Goal: Task Accomplishment & Management: Complete application form

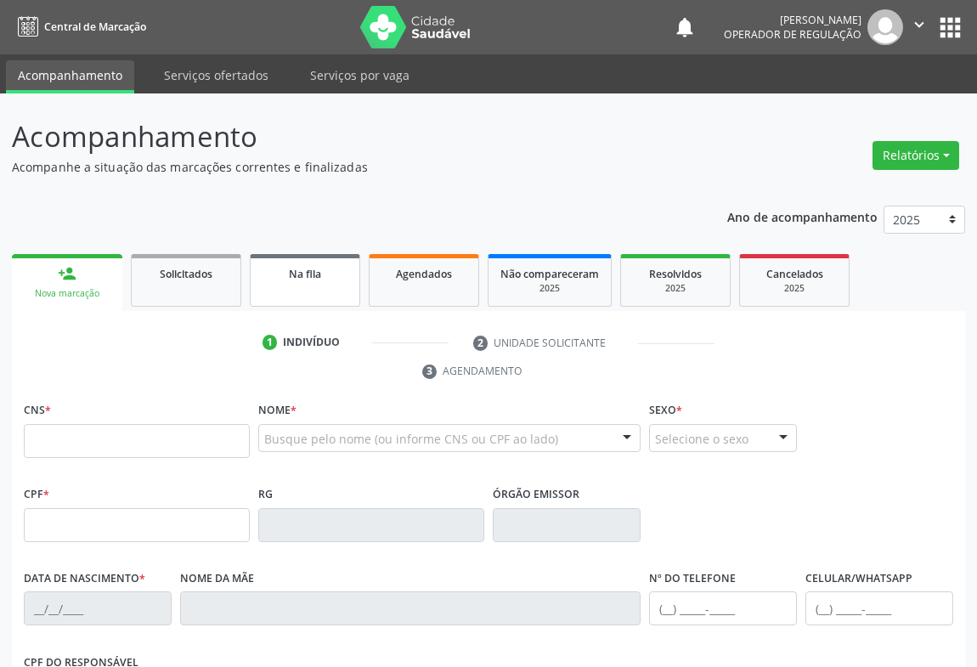
click at [335, 293] on link "Na fila" at bounding box center [305, 280] width 110 height 53
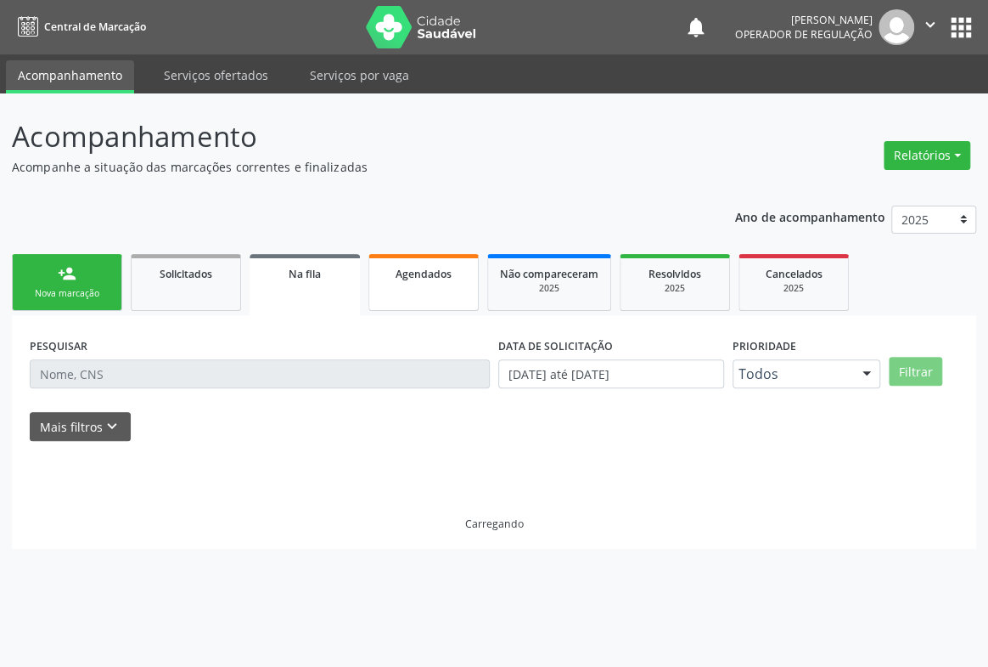
click at [428, 295] on link "Agendados" at bounding box center [424, 282] width 110 height 57
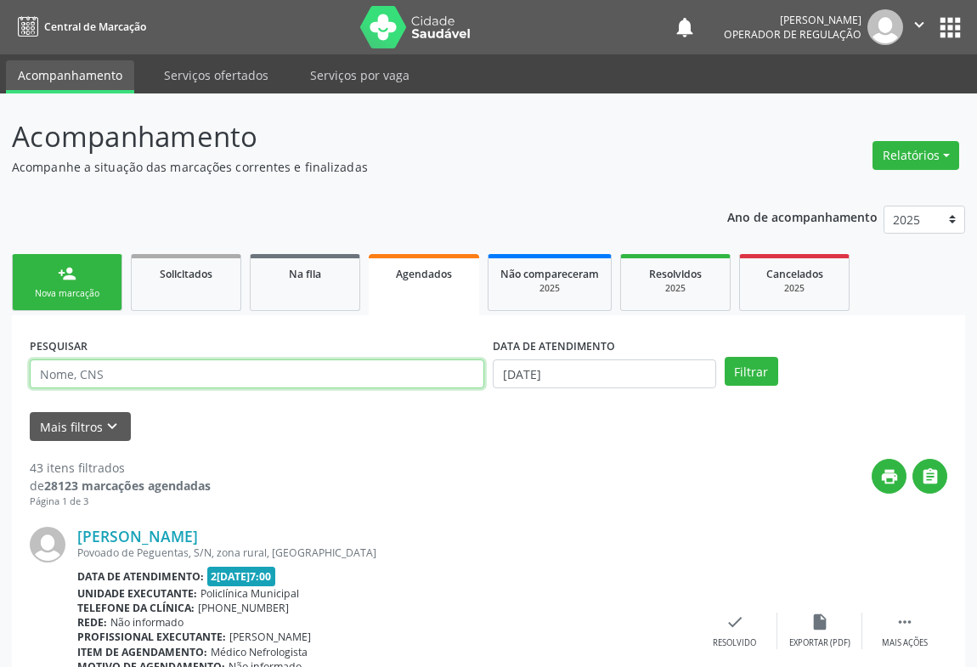
drag, startPoint x: 88, startPoint y: 375, endPoint x: 107, endPoint y: 369, distance: 19.9
click at [88, 375] on input "text" at bounding box center [257, 373] width 454 height 29
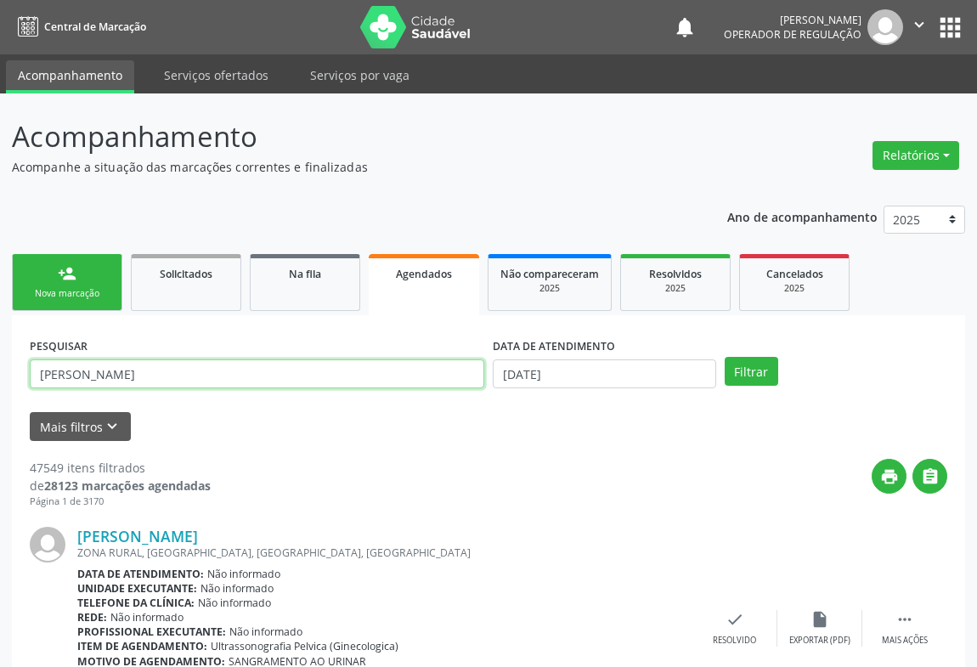
type input "ENZO MAIA BATISTA RODRIGUES"
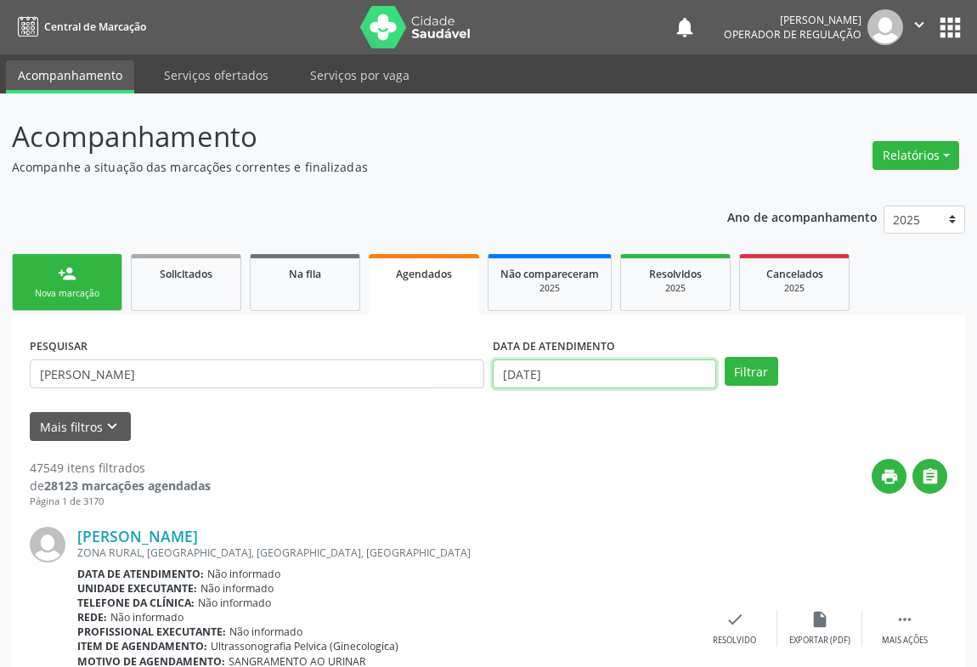
click at [604, 373] on input "26/08/2025" at bounding box center [604, 373] width 223 height 29
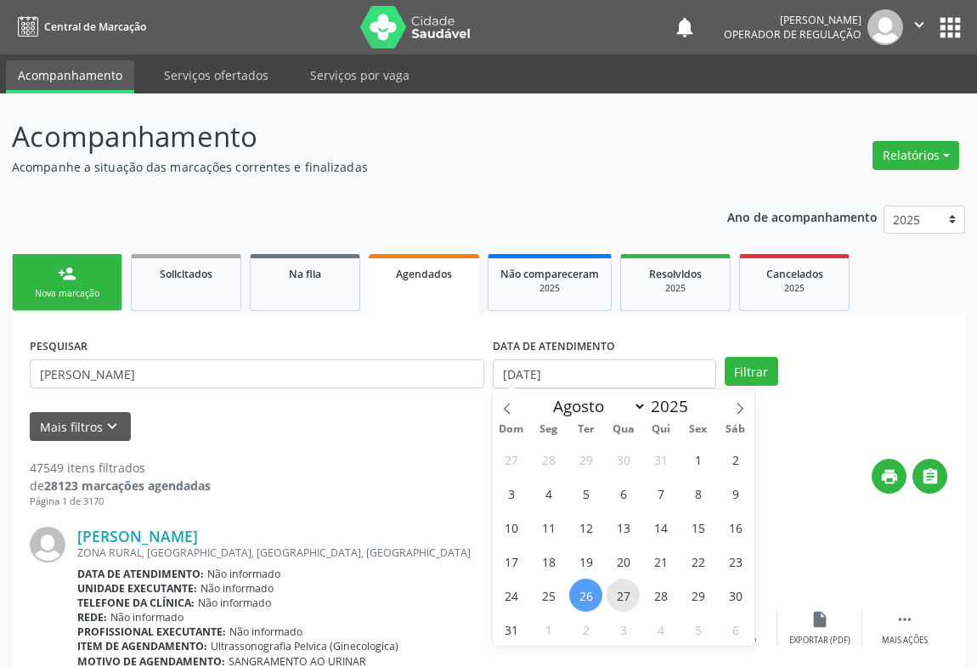
click at [624, 591] on span "27" at bounding box center [622, 594] width 33 height 33
type input "27/08/2025"
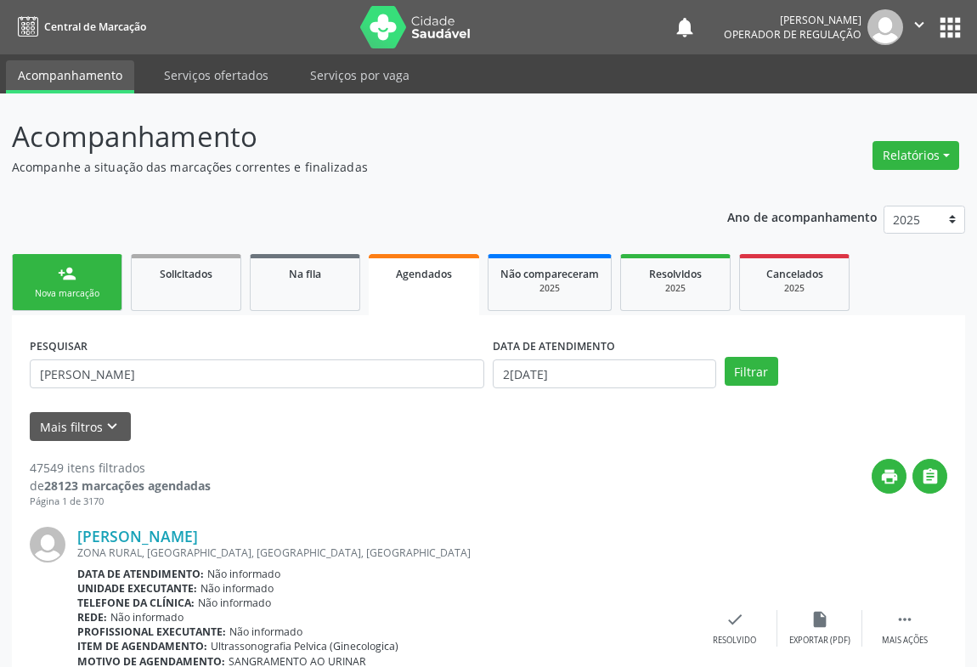
click at [624, 591] on div "Unidade executante: Não informado" at bounding box center [384, 588] width 615 height 14
drag, startPoint x: 759, startPoint y: 372, endPoint x: 635, endPoint y: 374, distance: 124.0
click at [759, 371] on button "Filtrar" at bounding box center [750, 371] width 53 height 29
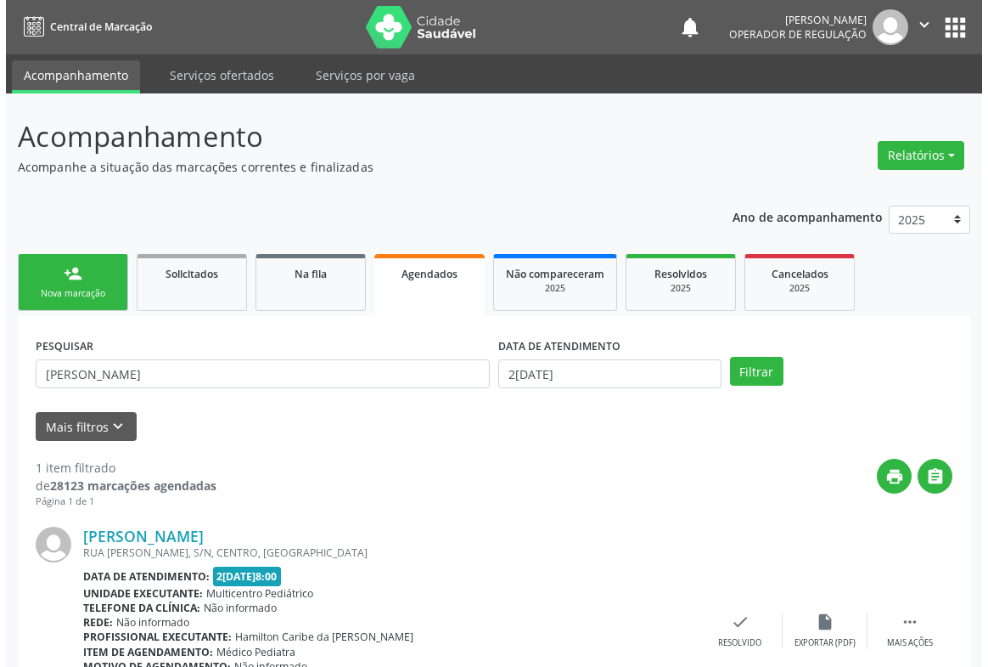
scroll to position [115, 0]
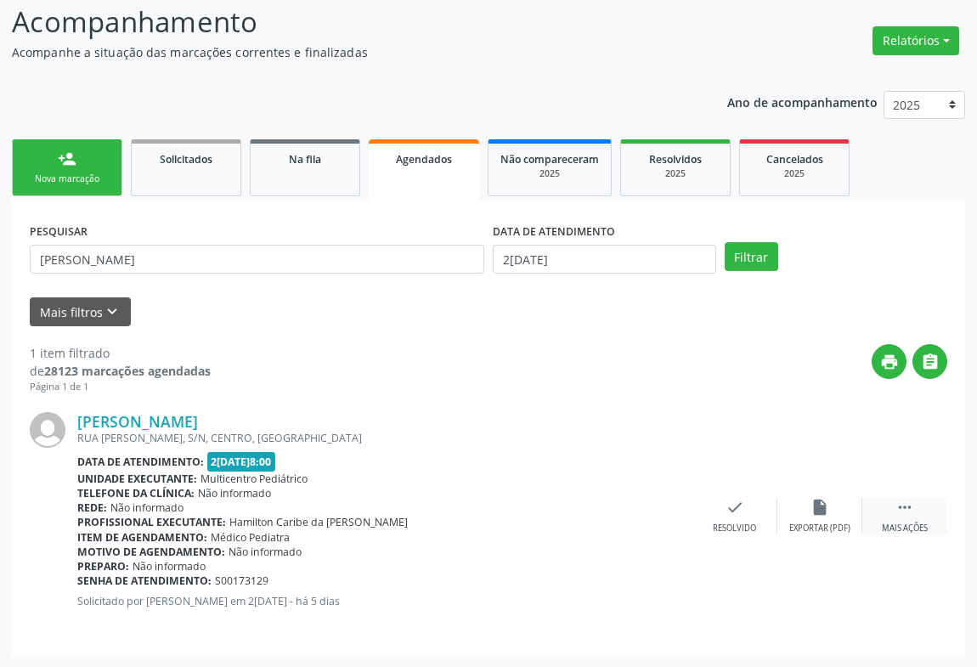
click at [913, 523] on div "Mais ações" at bounding box center [904, 528] width 46 height 12
click at [641, 515] on div "cancel Cancelar" at bounding box center [649, 516] width 85 height 37
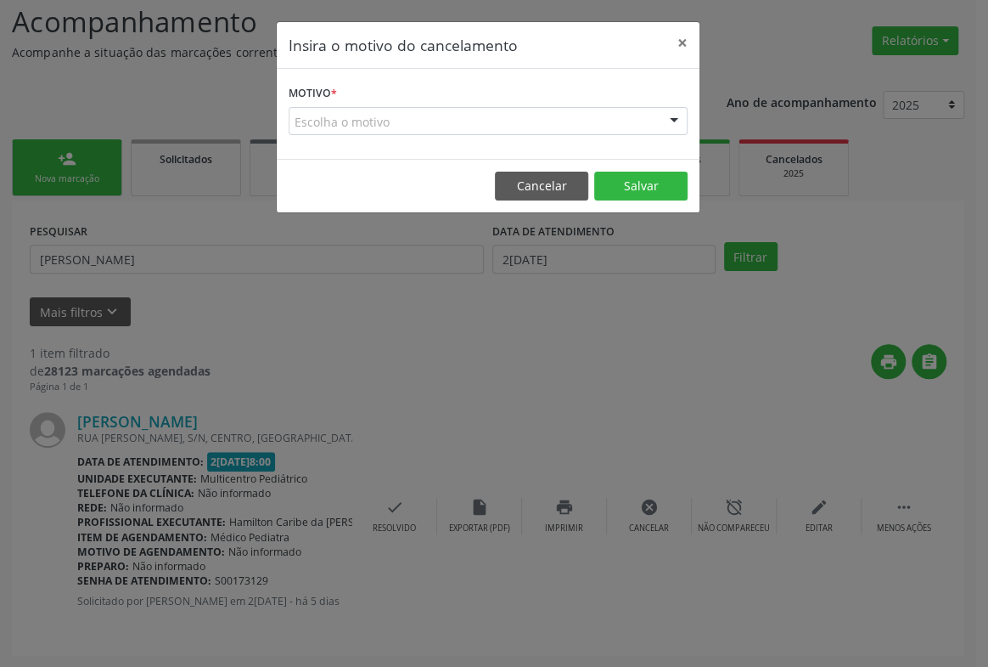
click at [673, 110] on div at bounding box center [674, 122] width 25 height 29
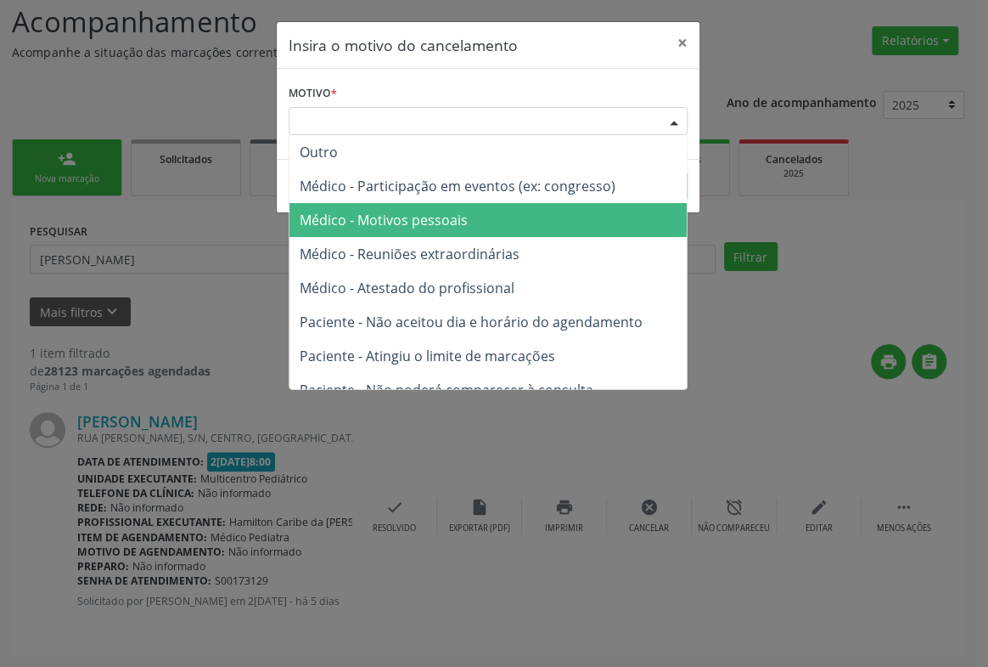
click at [430, 217] on span "Médico - Motivos pessoais" at bounding box center [384, 220] width 168 height 19
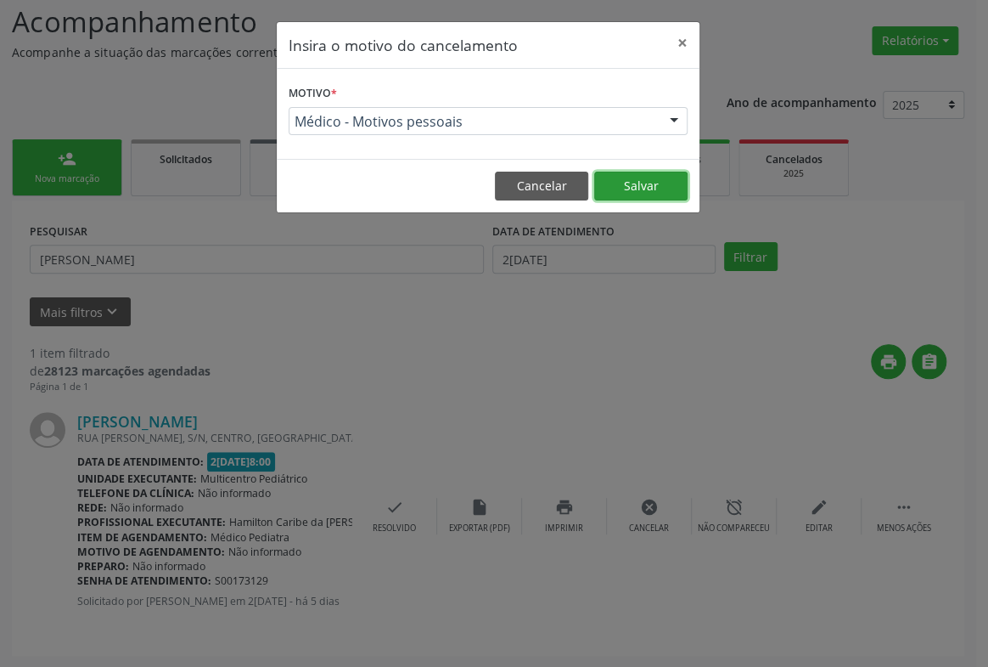
click at [638, 184] on button "Salvar" at bounding box center [640, 186] width 93 height 29
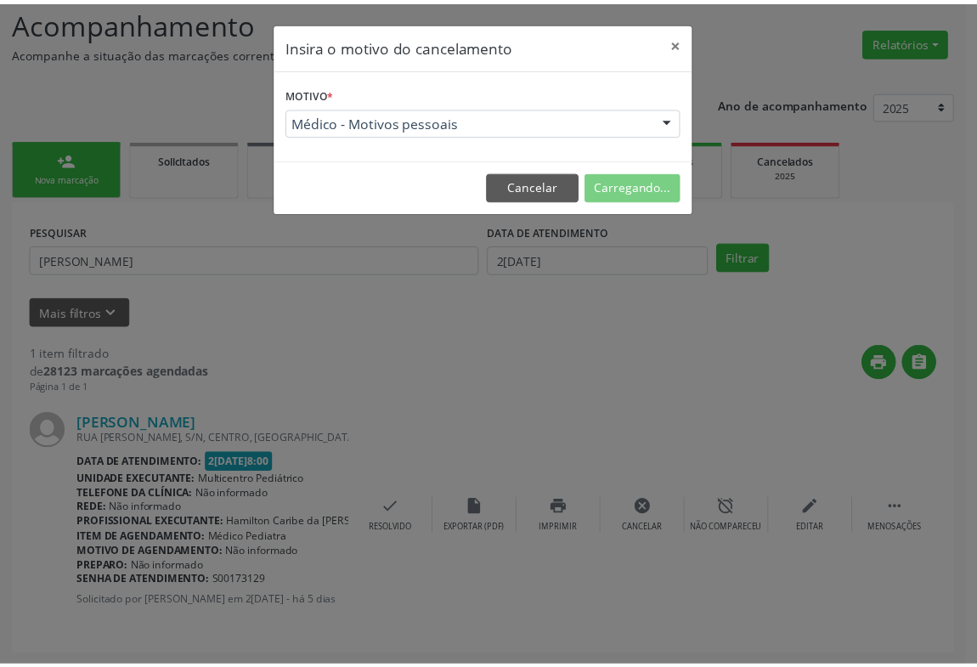
scroll to position [0, 0]
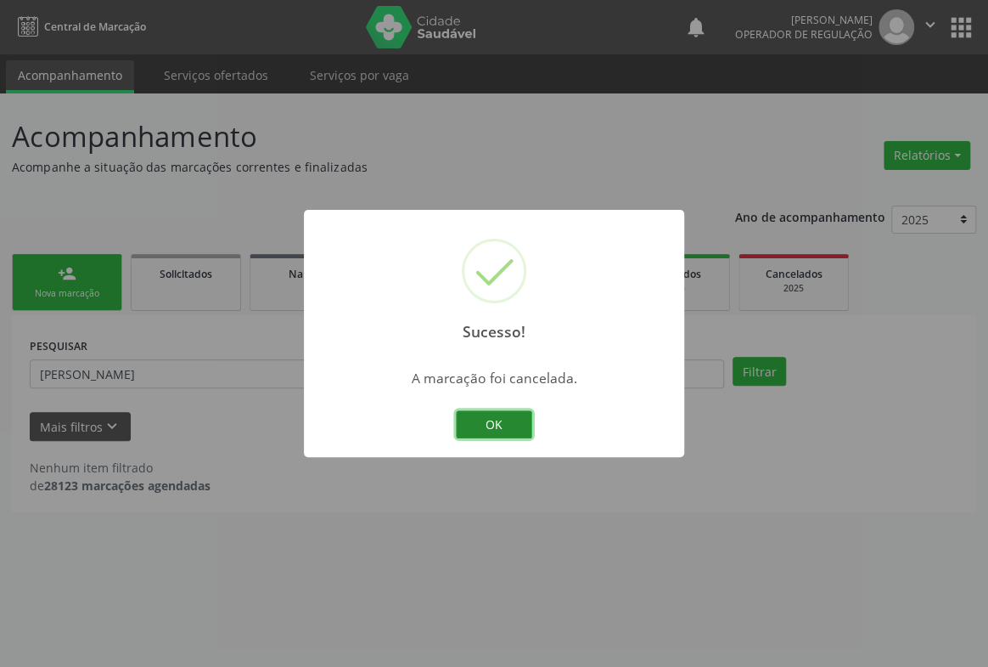
click at [488, 415] on button "OK" at bounding box center [494, 424] width 76 height 29
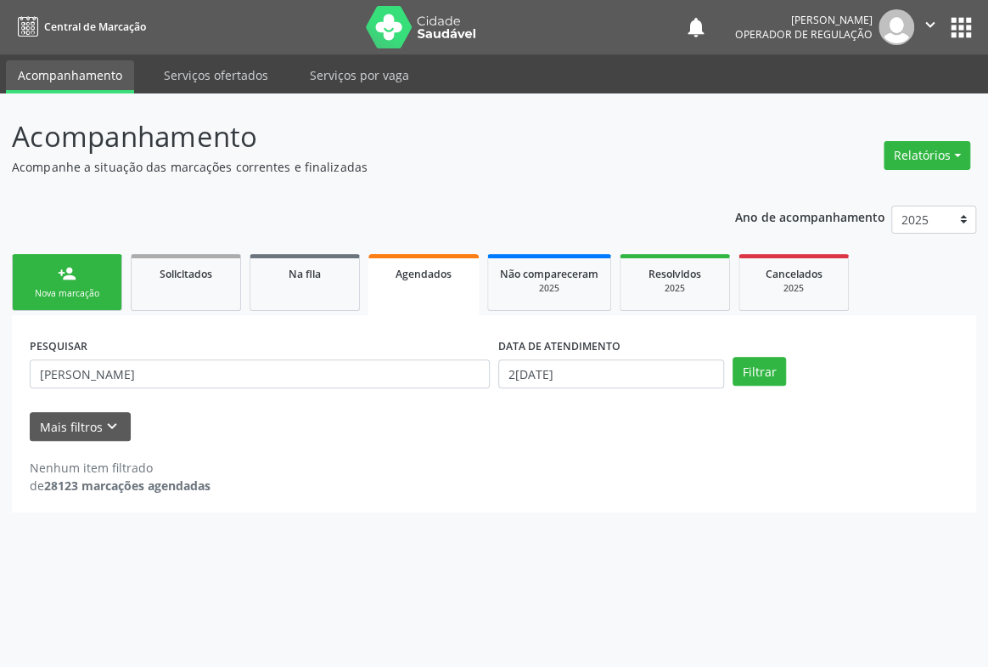
click at [72, 285] on link "person_add Nova marcação" at bounding box center [67, 282] width 110 height 57
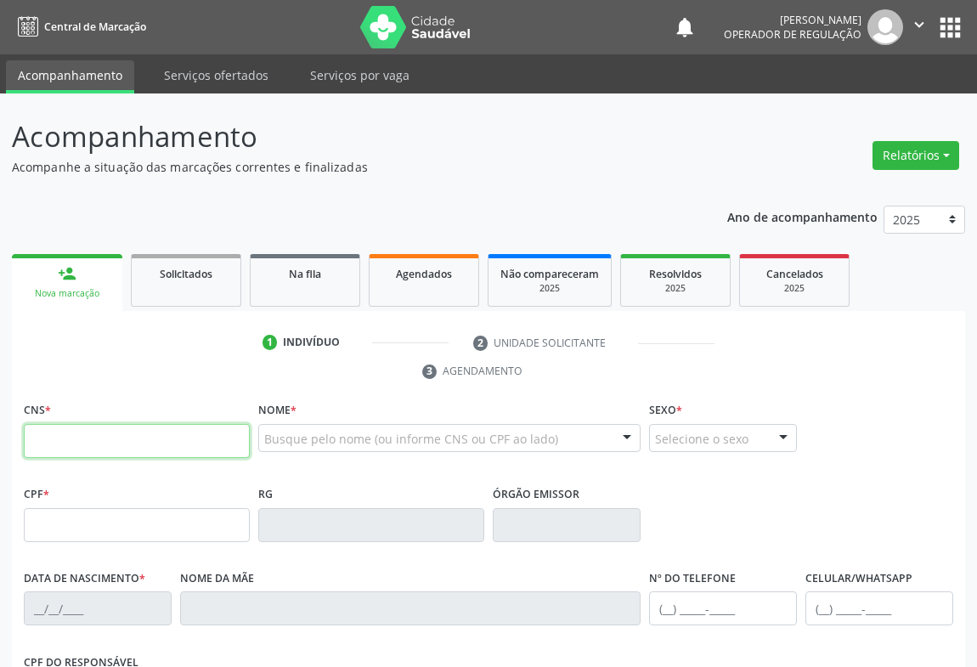
paste input "706 9031 9298 7532"
type input "706 9031 9298 7532"
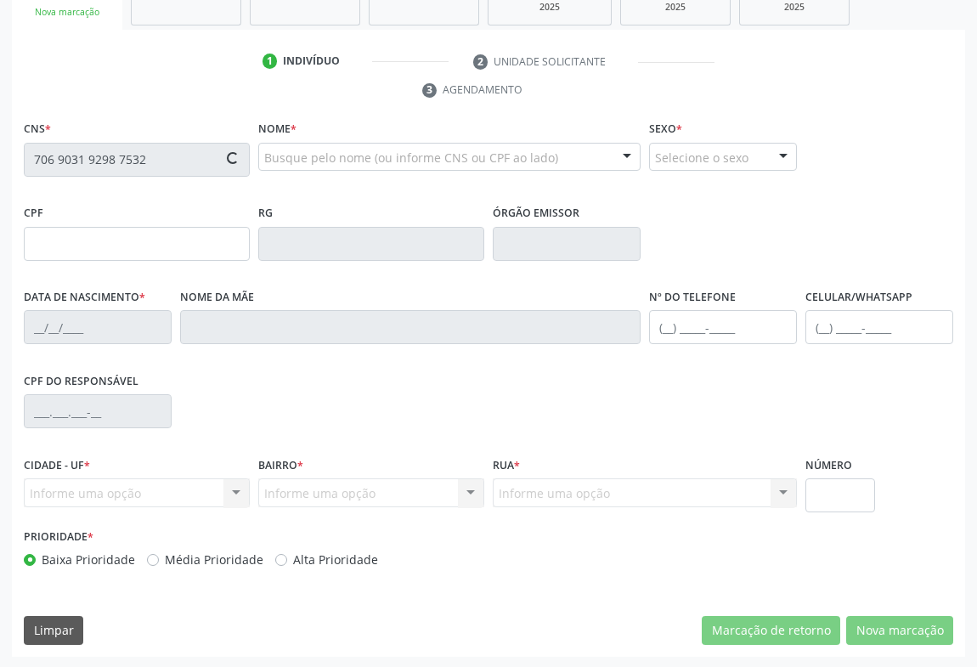
type input "20/10/2021"
type input "S/N"
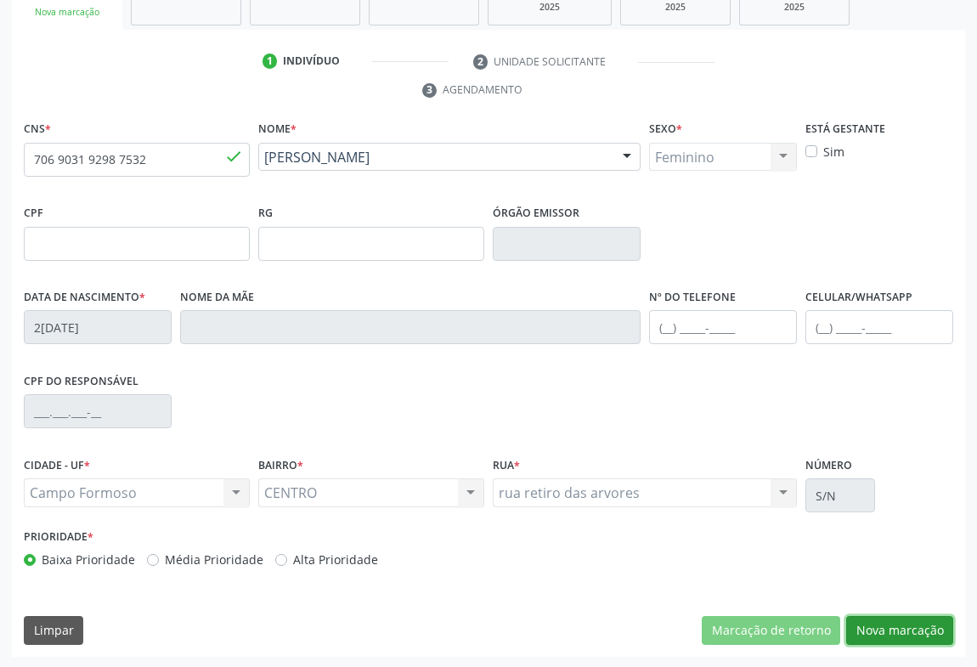
click at [900, 625] on button "Nova marcação" at bounding box center [899, 630] width 107 height 29
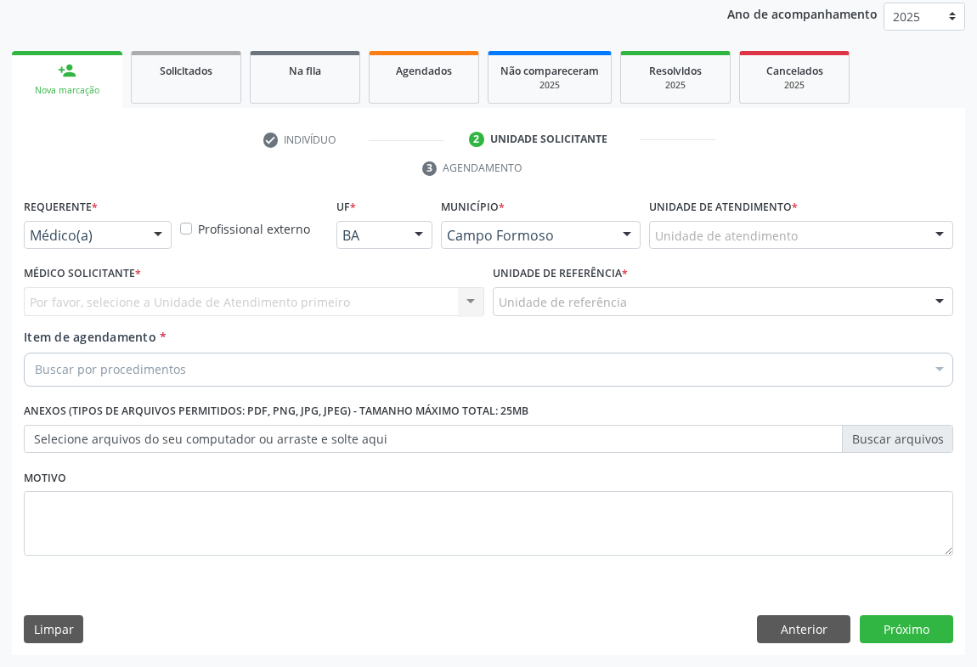
scroll to position [202, 0]
click at [900, 625] on button "Próximo" at bounding box center [905, 630] width 93 height 29
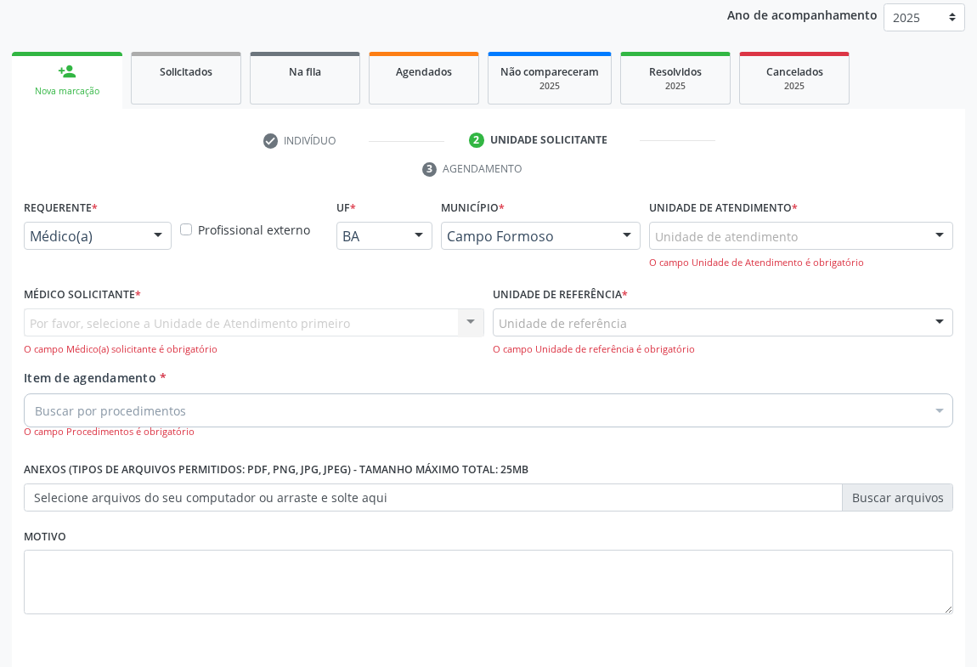
click at [142, 233] on div "Médico(a) Médico(a) Enfermeiro(a) Paciente Nenhum resultado encontrado para: " …" at bounding box center [98, 236] width 148 height 29
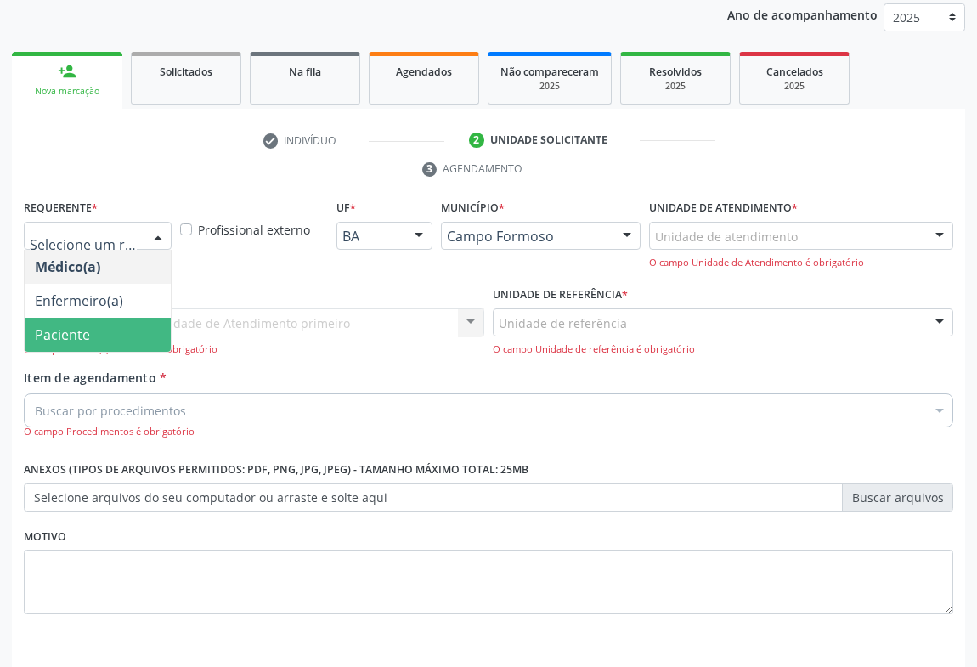
click at [118, 335] on span "Paciente" at bounding box center [98, 335] width 146 height 34
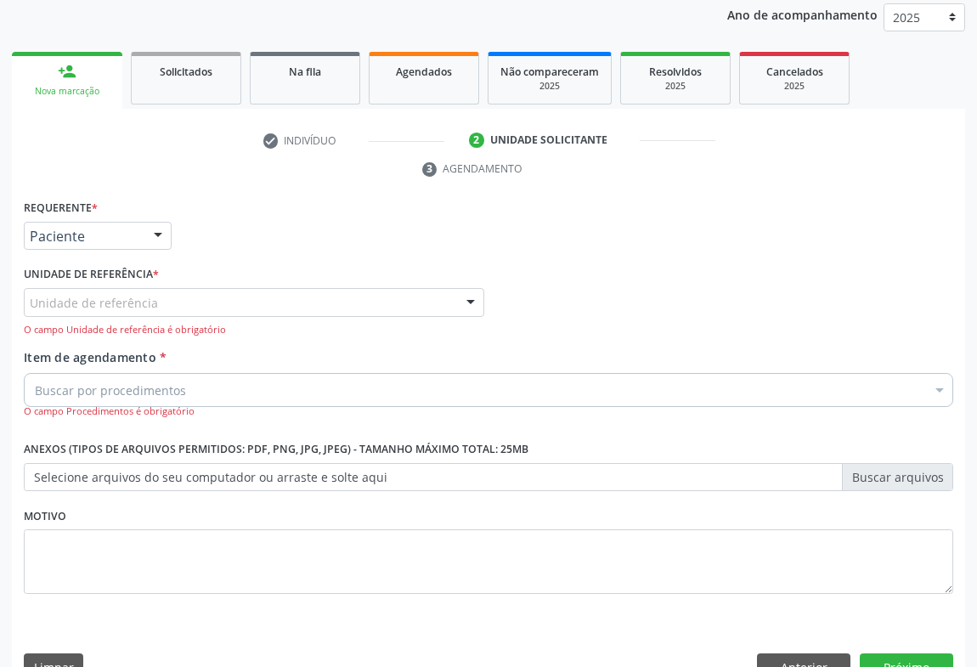
click at [239, 298] on div "Unidade de referência" at bounding box center [254, 302] width 460 height 29
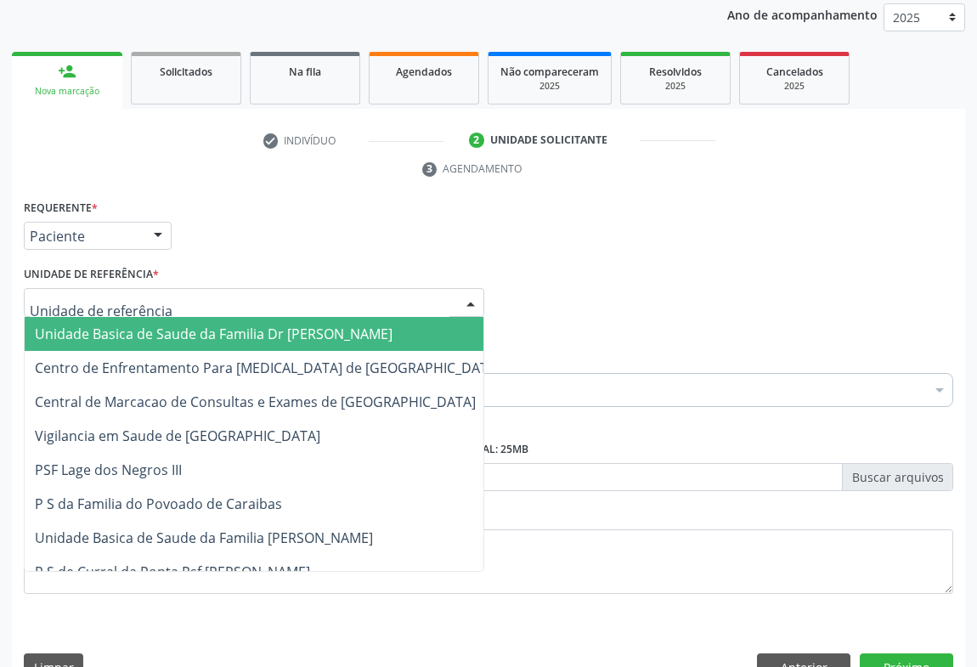
drag, startPoint x: 176, startPoint y: 343, endPoint x: 165, endPoint y: 349, distance: 12.5
click at [174, 343] on span "Unidade Basica de Saude da Familia Dr [PERSON_NAME]" at bounding box center [268, 334] width 486 height 34
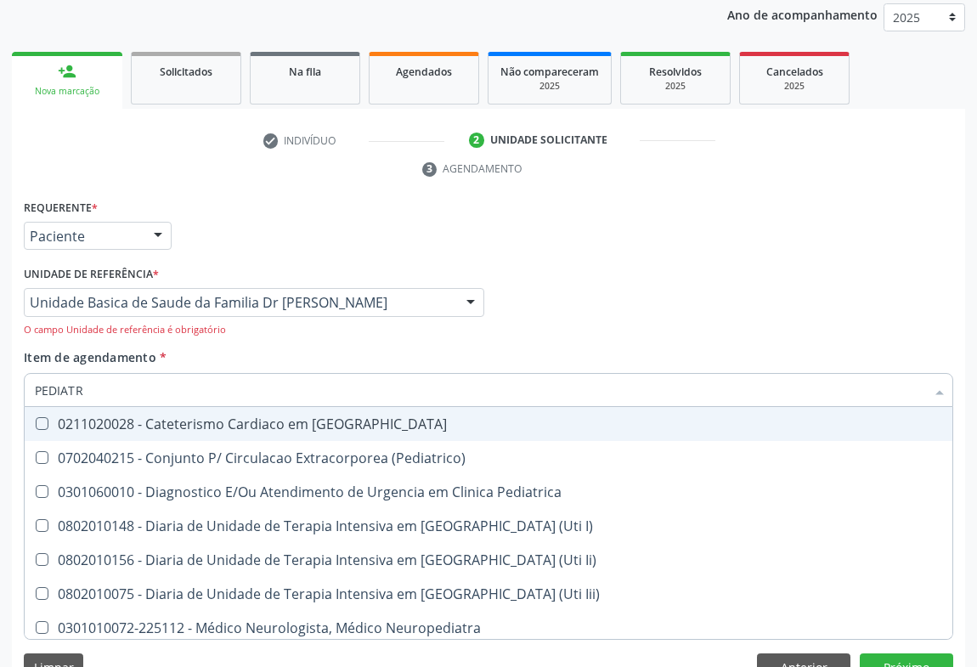
type input "PEDIATRA"
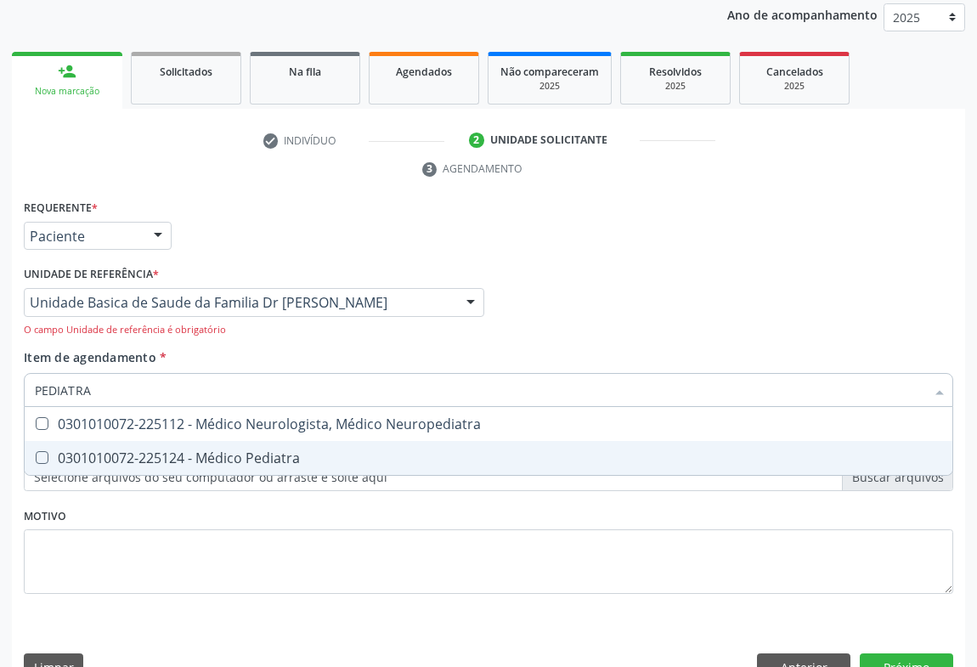
click at [238, 460] on div "0301010072-225124 - Médico Pediatra" at bounding box center [488, 458] width 907 height 14
checkbox Pediatra "true"
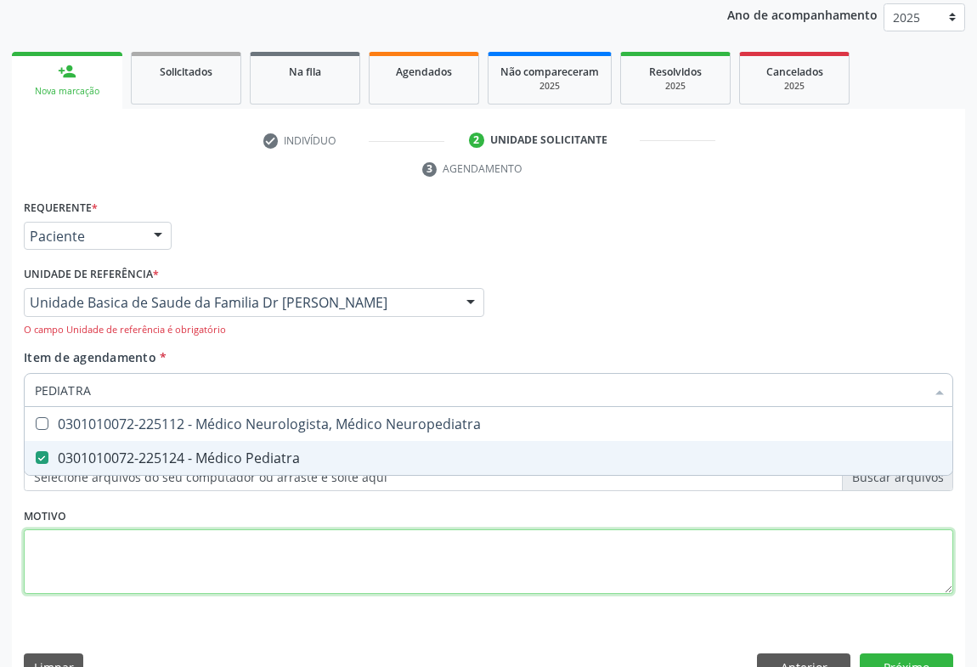
click at [323, 553] on div "Requerente * Paciente Médico(a) Enfermeiro(a) Paciente Nenhum resultado encontr…" at bounding box center [488, 406] width 929 height 422
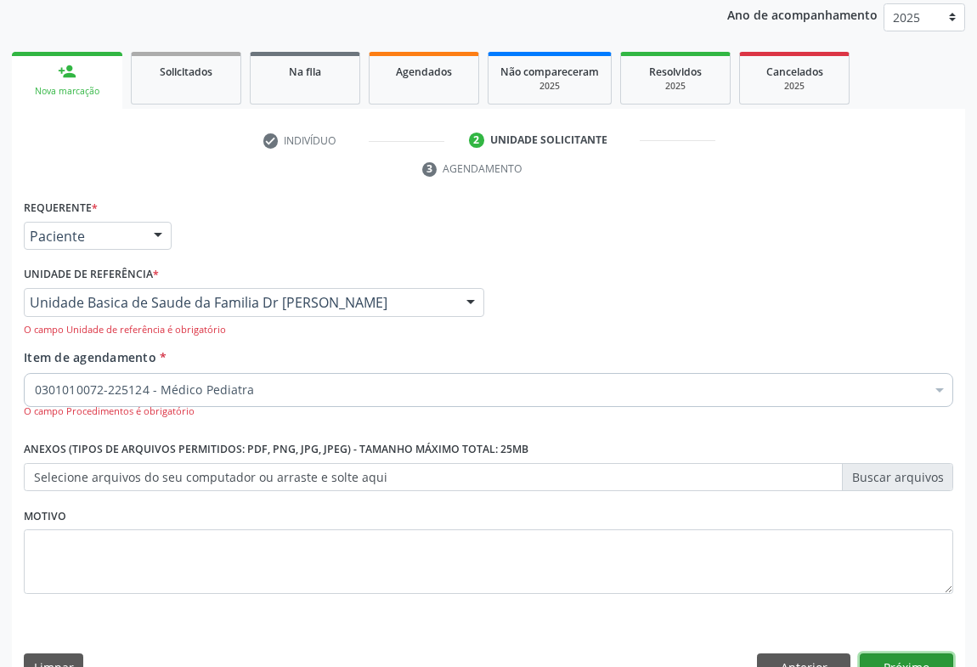
click at [906, 653] on button "Próximo" at bounding box center [905, 667] width 93 height 29
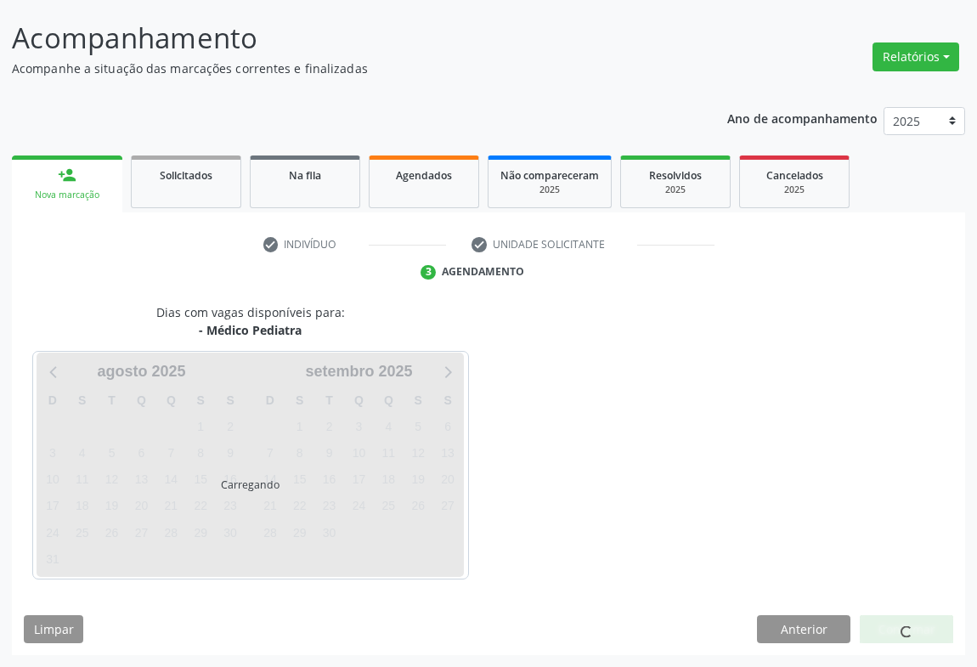
scroll to position [98, 0]
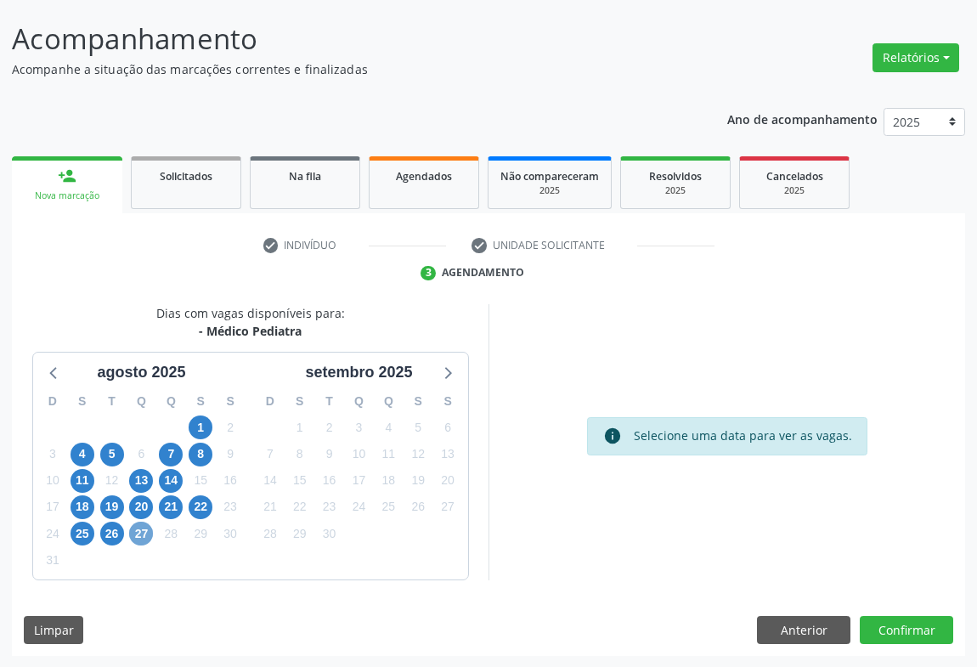
click at [150, 533] on span "27" at bounding box center [141, 533] width 24 height 24
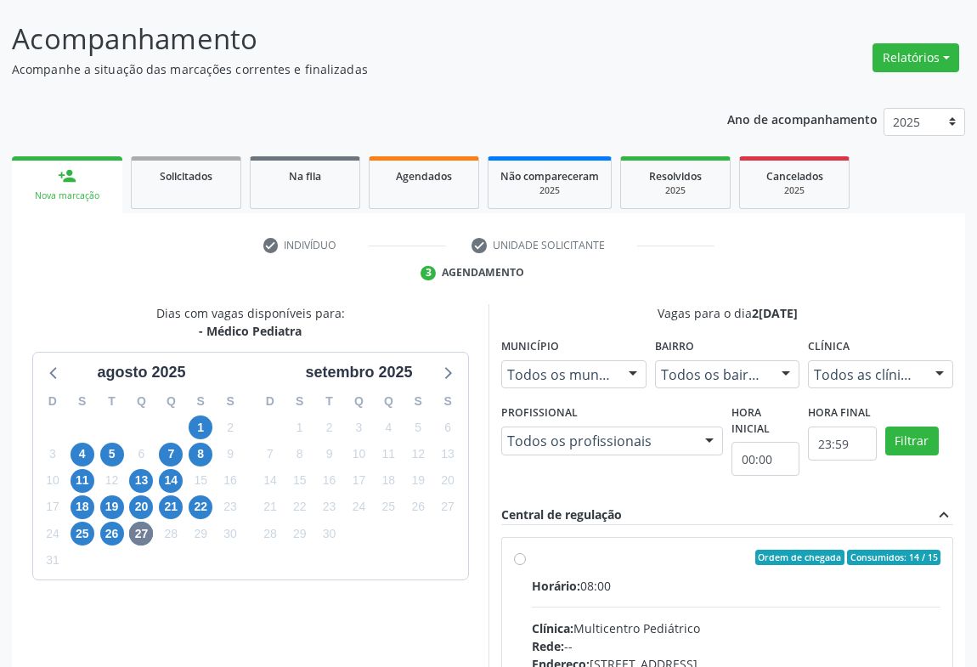
click at [532, 556] on label "Ordem de chegada Consumidos: 14 / 15 Horário: 08:00 Clínica: Multicentro Pediát…" at bounding box center [736, 679] width 408 height 261
click at [517, 556] on input "Ordem de chegada Consumidos: 14 / 15 Horário: 08:00 Clínica: Multicentro Pediát…" at bounding box center [520, 556] width 12 height 15
radio input "true"
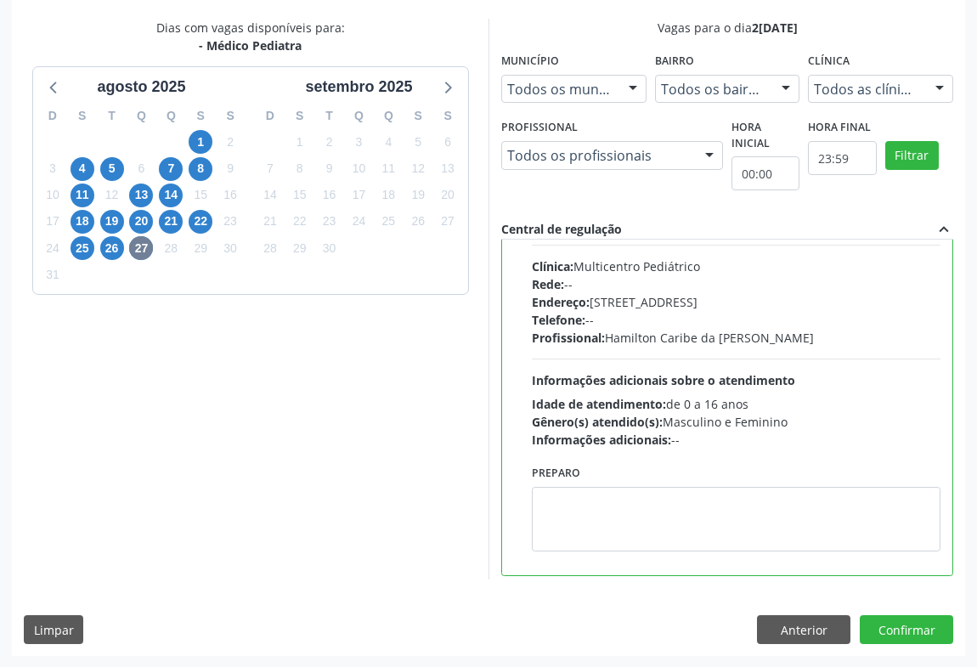
scroll to position [84, 0]
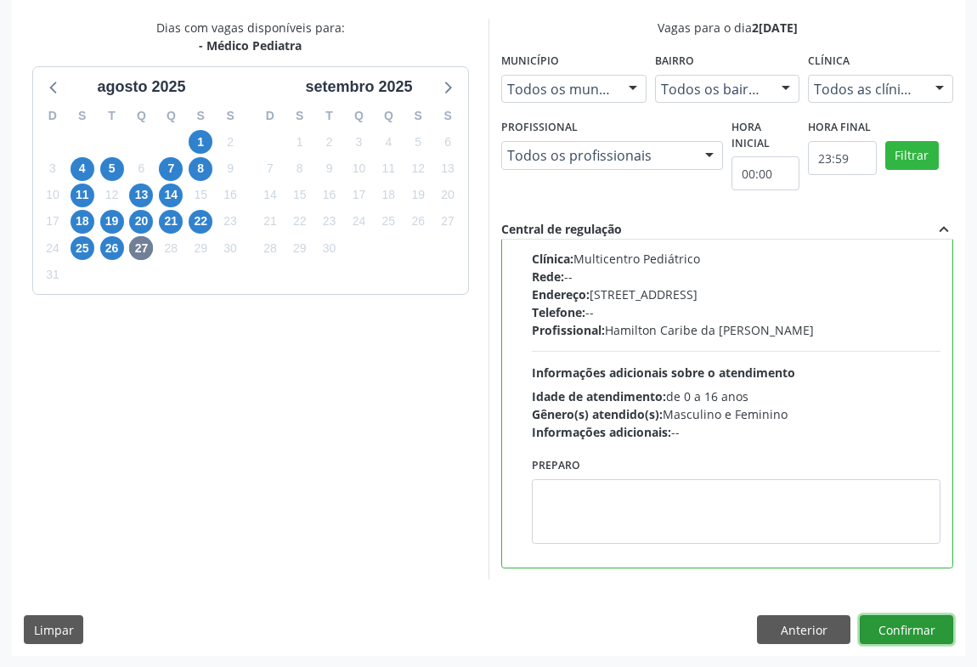
click at [914, 626] on button "Confirmar" at bounding box center [905, 629] width 93 height 29
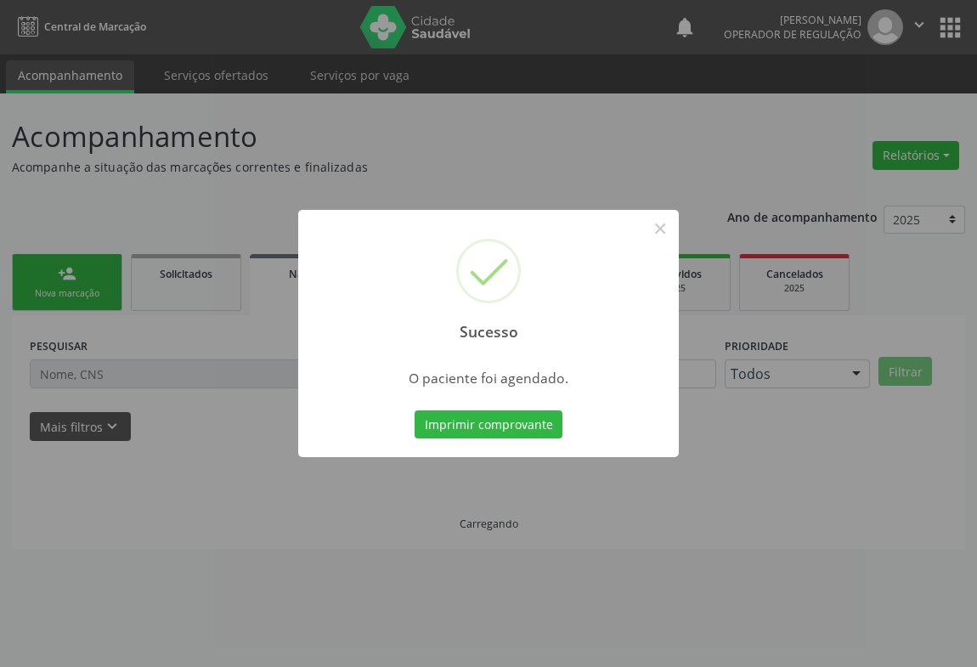
scroll to position [0, 0]
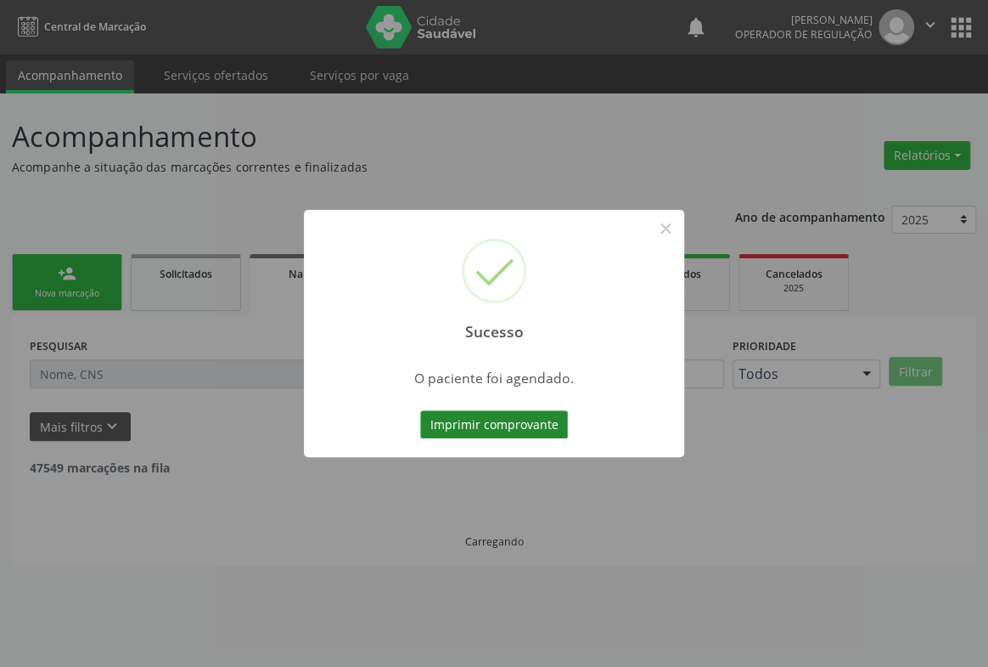
click at [484, 422] on button "Imprimir comprovante" at bounding box center [494, 424] width 148 height 29
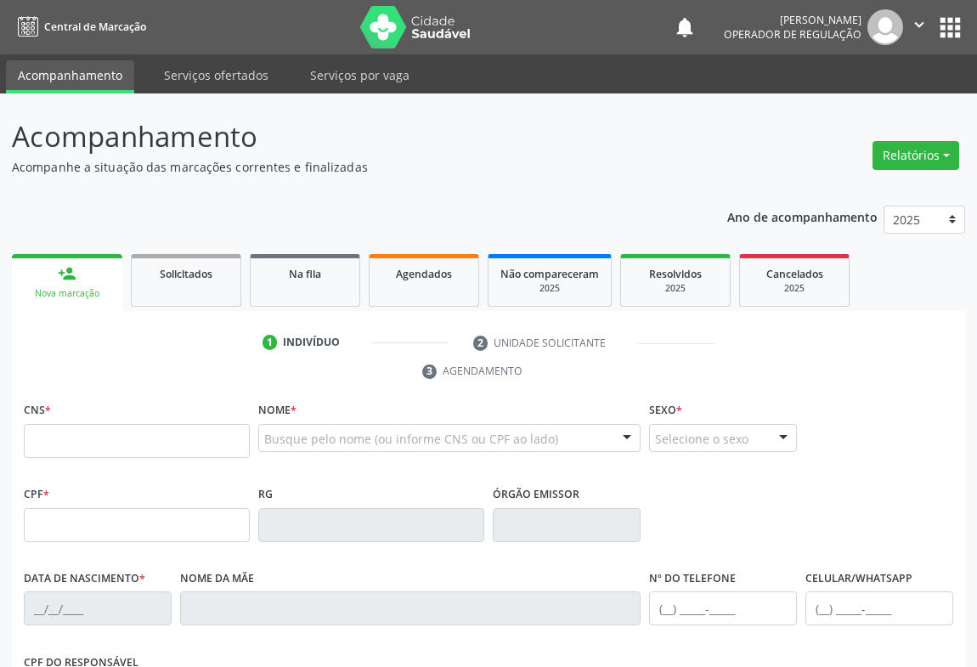
click at [94, 440] on input "text" at bounding box center [137, 441] width 226 height 34
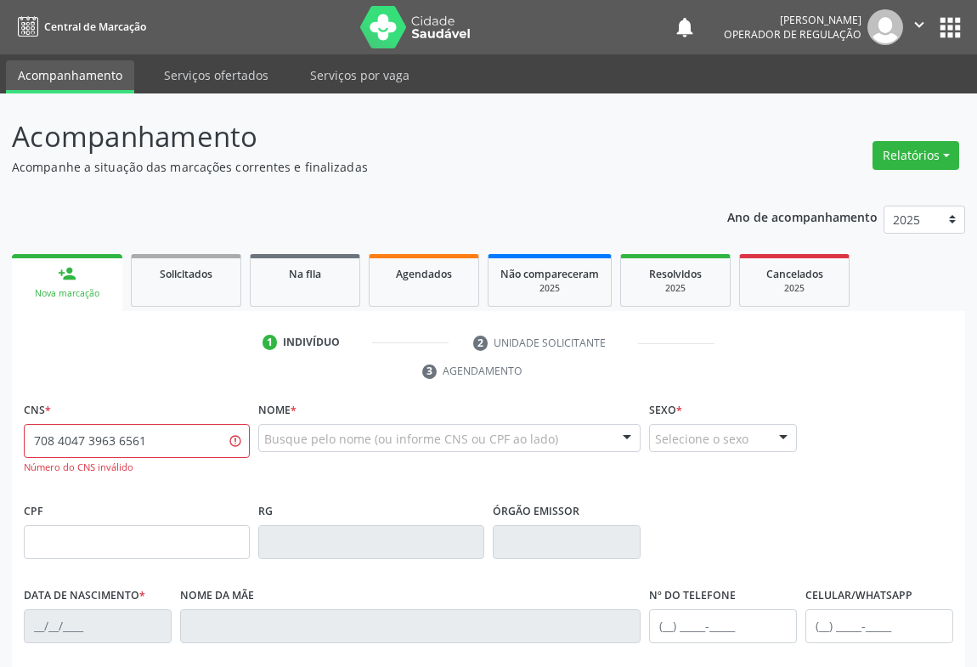
type input "708 4047 3963 6561"
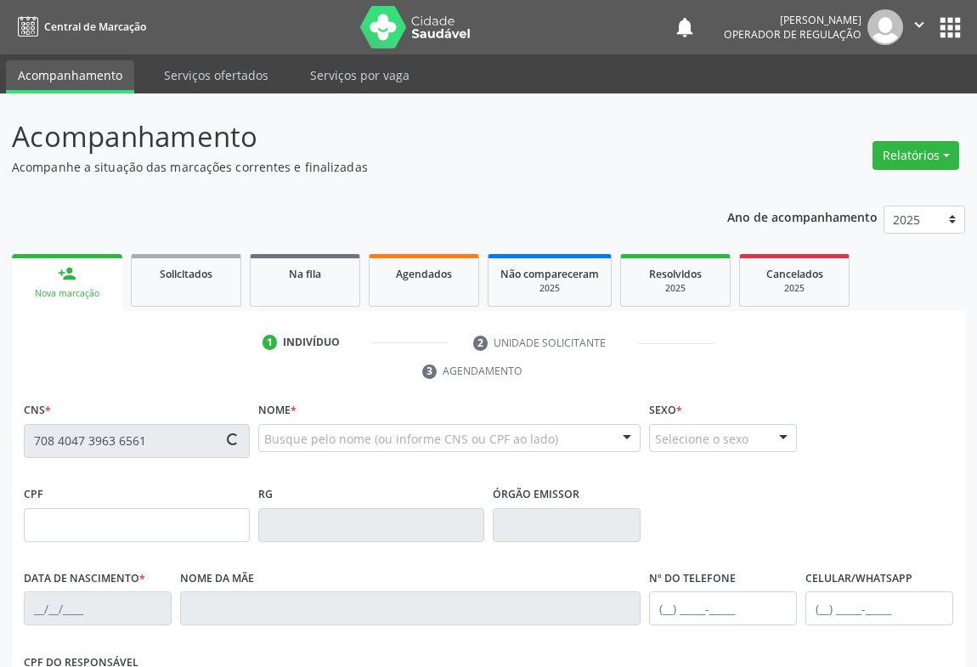
scroll to position [281, 0]
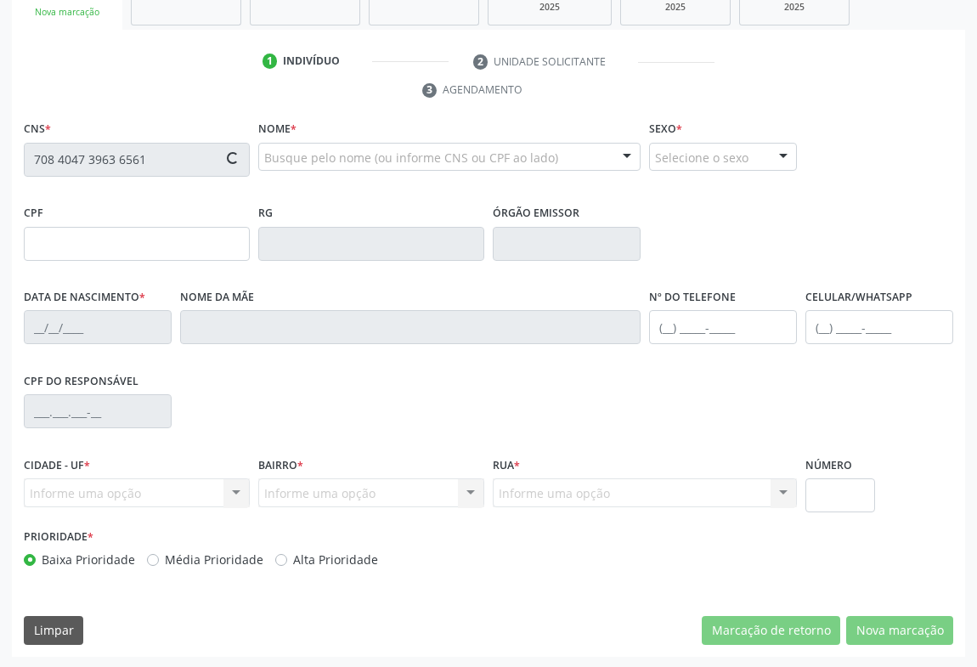
type input "08519940"
type input "08/04/1957"
type input "(74) 98835-8683"
type input "S/N"
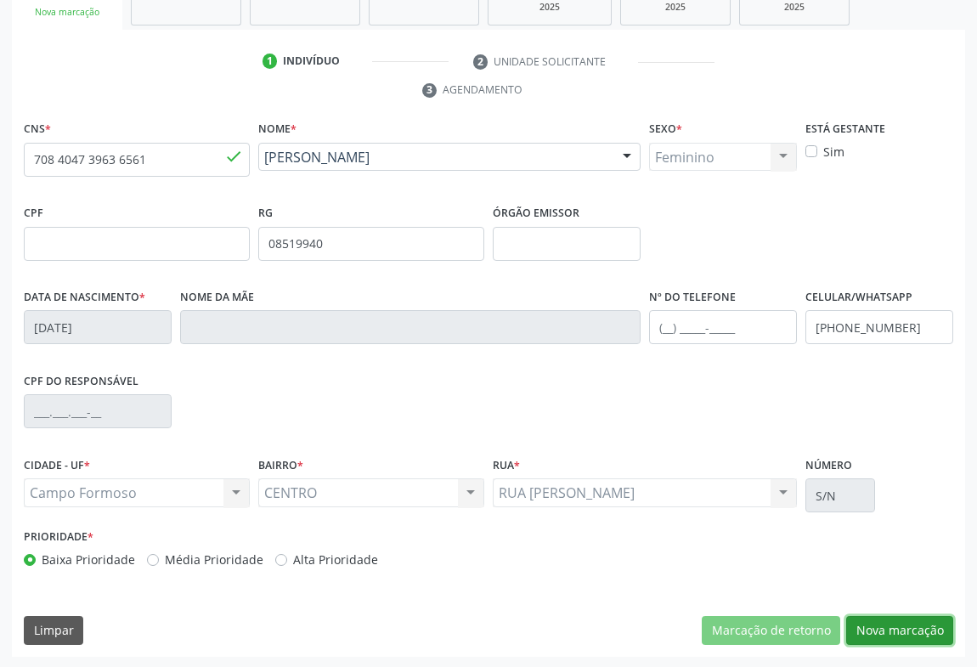
drag, startPoint x: 906, startPoint y: 625, endPoint x: 864, endPoint y: 557, distance: 80.1
click at [906, 618] on button "Nova marcação" at bounding box center [899, 630] width 107 height 29
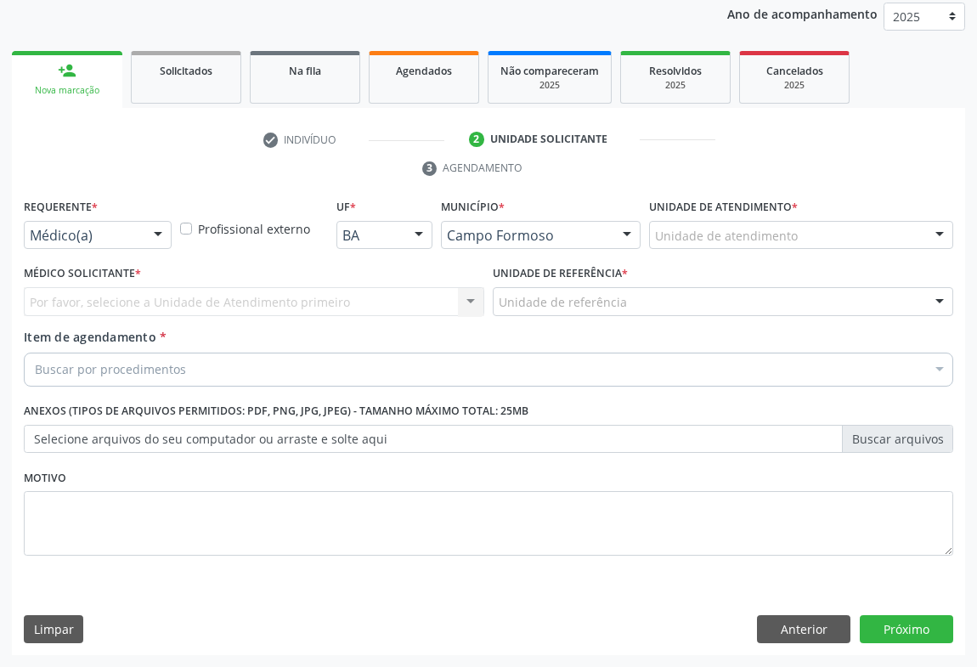
scroll to position [202, 0]
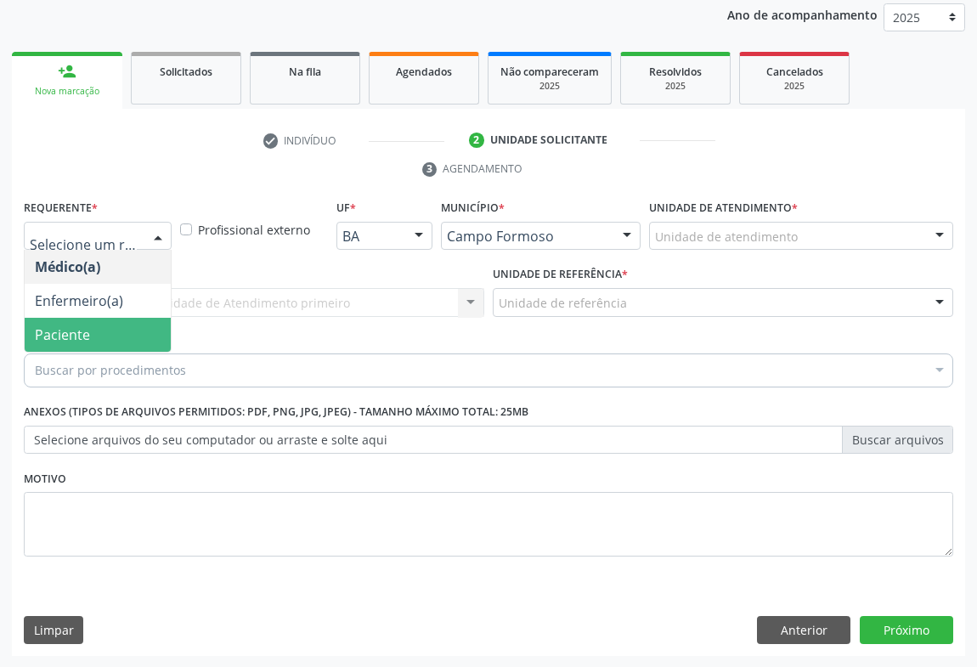
drag, startPoint x: 108, startPoint y: 325, endPoint x: 383, endPoint y: 424, distance: 292.2
click at [110, 325] on span "Paciente" at bounding box center [98, 335] width 146 height 34
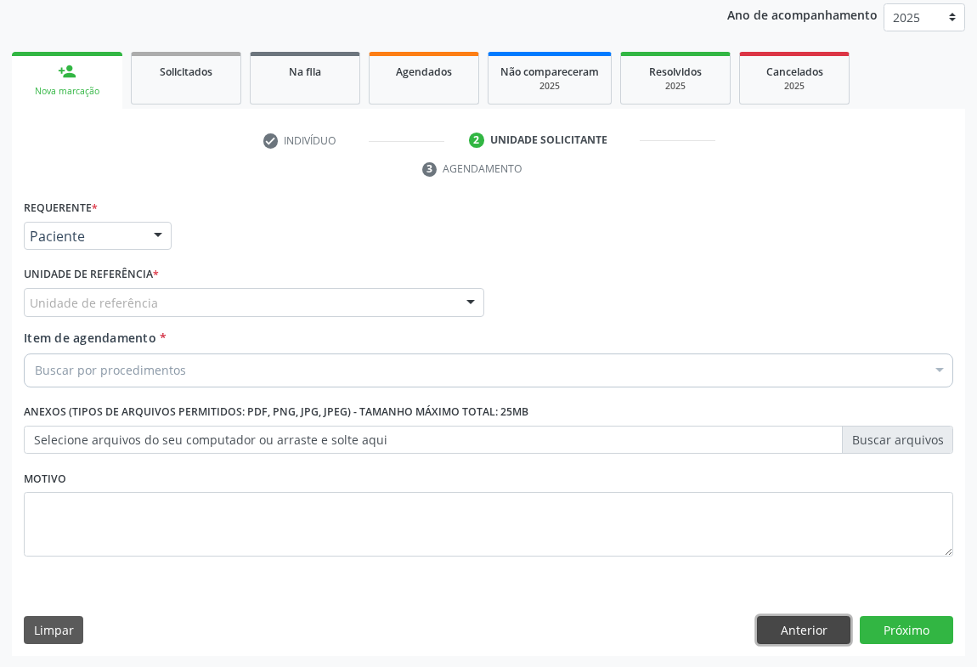
drag, startPoint x: 769, startPoint y: 625, endPoint x: 750, endPoint y: 605, distance: 28.2
click at [769, 621] on button "Anterior" at bounding box center [803, 630] width 93 height 29
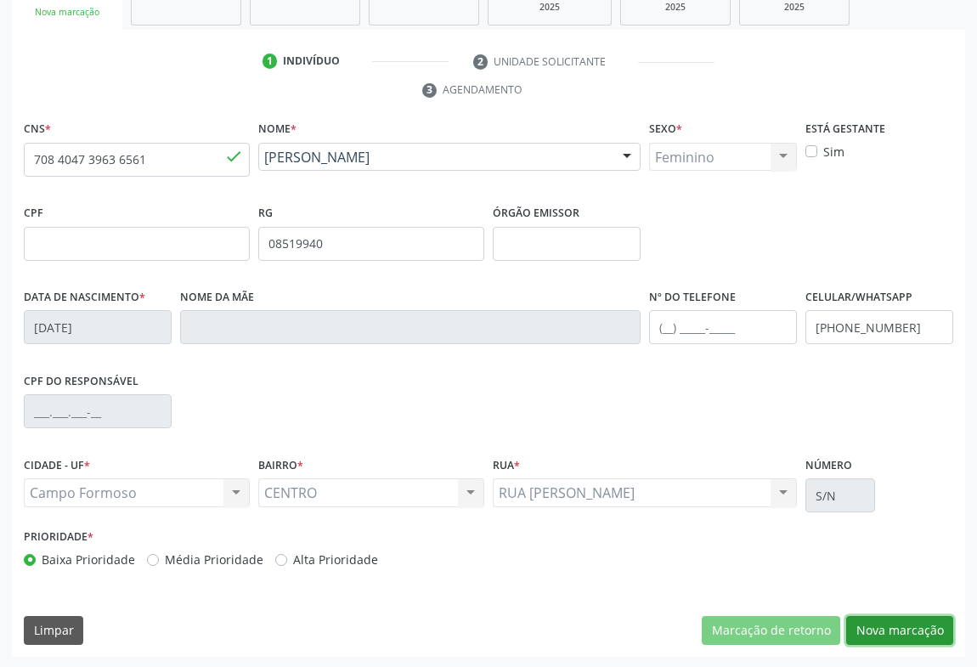
click at [889, 622] on button "Nova marcação" at bounding box center [899, 630] width 107 height 29
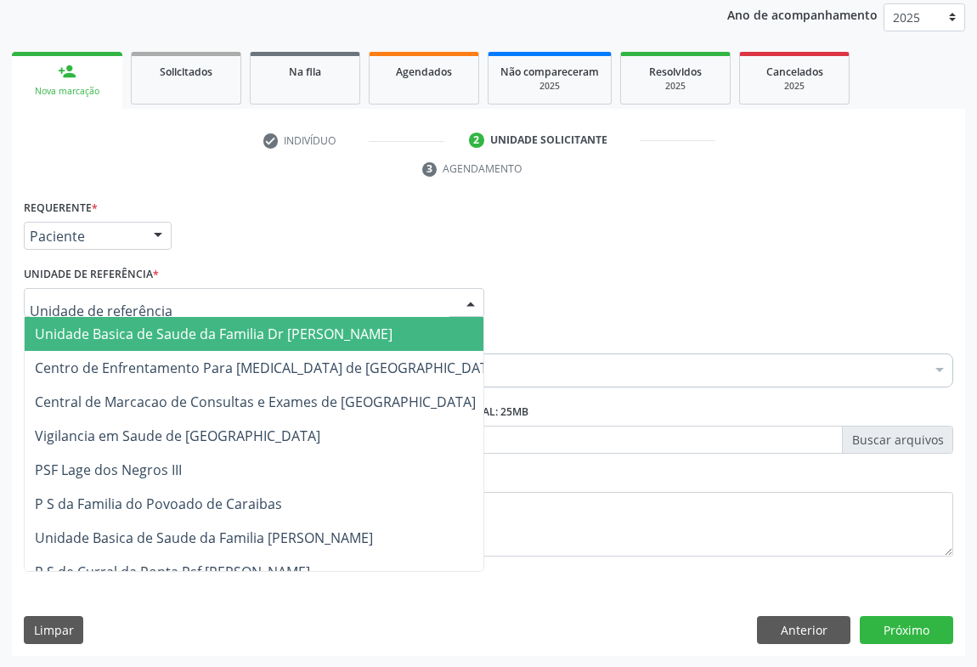
drag, startPoint x: 137, startPoint y: 339, endPoint x: 162, endPoint y: 357, distance: 31.1
click at [138, 339] on span "Unidade Basica de Saude da Familia Dr [PERSON_NAME]" at bounding box center [214, 333] width 358 height 19
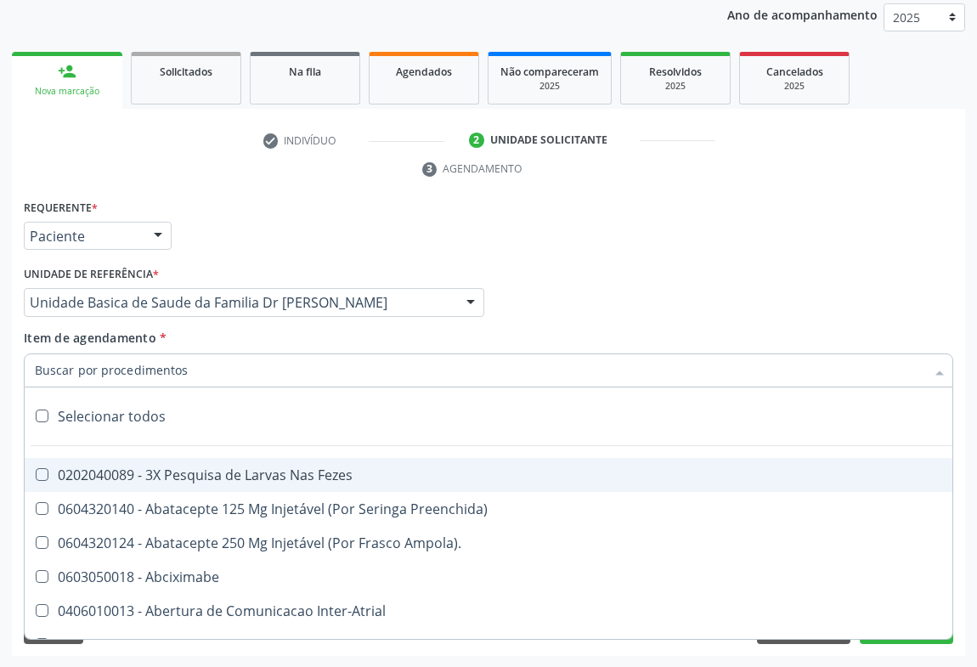
type input "A"
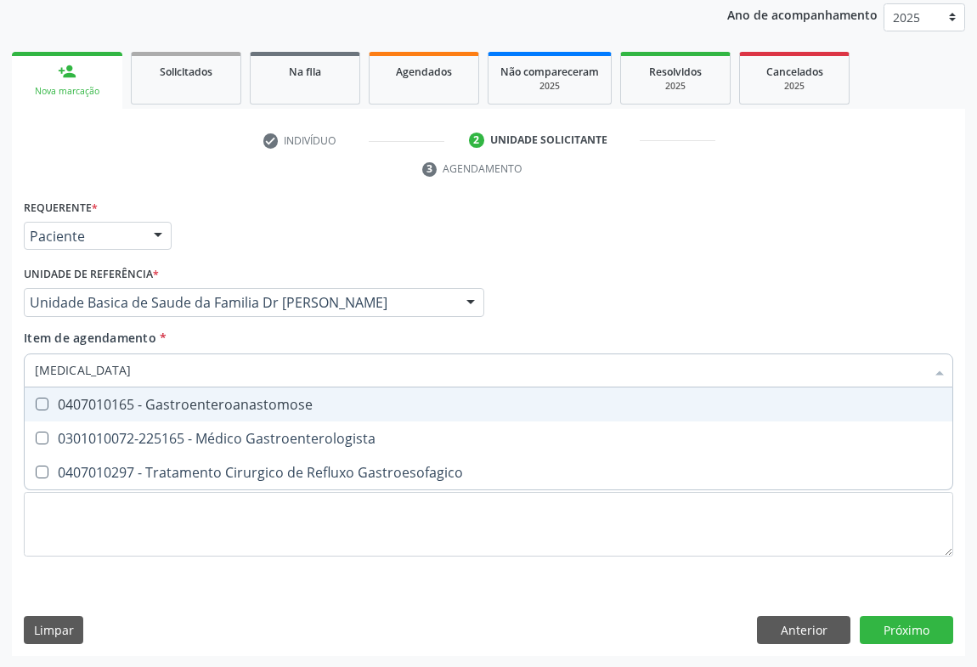
type input "GASTROE"
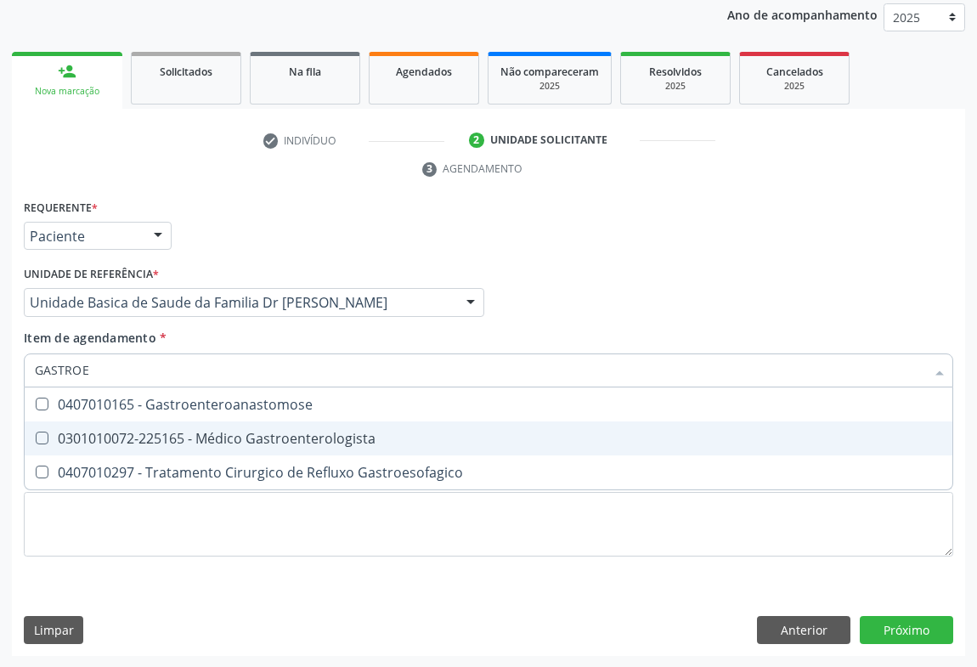
drag, startPoint x: 210, startPoint y: 445, endPoint x: 237, endPoint y: 453, distance: 28.5
click at [218, 445] on span "0301010072-225165 - Médico Gastroenterologista" at bounding box center [488, 438] width 927 height 34
checkbox Gastroenterologista "true"
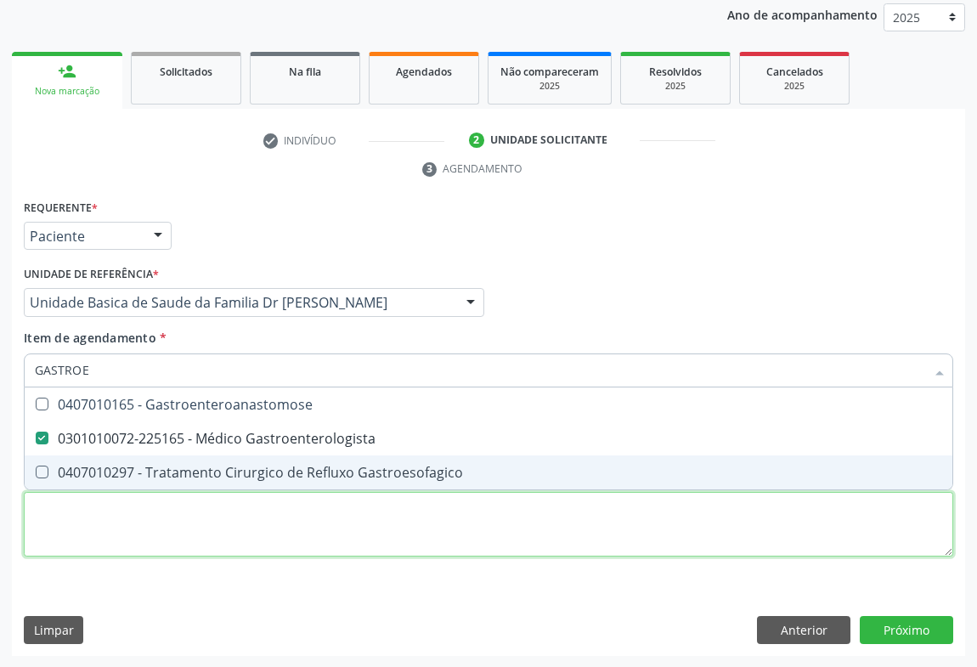
click at [211, 533] on div "Requerente * Paciente Médico(a) Enfermeiro(a) Paciente Nenhum resultado encontr…" at bounding box center [488, 387] width 929 height 385
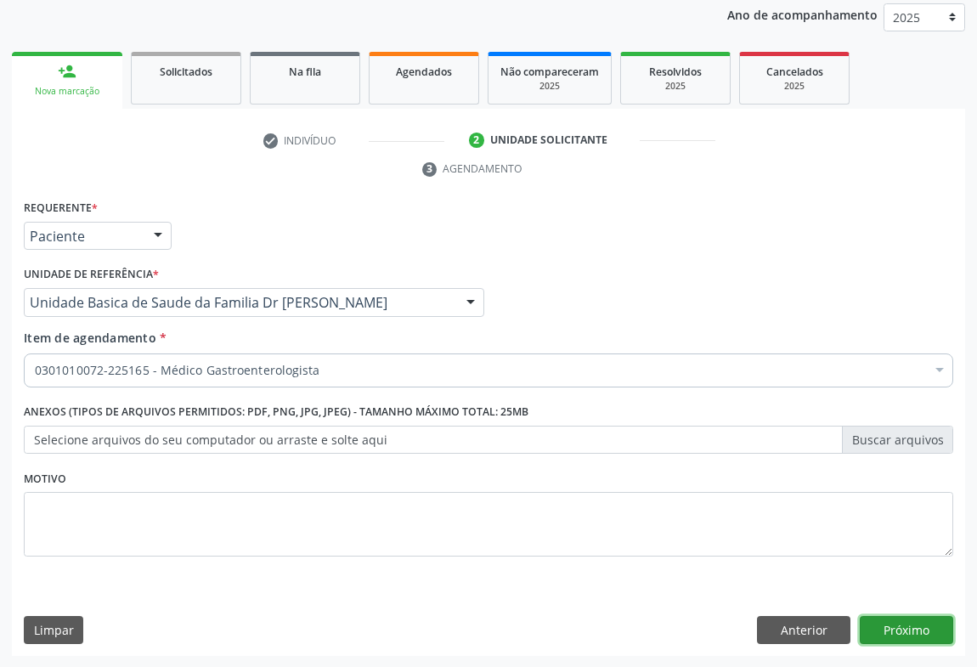
click at [890, 629] on button "Próximo" at bounding box center [905, 630] width 93 height 29
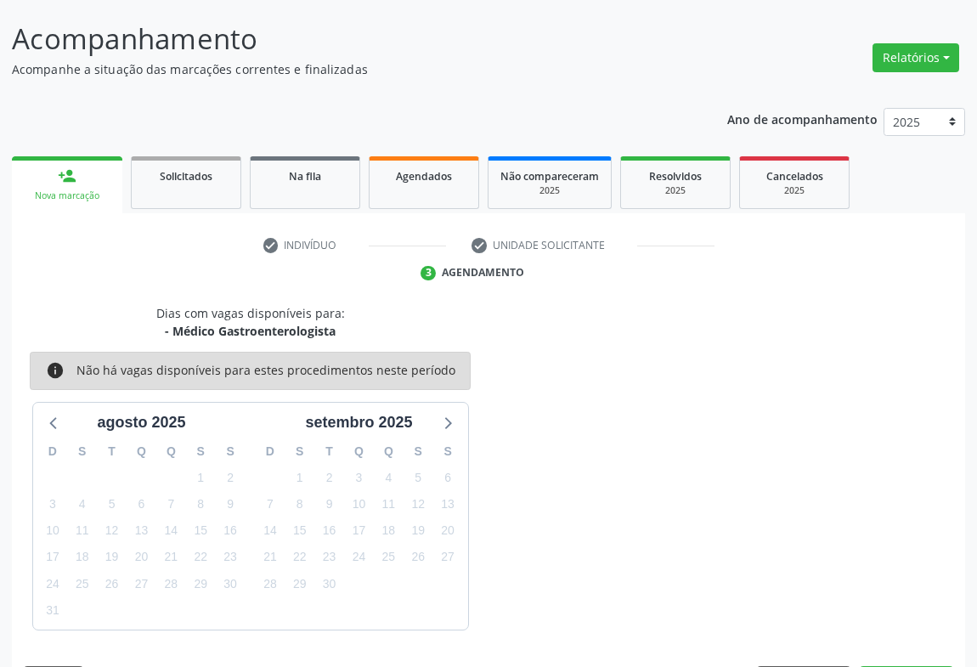
scroll to position [148, 0]
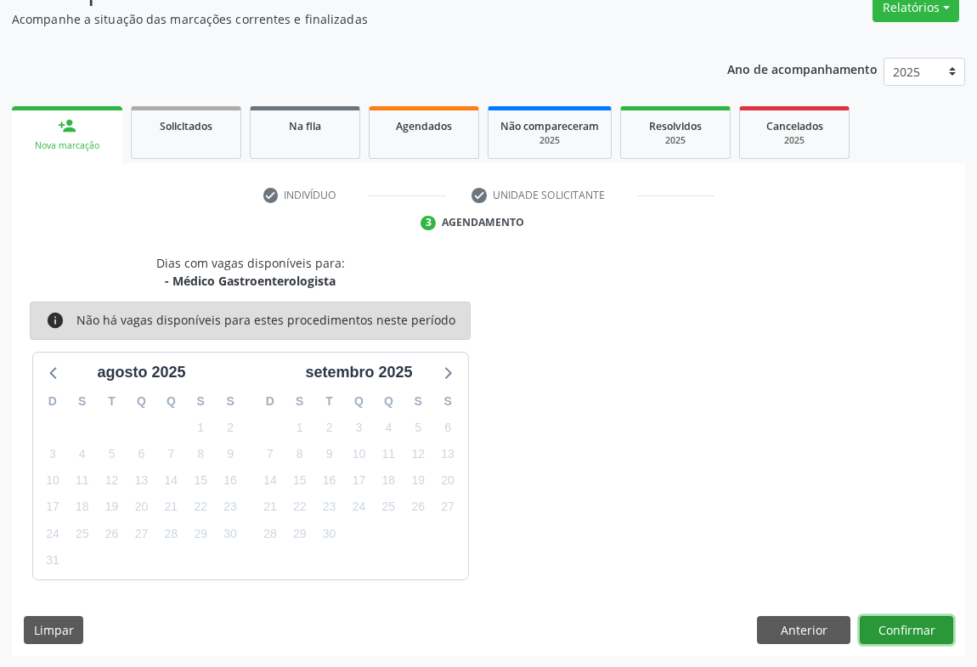
click at [886, 622] on button "Confirmar" at bounding box center [905, 630] width 93 height 29
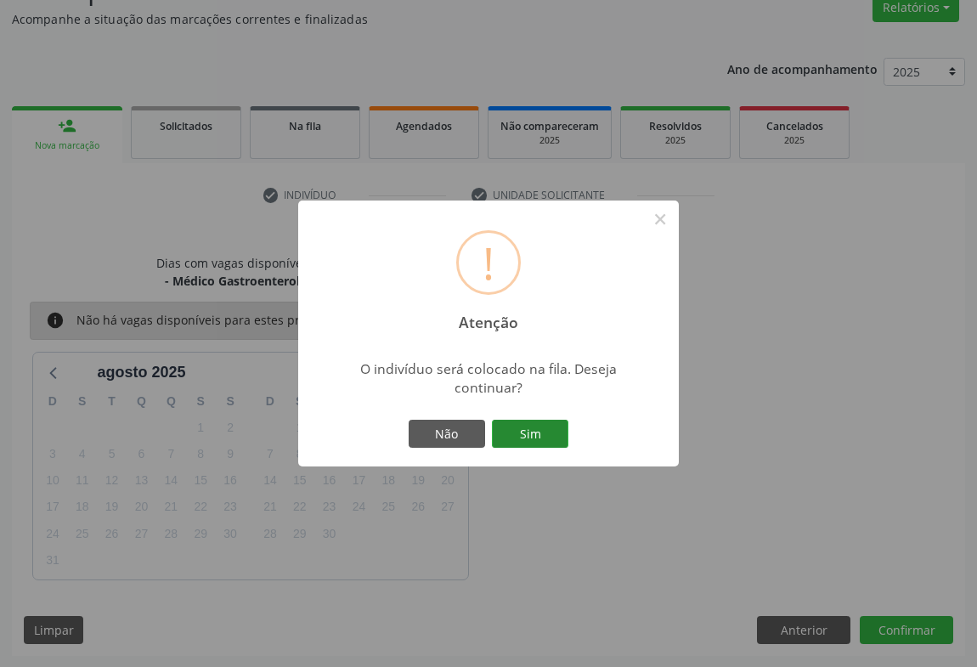
click at [549, 427] on button "Sim" at bounding box center [530, 433] width 76 height 29
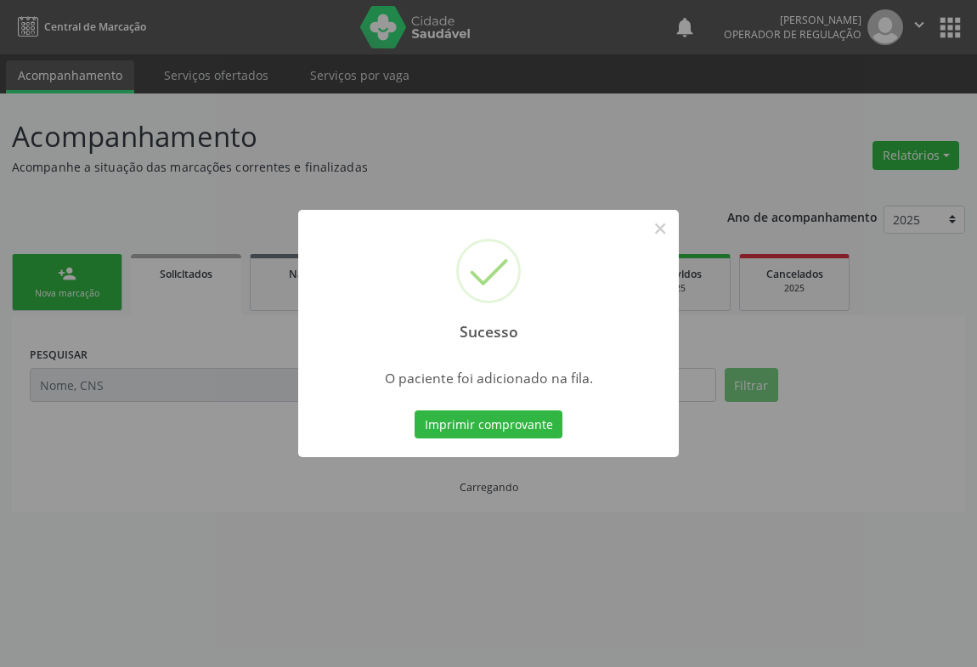
scroll to position [0, 0]
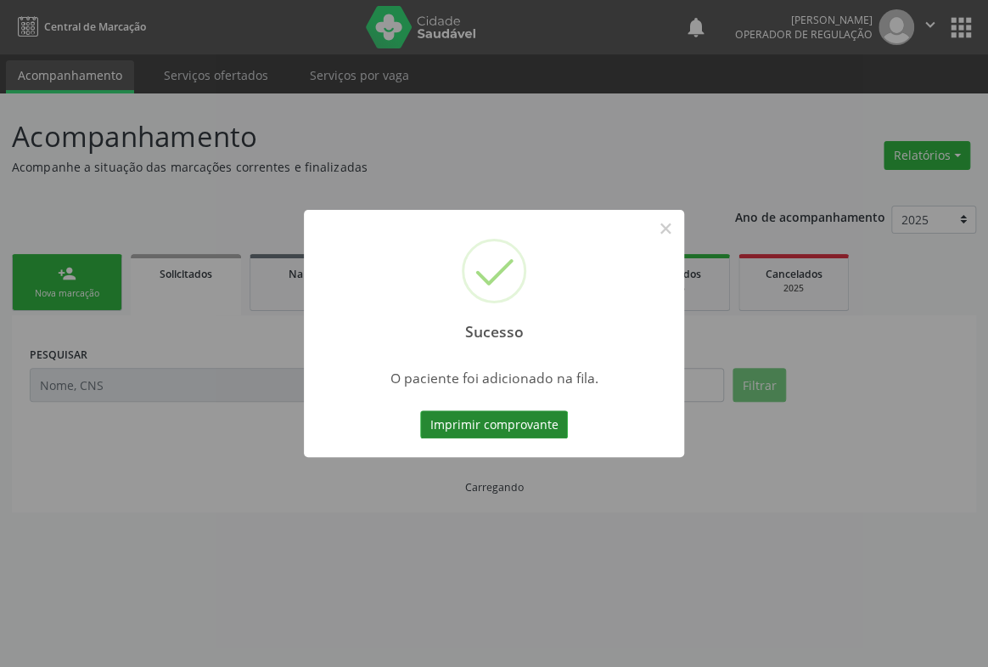
click at [480, 424] on button "Imprimir comprovante" at bounding box center [494, 424] width 148 height 29
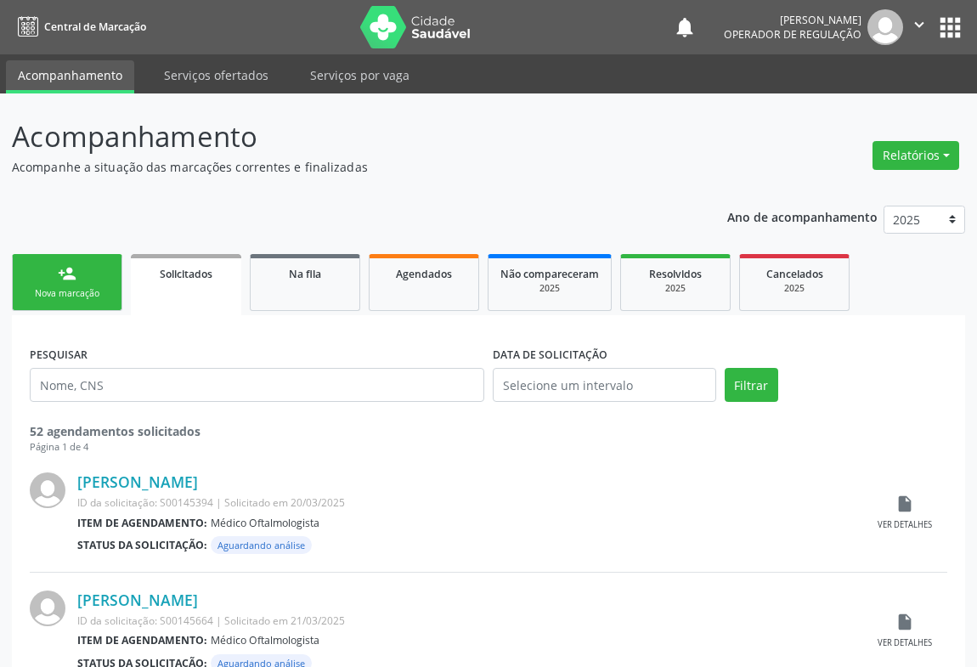
click at [81, 282] on link "person_add Nova marcação" at bounding box center [67, 282] width 110 height 57
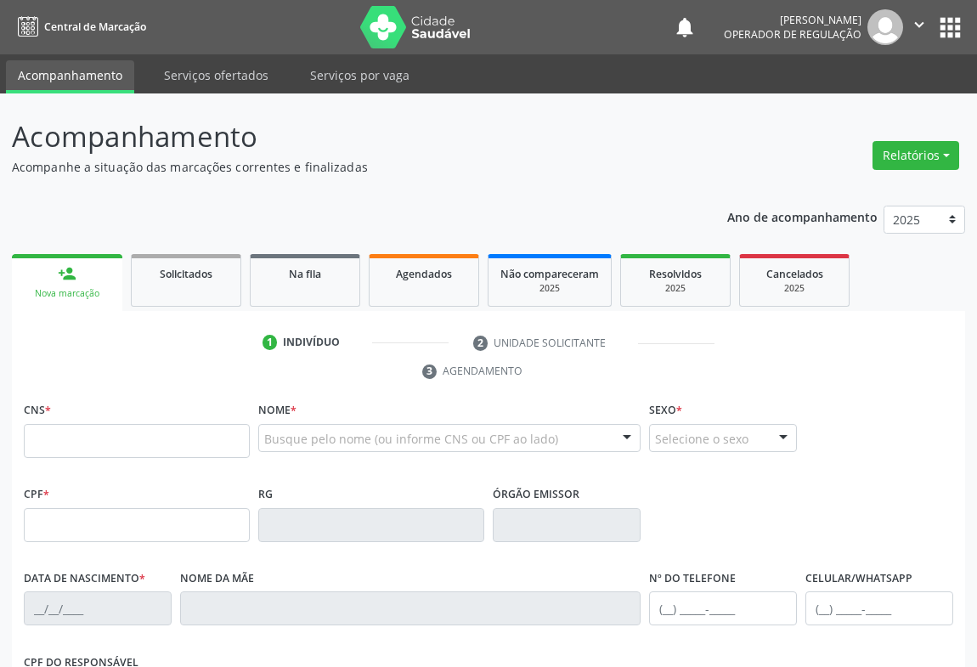
scroll to position [231, 0]
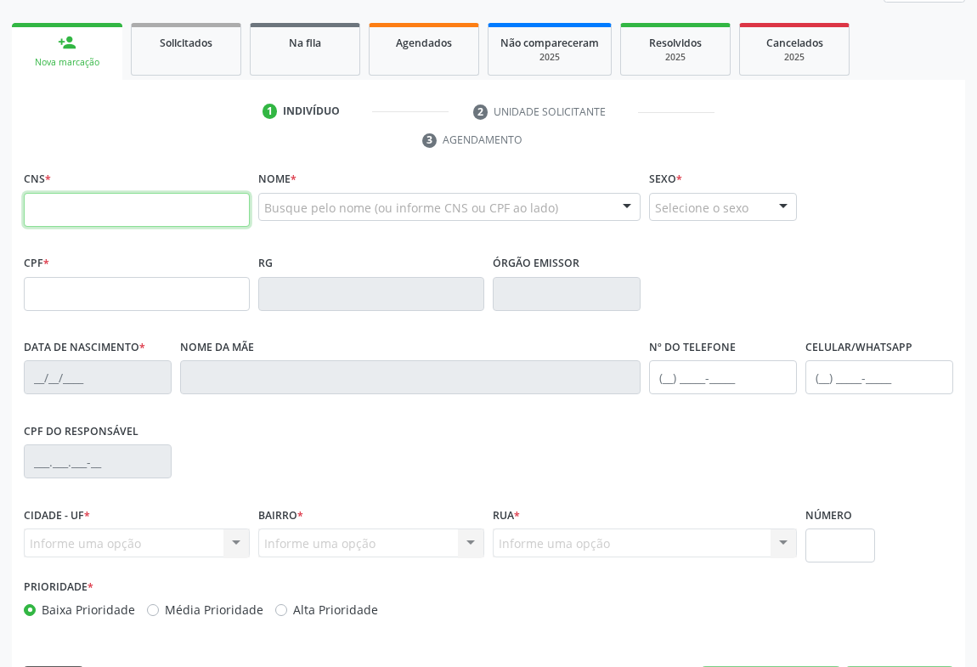
drag, startPoint x: 102, startPoint y: 209, endPoint x: 109, endPoint y: 222, distance: 15.2
click at [102, 209] on input "text" at bounding box center [137, 210] width 226 height 34
click at [105, 216] on input "text" at bounding box center [137, 210] width 226 height 34
type input "703 6030 3086 6835"
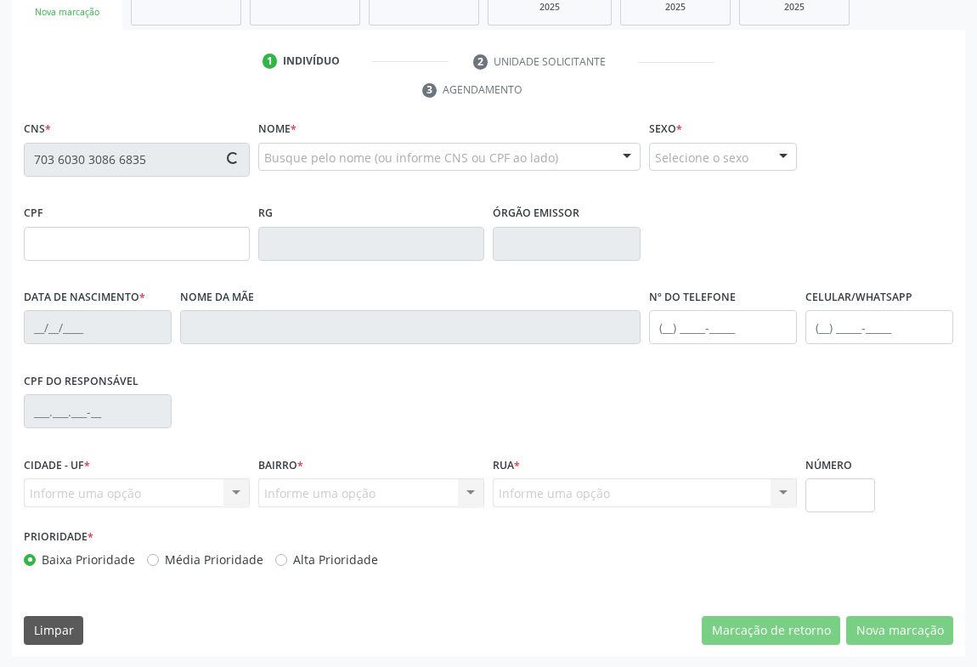
type input "1130117251"
type input "1[DATE]"
type input "[PHONE_NUMBER]"
type input "S/N"
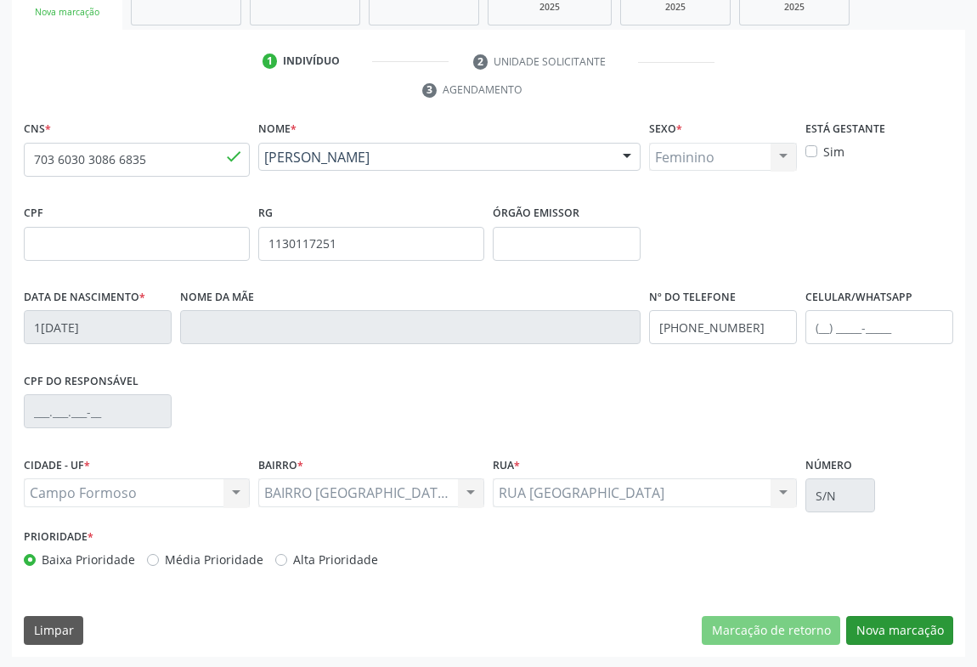
click at [879, 620] on div "CNS * 703 6030 3086 6835 [GEOGRAPHIC_DATA] * [PERSON_NAME] [PERSON_NAME] CNS: 7…" at bounding box center [488, 386] width 953 height 540
click at [881, 626] on button "Nova marcação" at bounding box center [899, 630] width 107 height 29
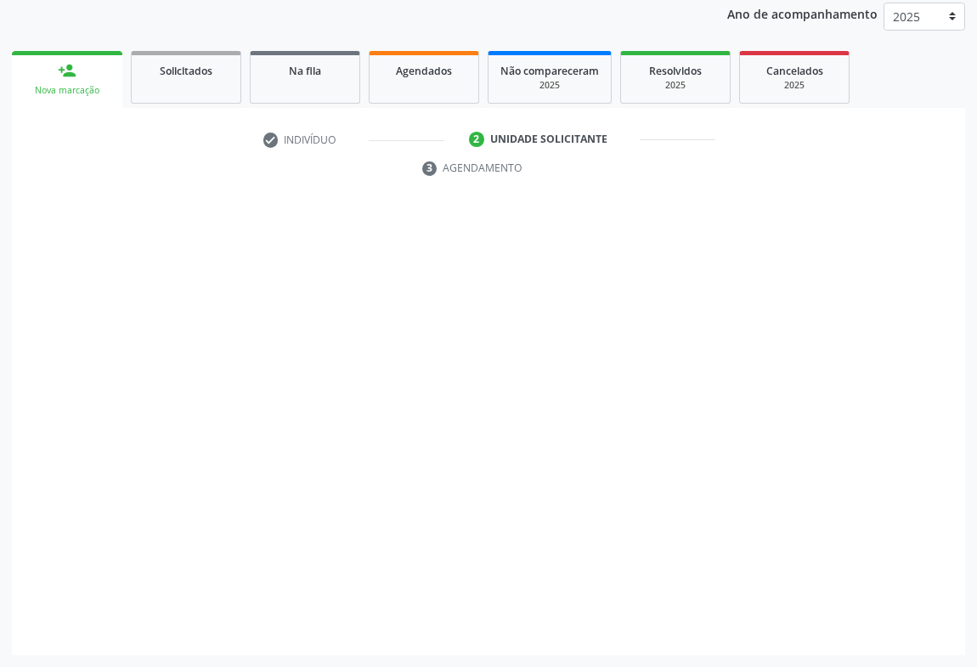
scroll to position [202, 0]
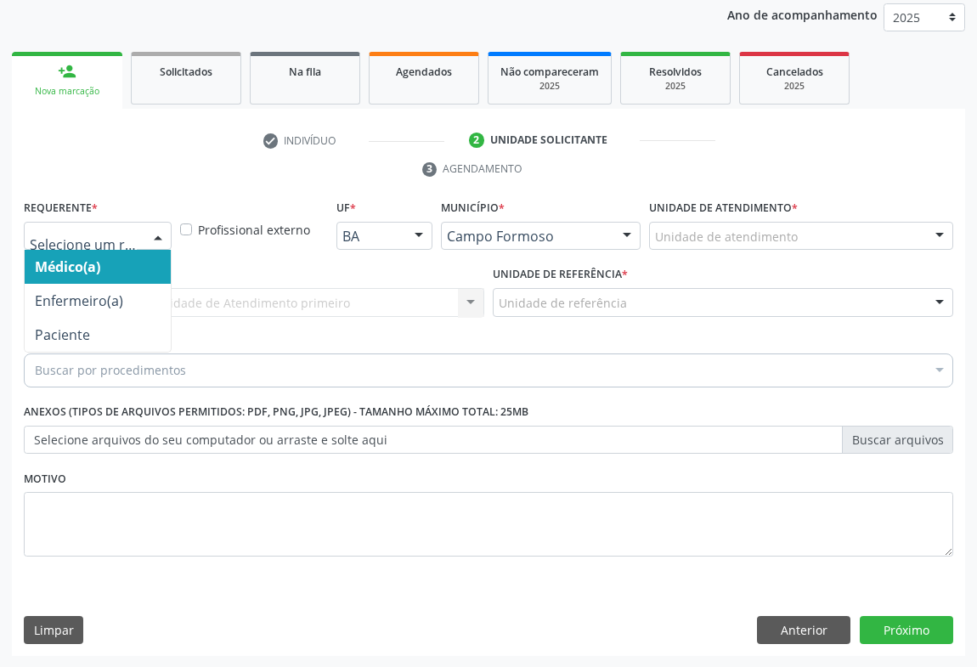
drag, startPoint x: 143, startPoint y: 234, endPoint x: 172, endPoint y: 289, distance: 62.7
click at [140, 233] on div at bounding box center [98, 236] width 148 height 29
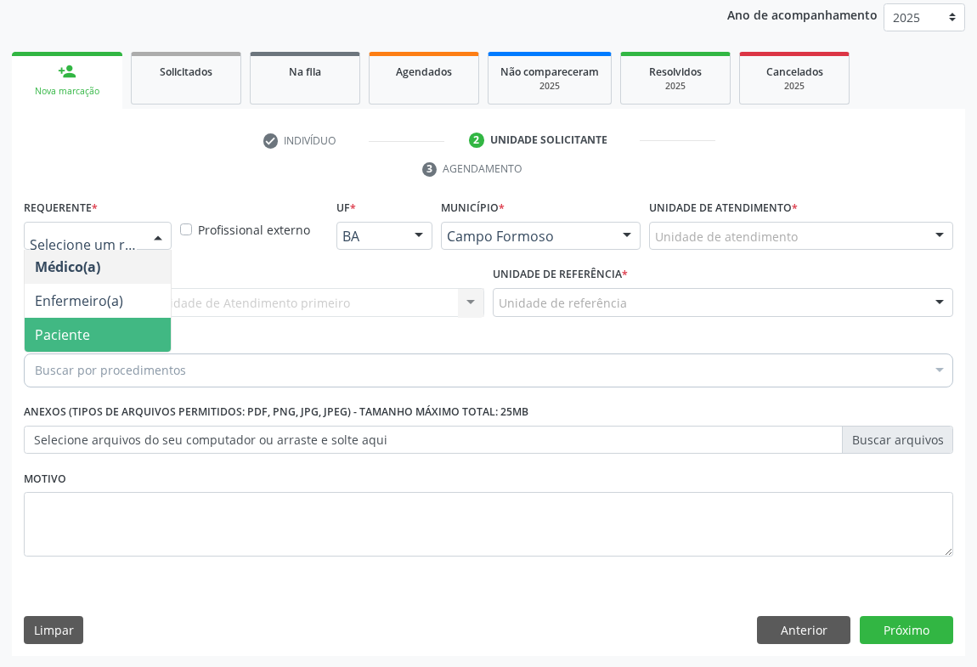
drag, startPoint x: 76, startPoint y: 335, endPoint x: 245, endPoint y: 307, distance: 170.3
click at [87, 335] on span "Paciente" at bounding box center [62, 334] width 55 height 19
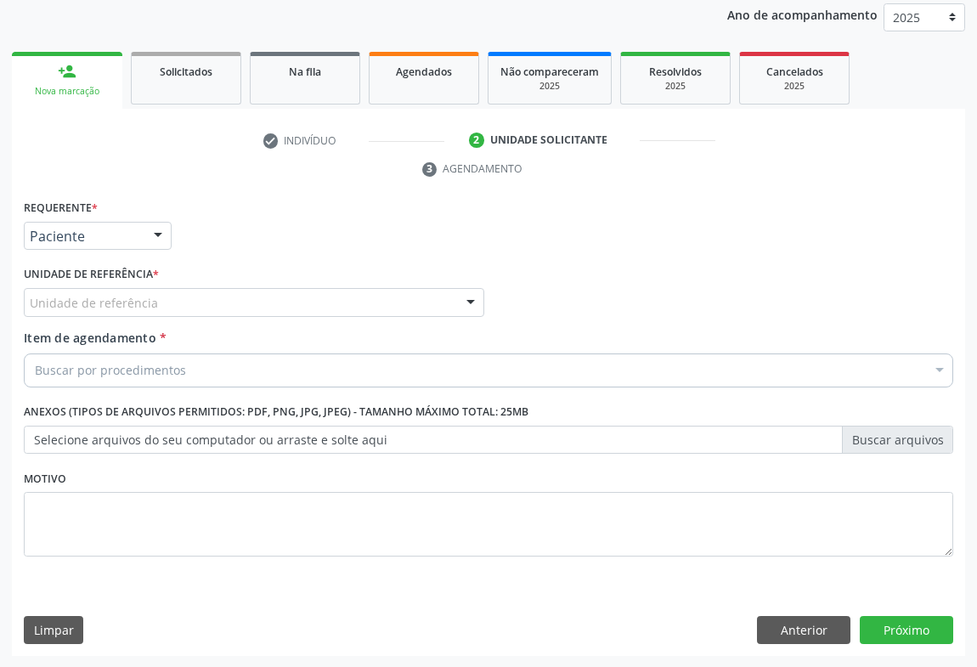
click at [255, 306] on div "Unidade de referência" at bounding box center [254, 302] width 460 height 29
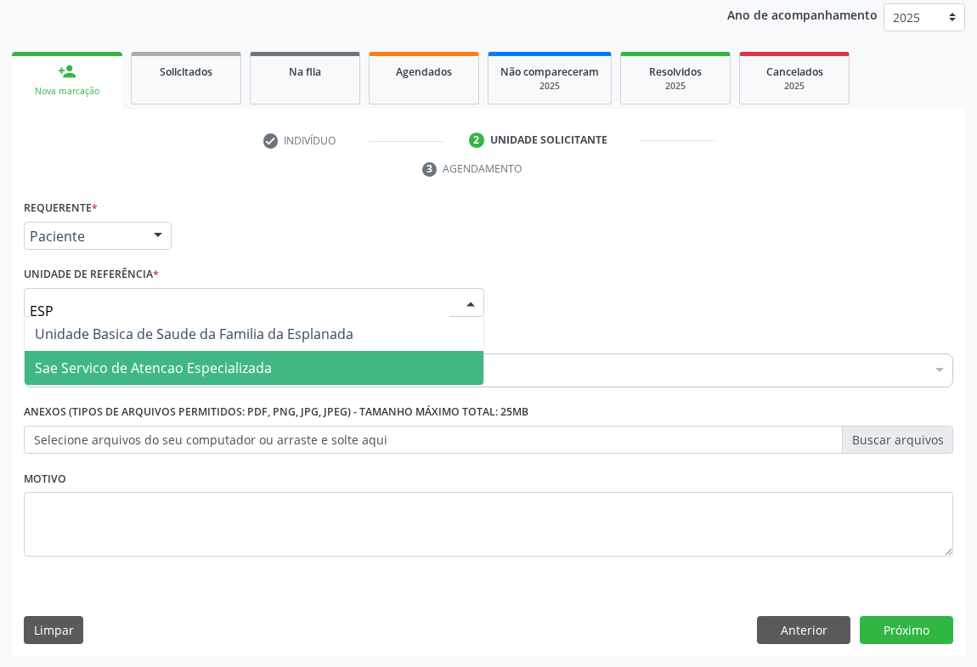
type input "ESPL"
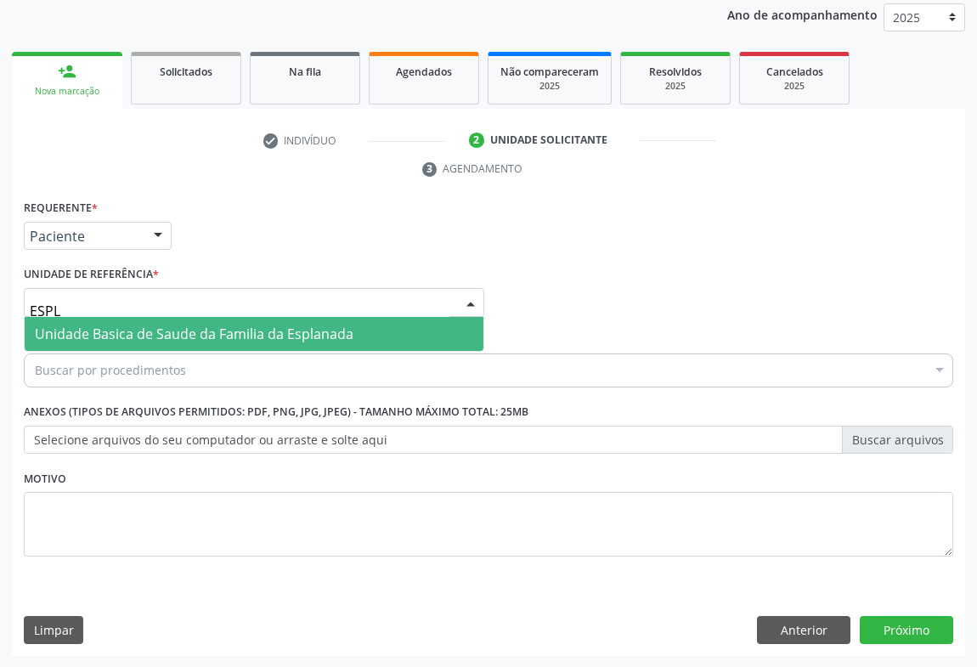
click at [203, 340] on span "Unidade Basica de Saude da Familia da Esplanada" at bounding box center [194, 333] width 318 height 19
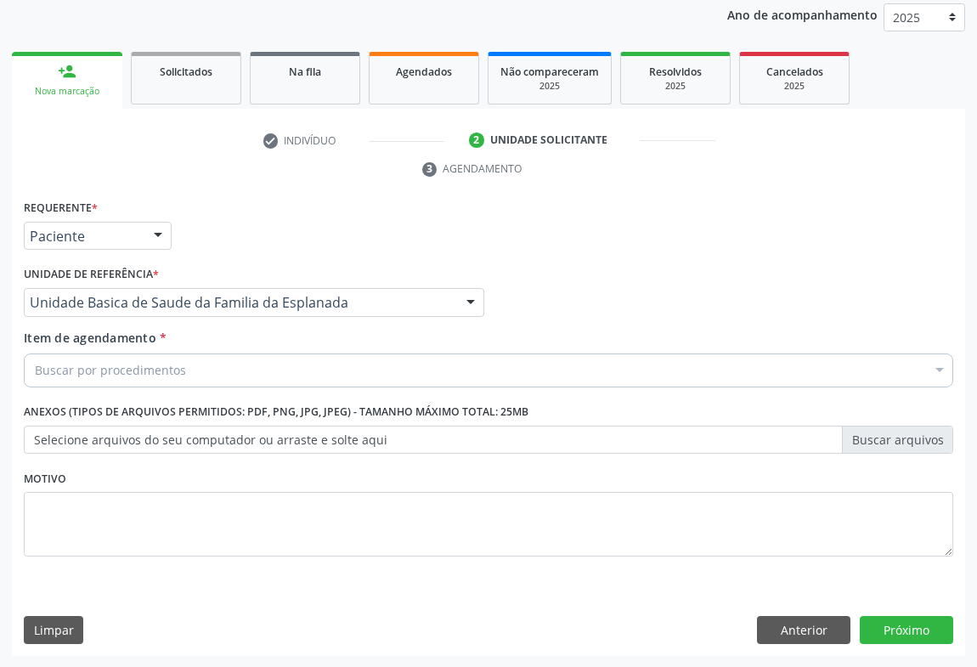
drag, startPoint x: 134, startPoint y: 372, endPoint x: 520, endPoint y: 322, distance: 388.8
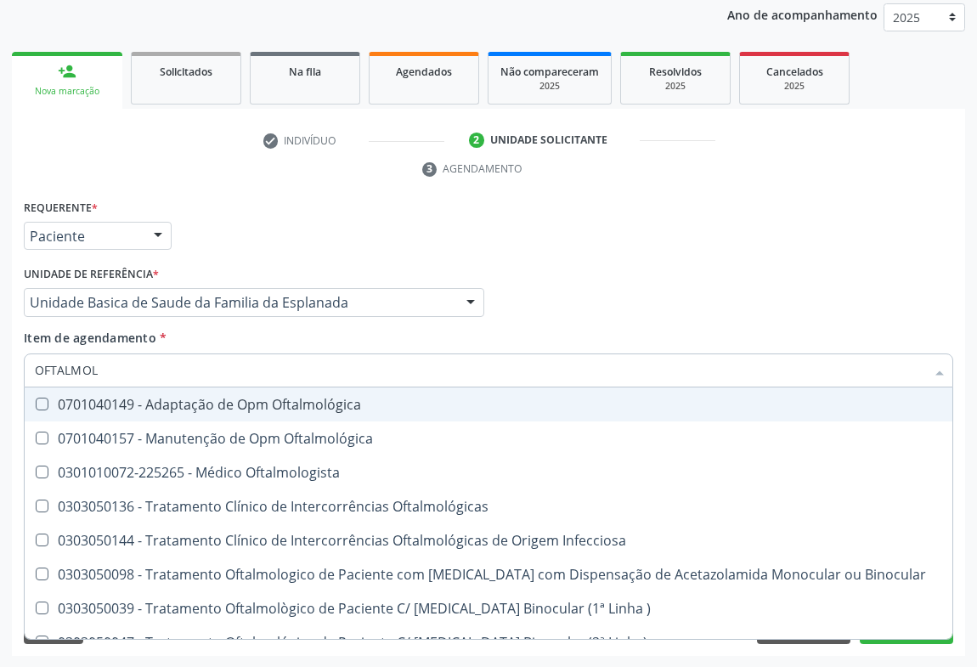
type input "OFTALMOLO"
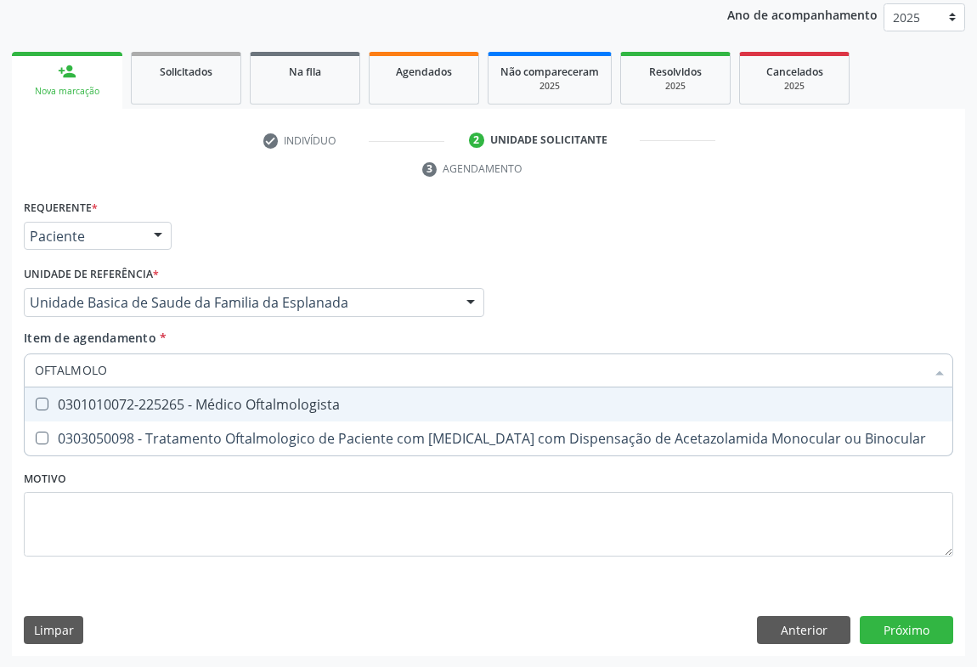
drag, startPoint x: 243, startPoint y: 404, endPoint x: 363, endPoint y: 496, distance: 150.8
click at [248, 405] on div "0301010072-225265 - Médico Oftalmologista" at bounding box center [488, 404] width 907 height 14
checkbox Oftalmologista "true"
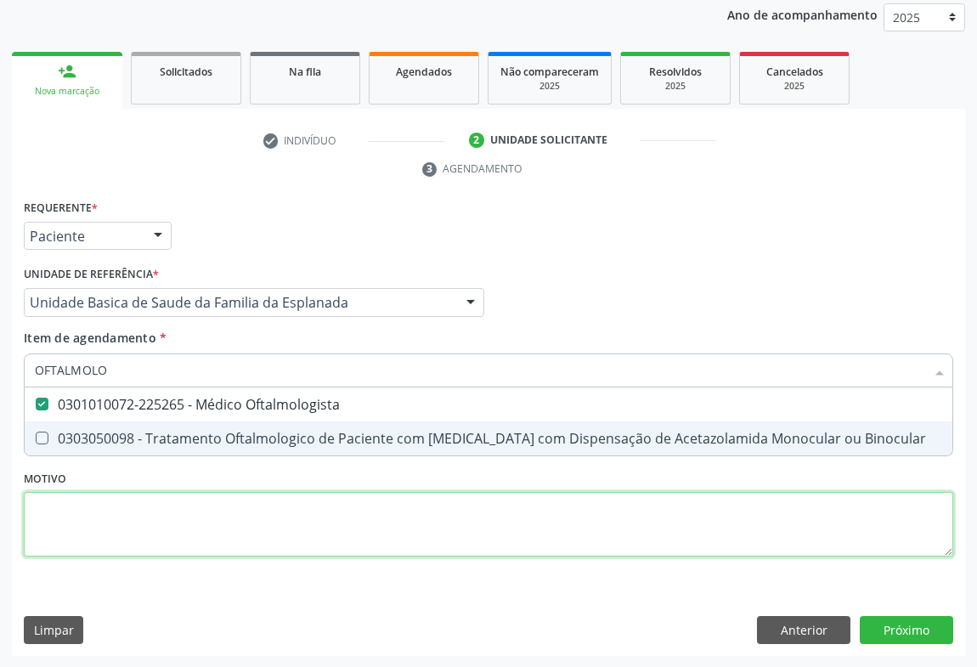
click at [385, 532] on div "Requerente * Paciente Médico(a) Enfermeiro(a) Paciente Nenhum resultado encontr…" at bounding box center [488, 387] width 929 height 385
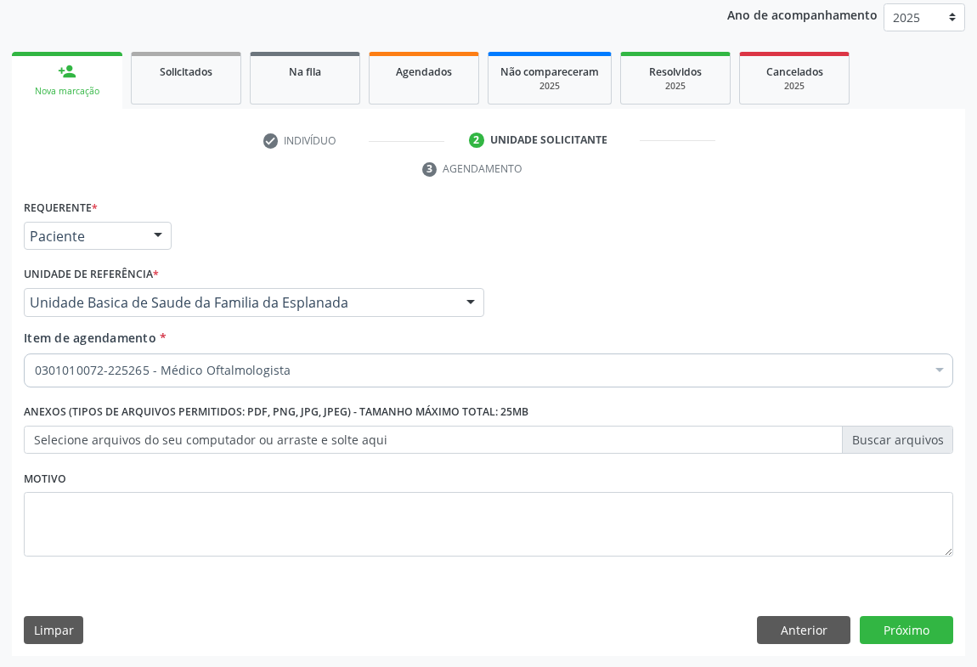
click at [904, 612] on div "Requerente * Paciente Médico(a) Enfermeiro(a) Paciente Nenhum resultado encontr…" at bounding box center [488, 425] width 953 height 461
click at [896, 620] on button "Próximo" at bounding box center [905, 630] width 93 height 29
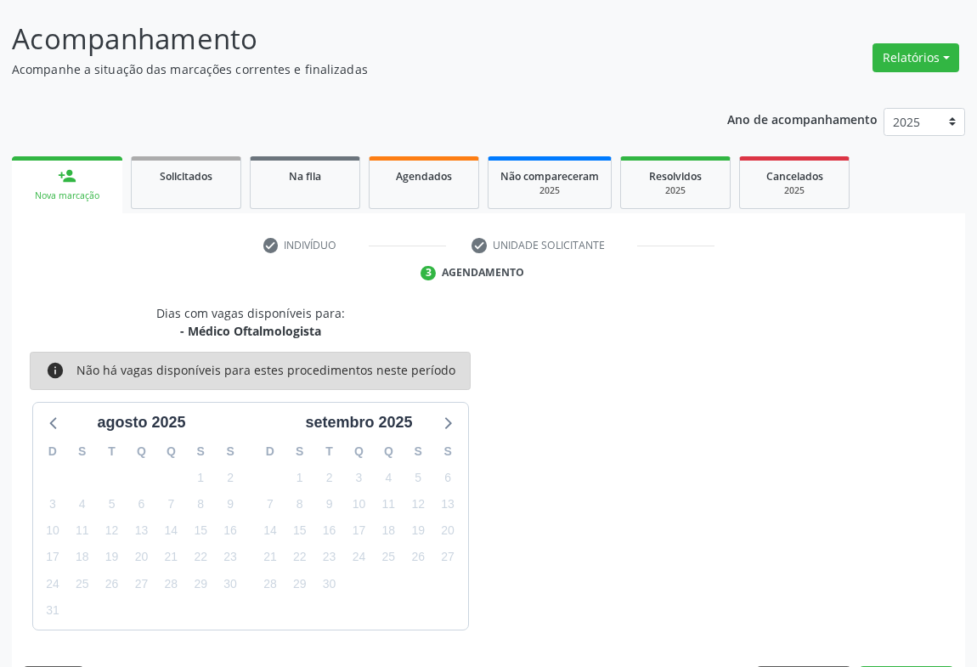
scroll to position [148, 0]
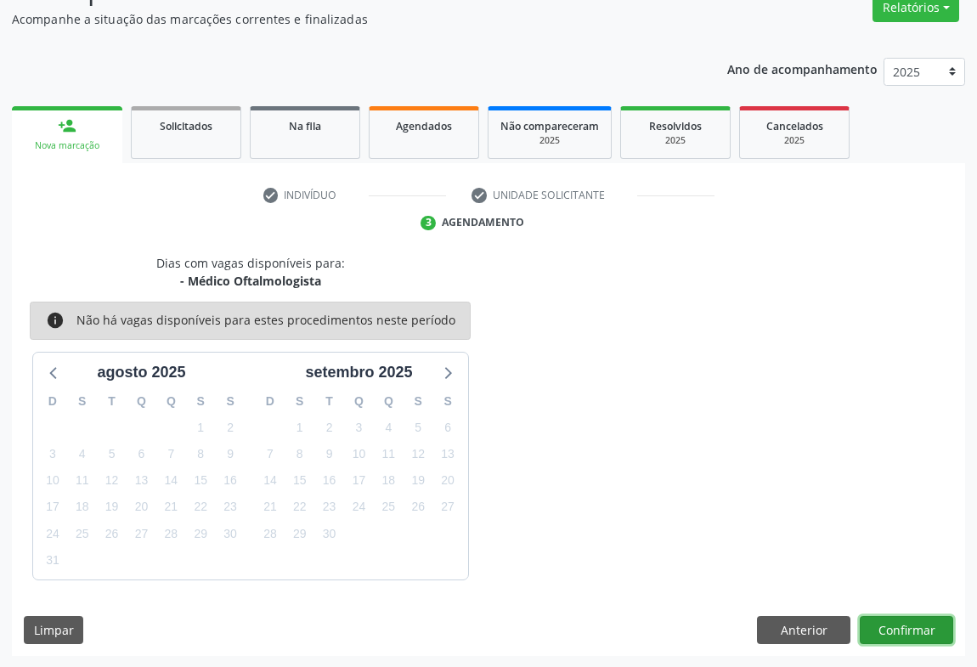
click at [899, 632] on button "Confirmar" at bounding box center [905, 630] width 93 height 29
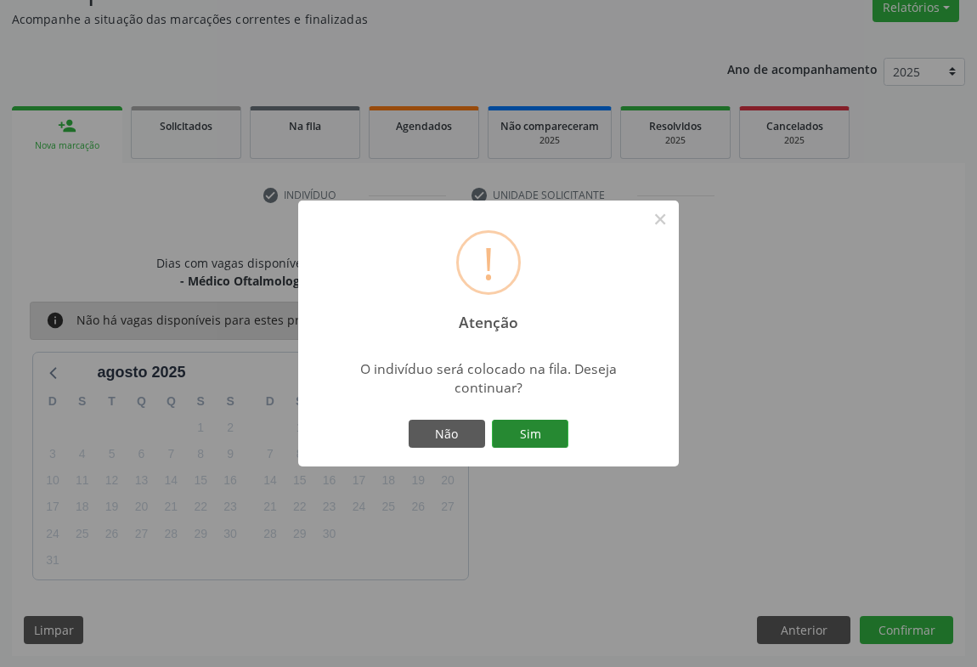
click at [529, 424] on button "Sim" at bounding box center [530, 433] width 76 height 29
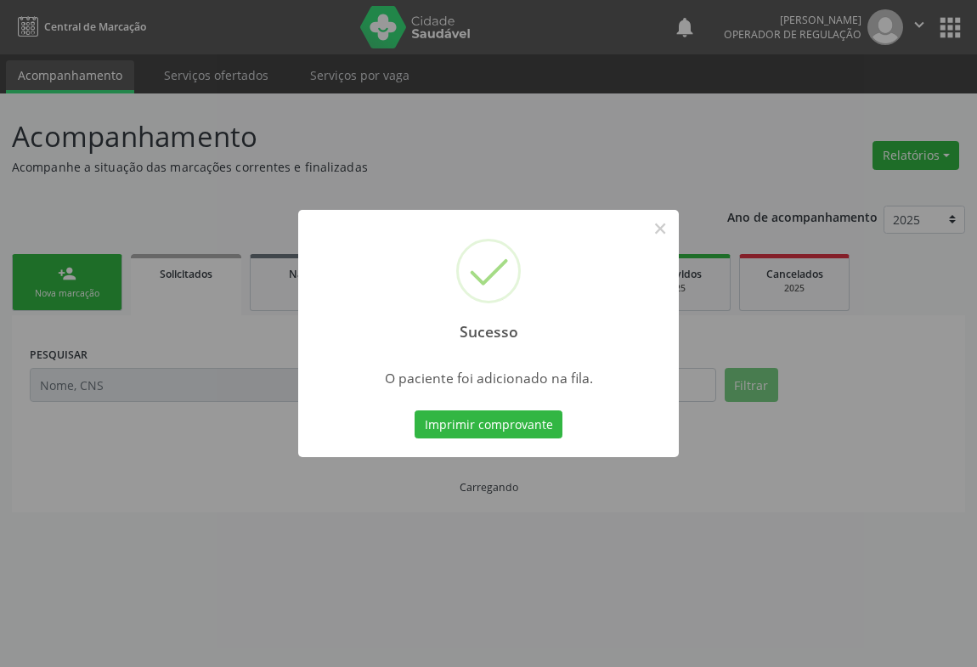
scroll to position [0, 0]
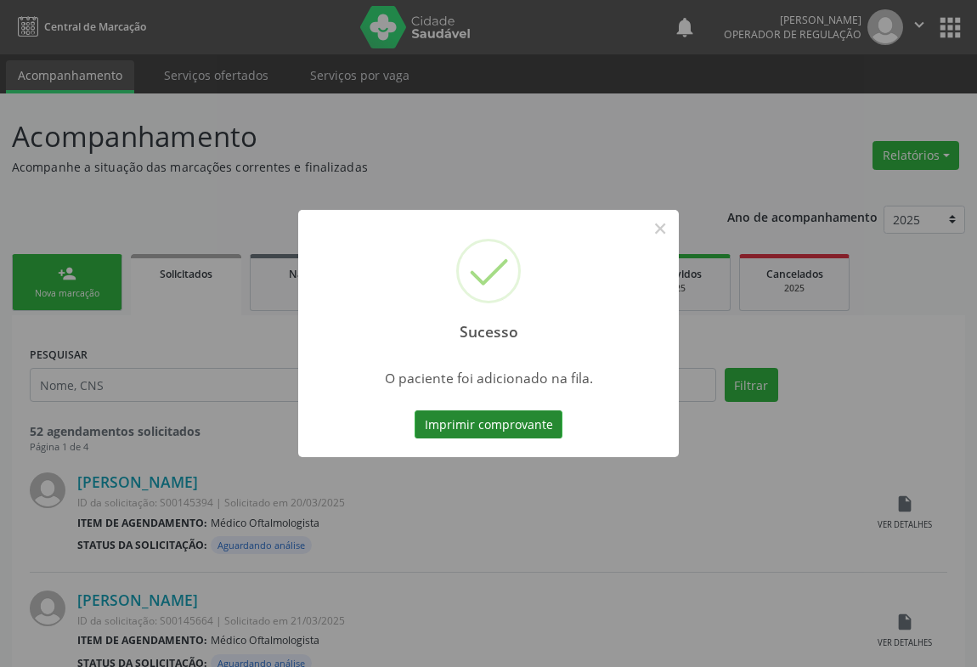
click at [489, 423] on button "Imprimir comprovante" at bounding box center [488, 424] width 148 height 29
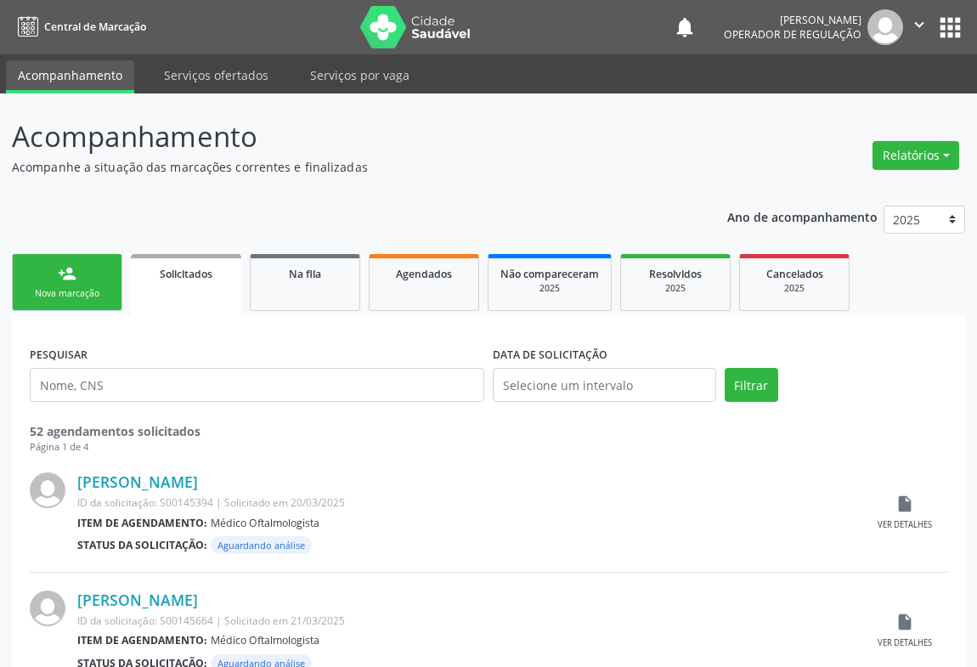
click at [86, 291] on div "Nova marcação" at bounding box center [67, 293] width 85 height 13
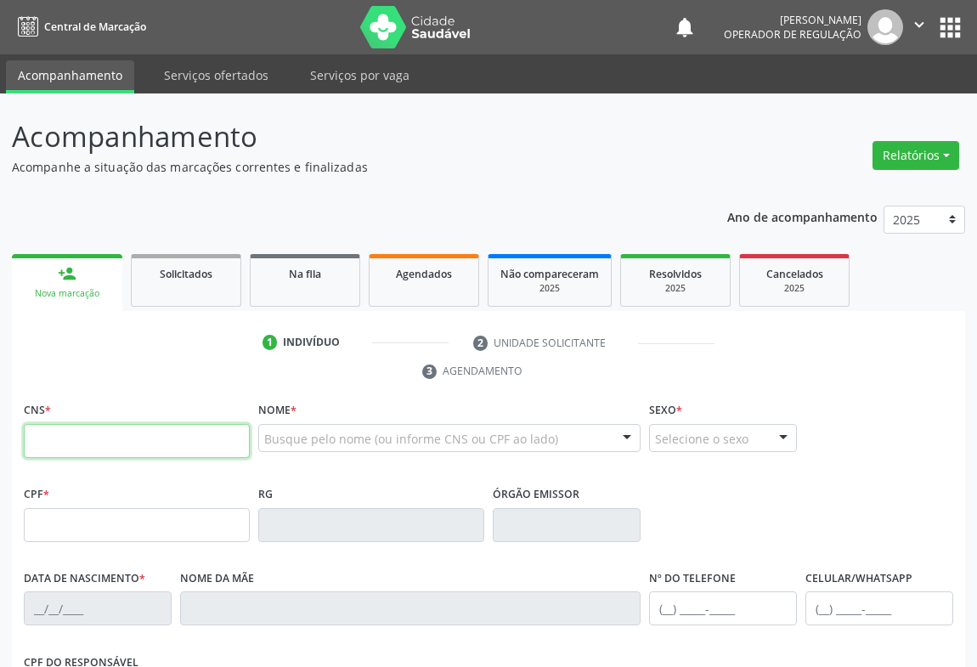
click at [82, 442] on input "text" at bounding box center [137, 441] width 226 height 34
type input "706 9081 5353 2230"
type input "2[DATE]"
type input "[PHONE_NUMBER]"
type input "SN"
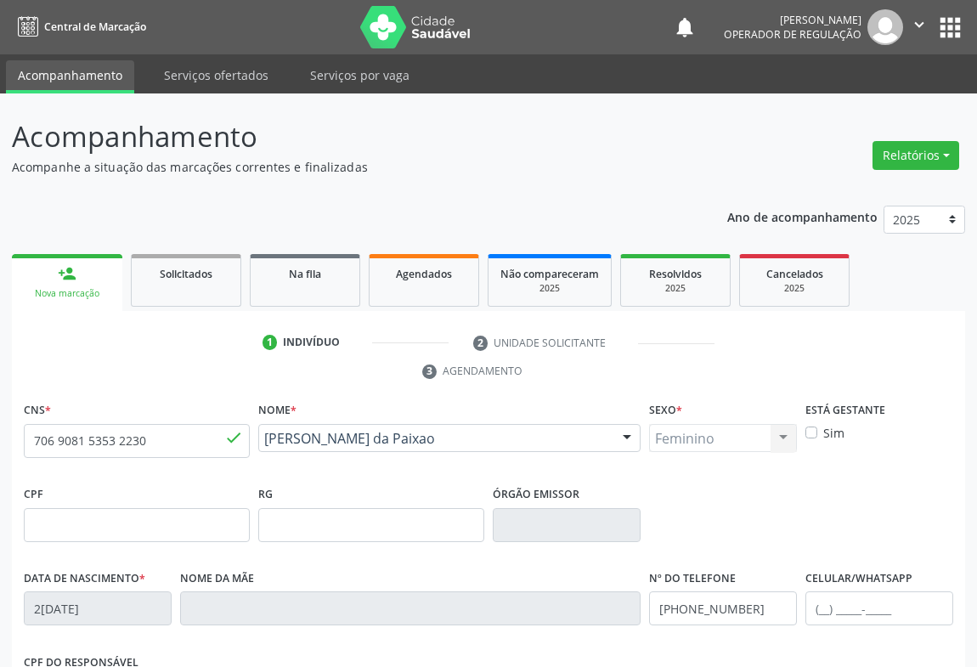
scroll to position [281, 0]
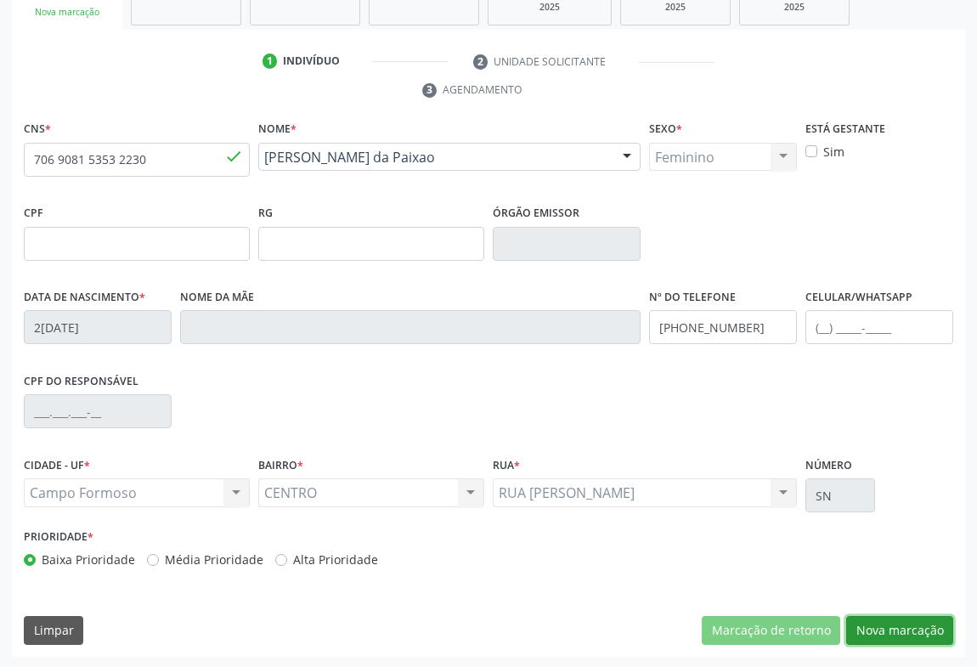
click at [921, 616] on button "Nova marcação" at bounding box center [899, 630] width 107 height 29
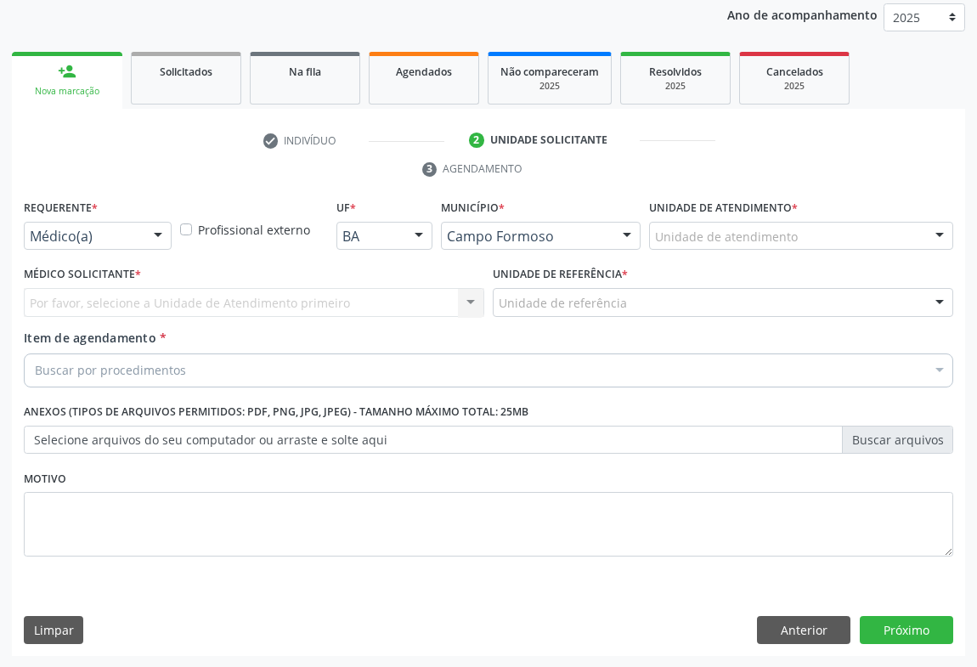
click at [161, 236] on div at bounding box center [157, 236] width 25 height 29
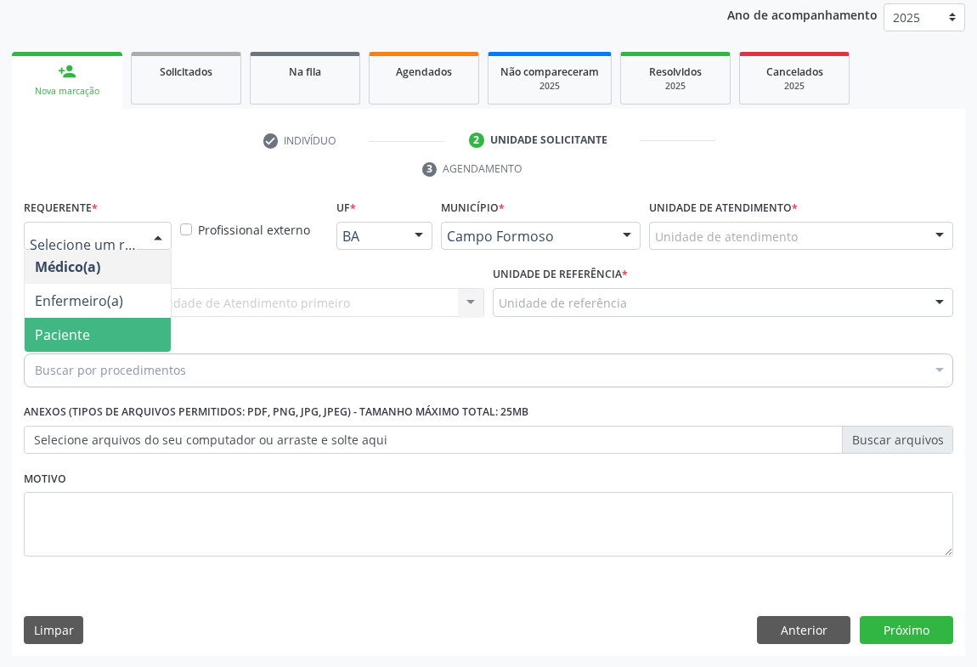
click at [125, 334] on span "Paciente" at bounding box center [98, 335] width 146 height 34
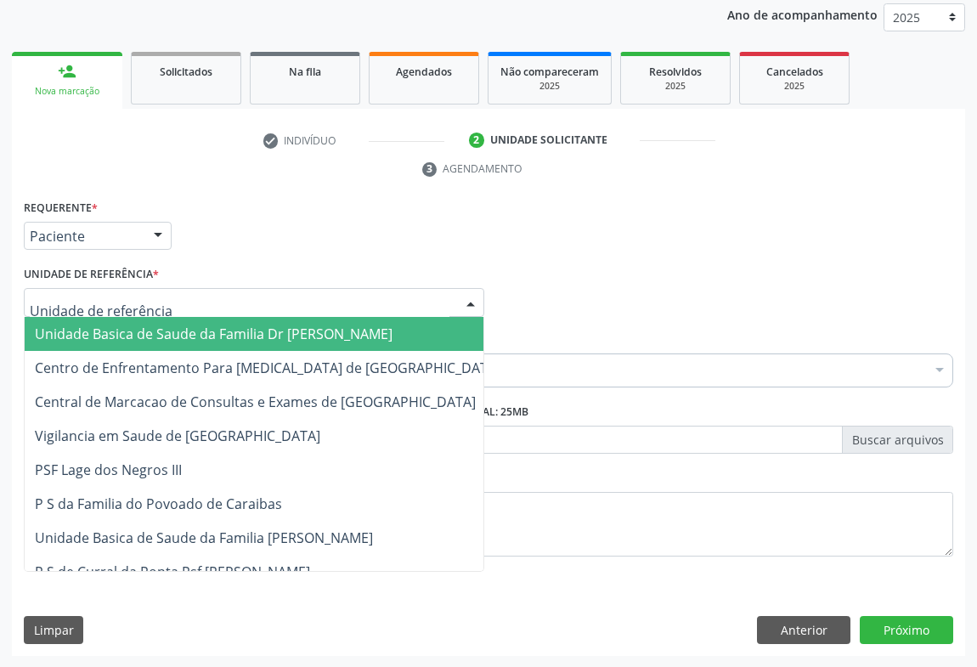
click at [469, 307] on div at bounding box center [470, 303] width 25 height 29
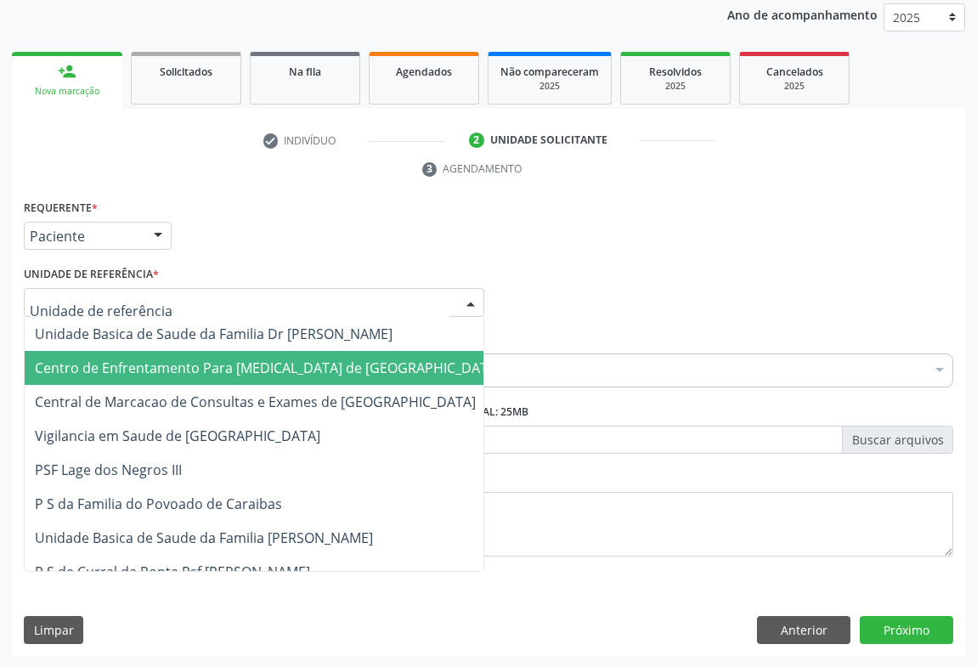
click at [289, 373] on span "Centro de Enfrentamento Para [MEDICAL_DATA] de [GEOGRAPHIC_DATA]" at bounding box center [267, 367] width 465 height 19
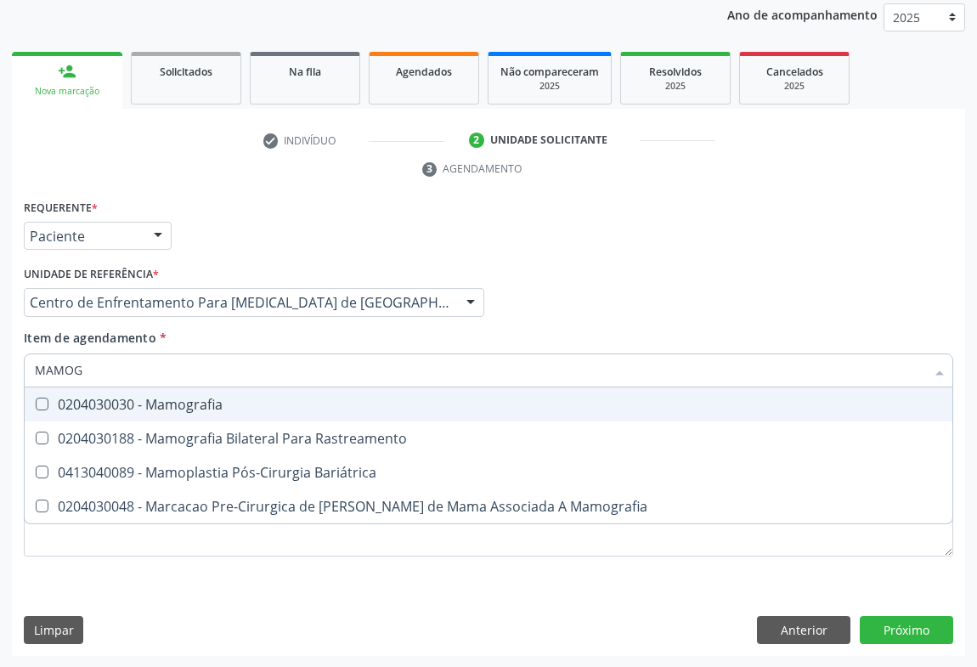
type input "MAMOGR"
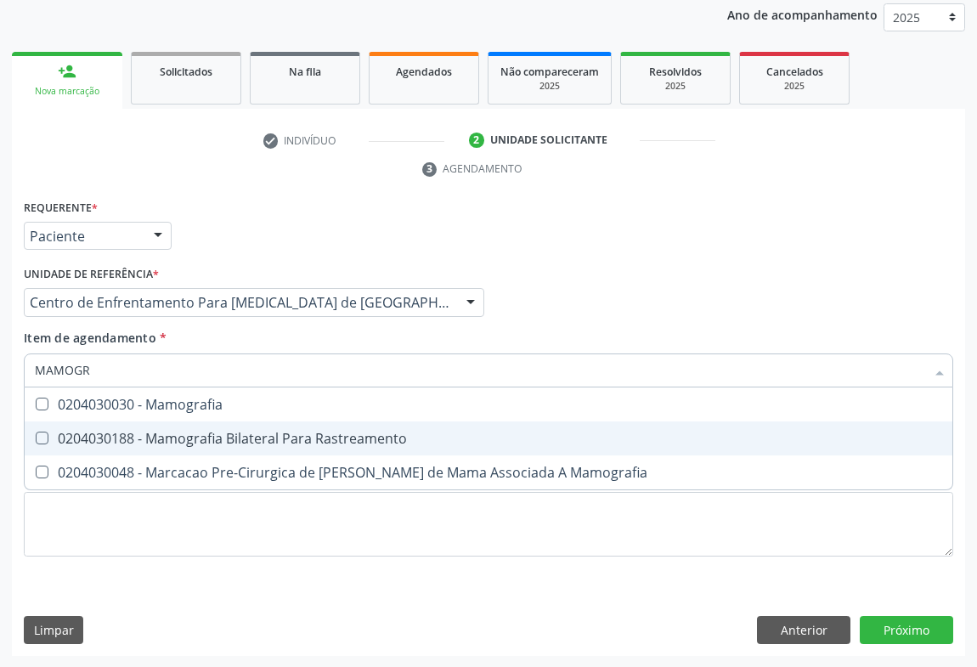
click at [194, 433] on div "0204030188 - Mamografia Bilateral Para Rastreamento" at bounding box center [488, 438] width 907 height 14
checkbox Rastreamento "true"
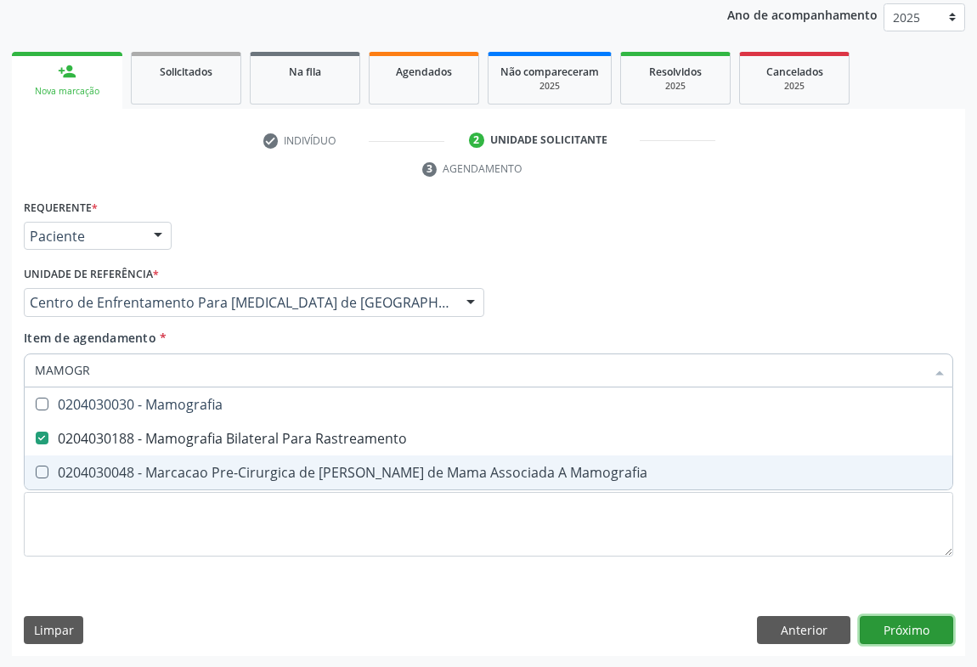
click at [909, 618] on div "Requerente * Paciente Médico(a) Enfermeiro(a) Paciente Nenhum resultado encontr…" at bounding box center [488, 425] width 953 height 461
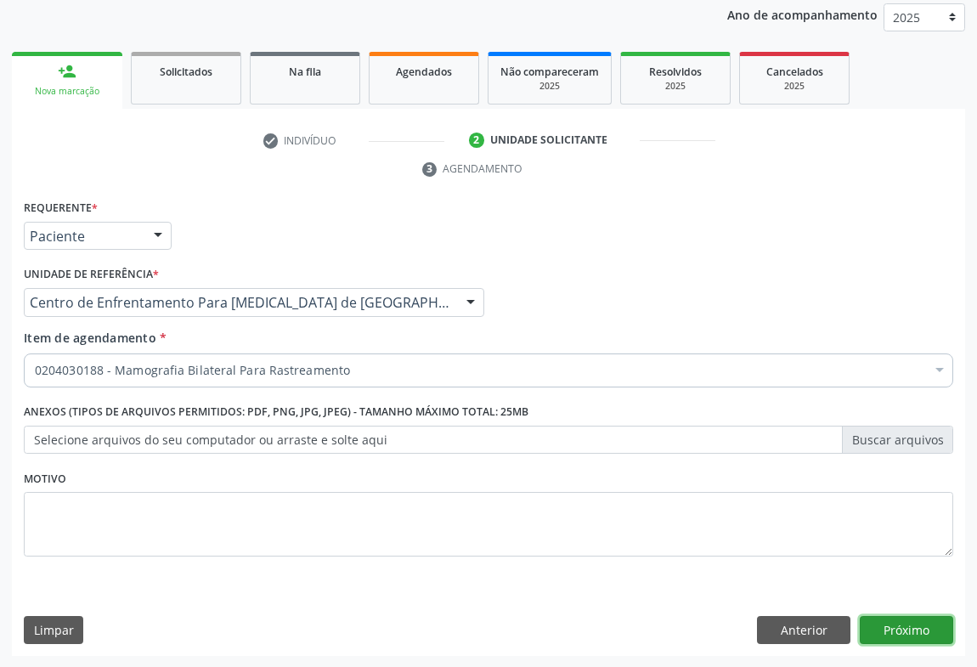
click at [896, 637] on button "Próximo" at bounding box center [905, 630] width 93 height 29
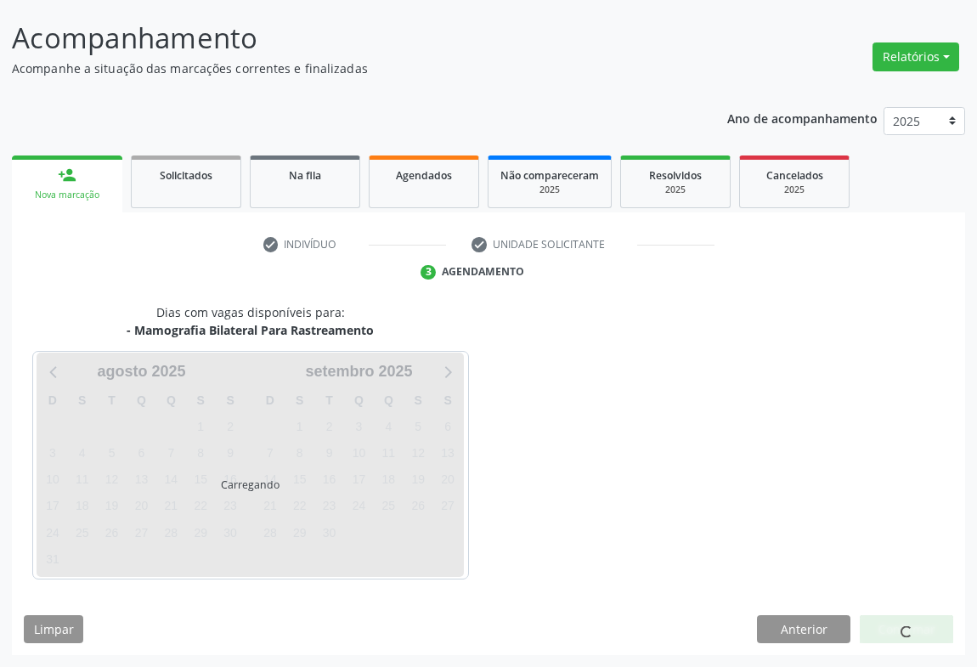
scroll to position [98, 0]
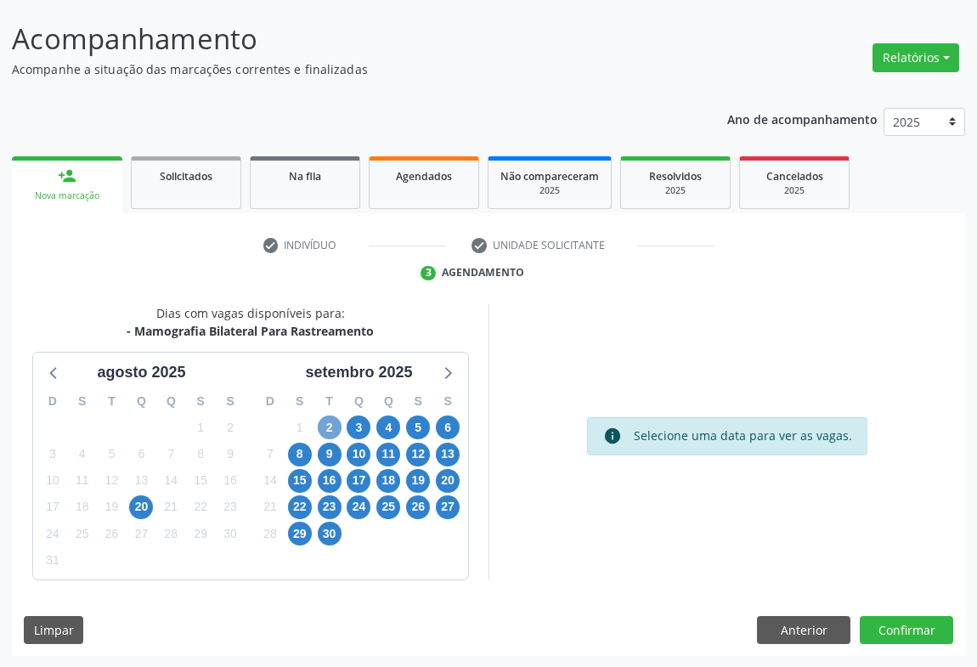
click at [329, 430] on span "2" at bounding box center [330, 427] width 24 height 24
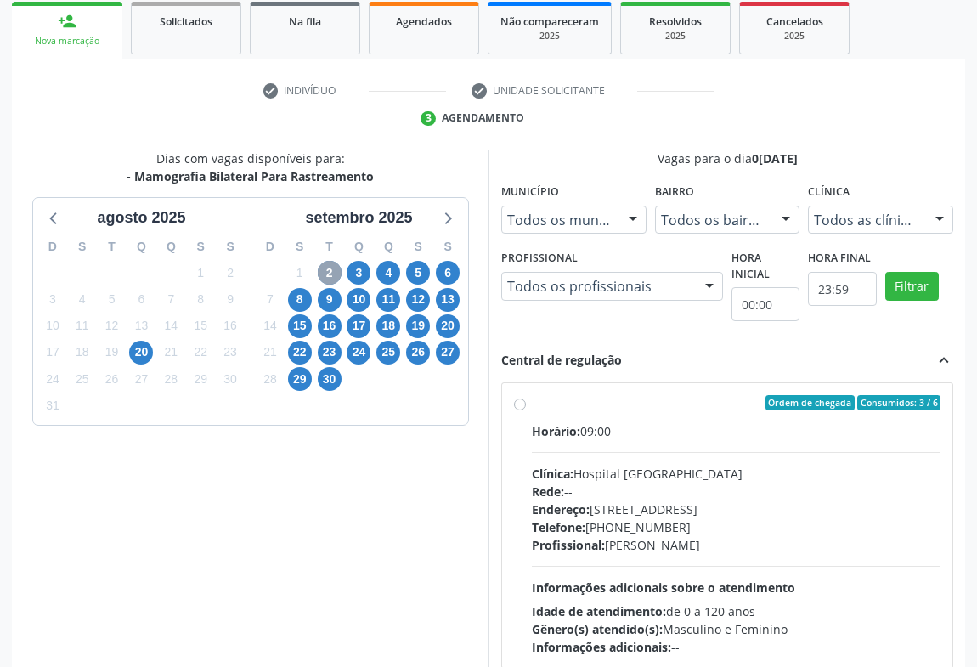
scroll to position [352, 0]
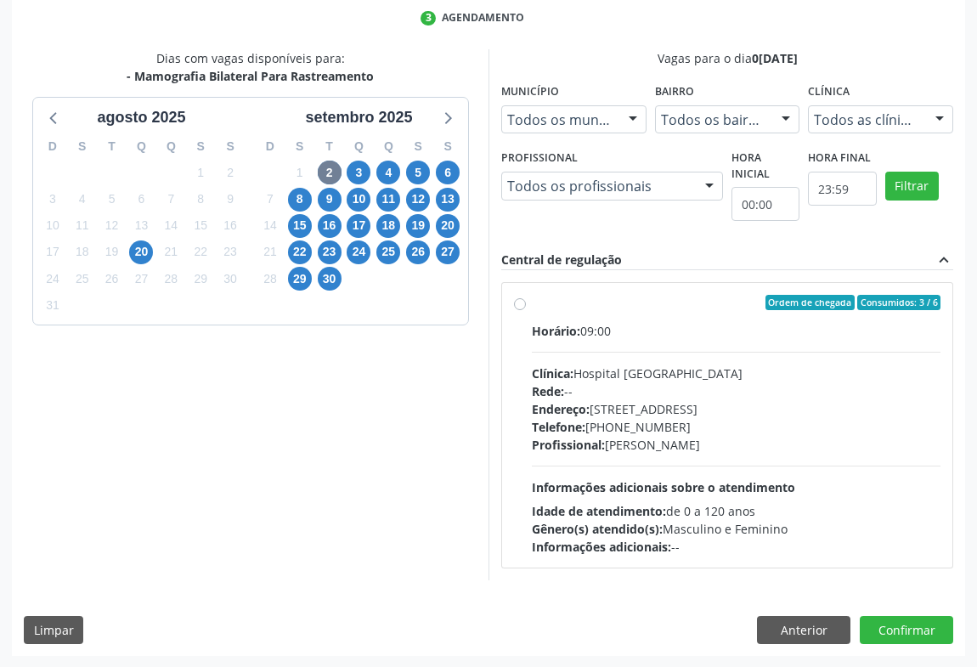
click at [508, 318] on div "Ordem de chegada Consumidos: 3 / 6 Horário: 09:00 Clínica: Hospital [GEOGRAPHIC…" at bounding box center [727, 425] width 450 height 284
radio input "true"
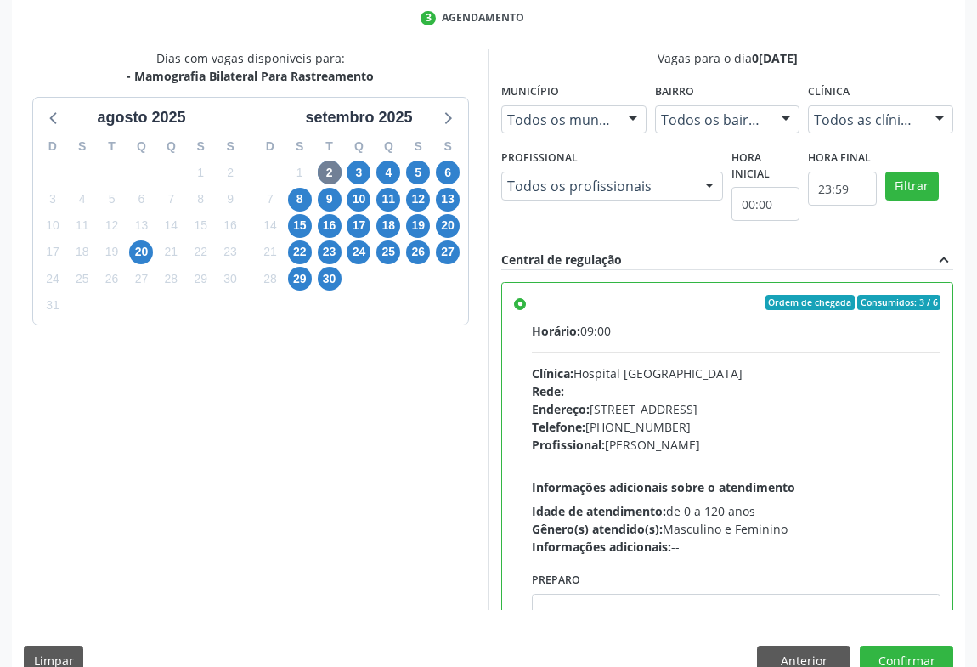
scroll to position [84, 0]
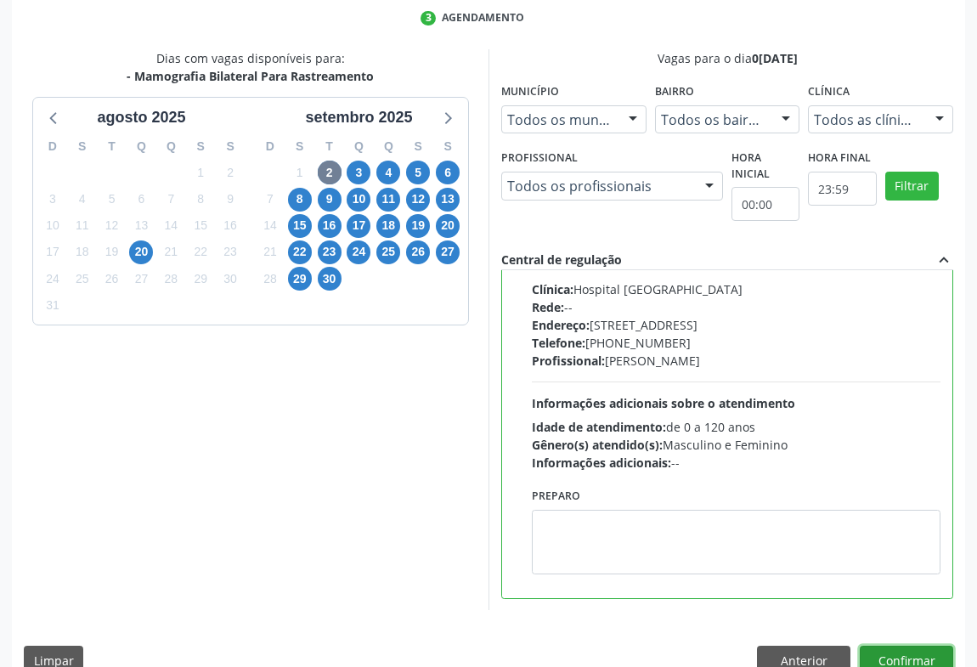
click at [881, 646] on button "Confirmar" at bounding box center [905, 659] width 93 height 29
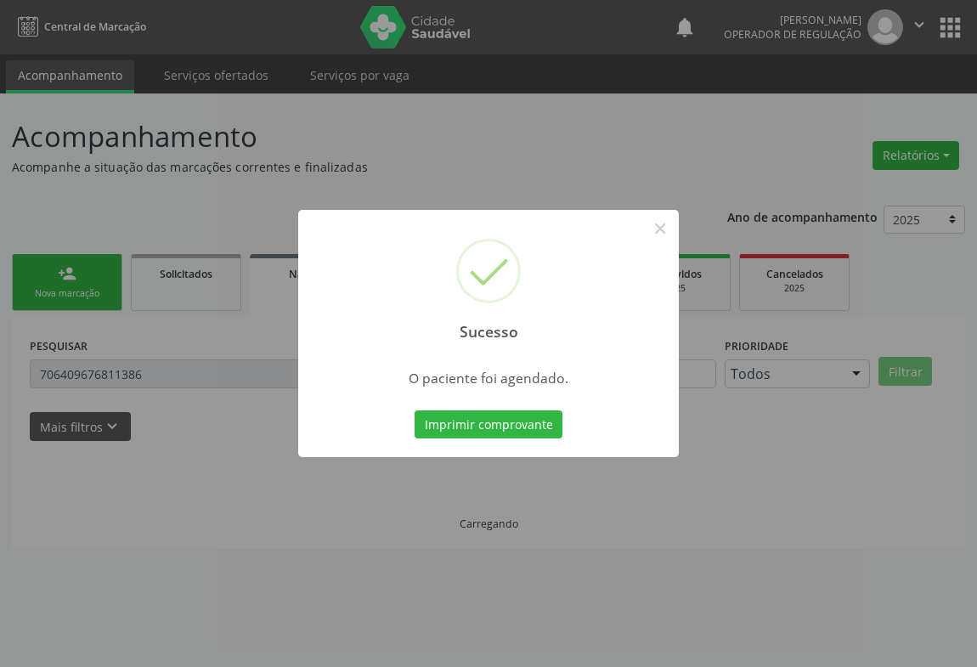
scroll to position [0, 0]
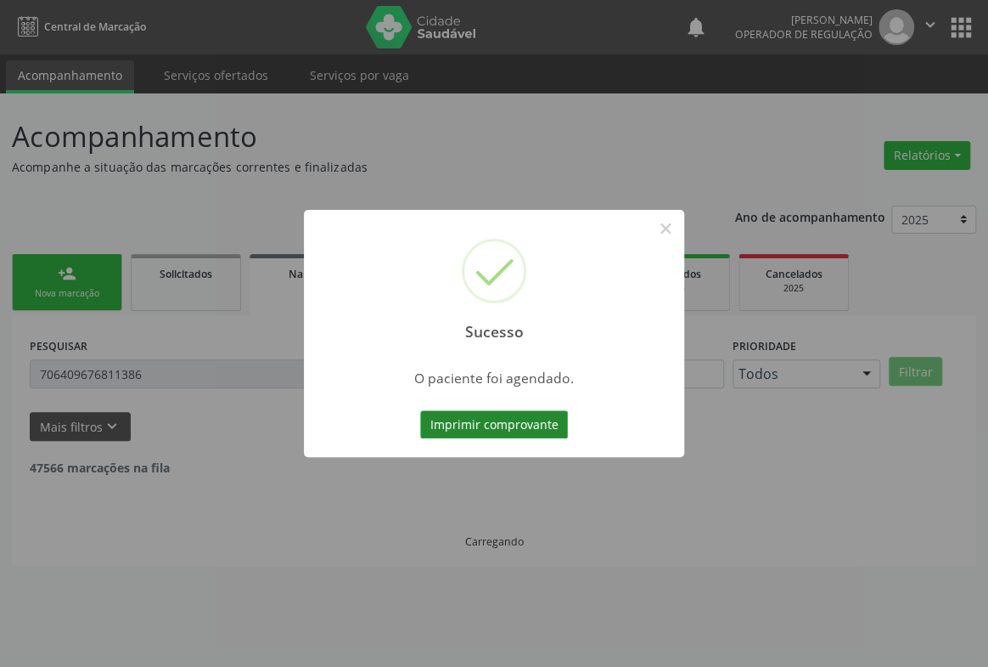
click at [549, 436] on button "Imprimir comprovante" at bounding box center [494, 424] width 148 height 29
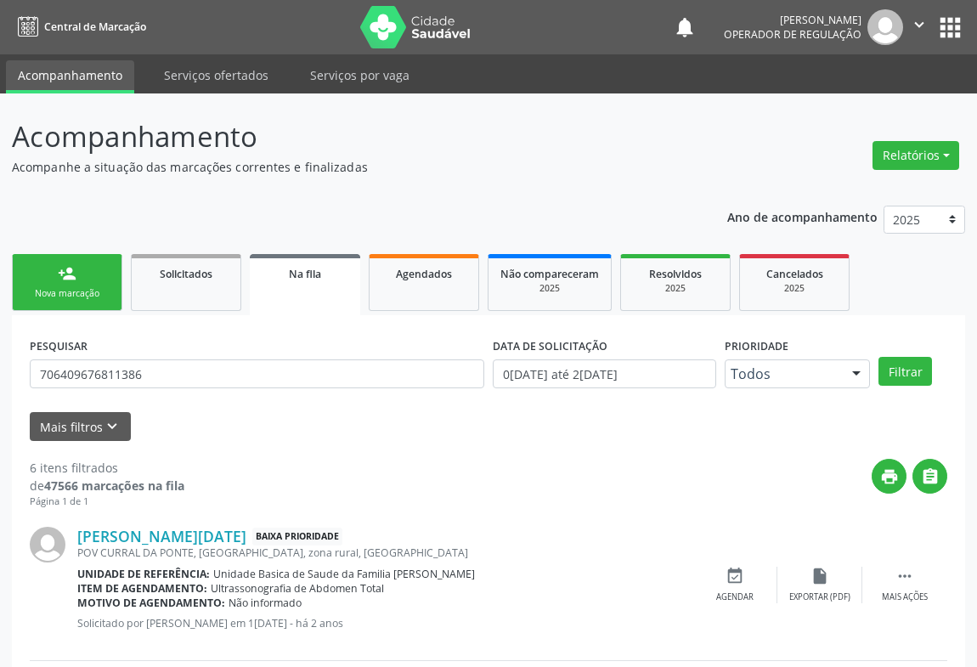
click at [43, 290] on div "Nova marcação" at bounding box center [67, 293] width 85 height 13
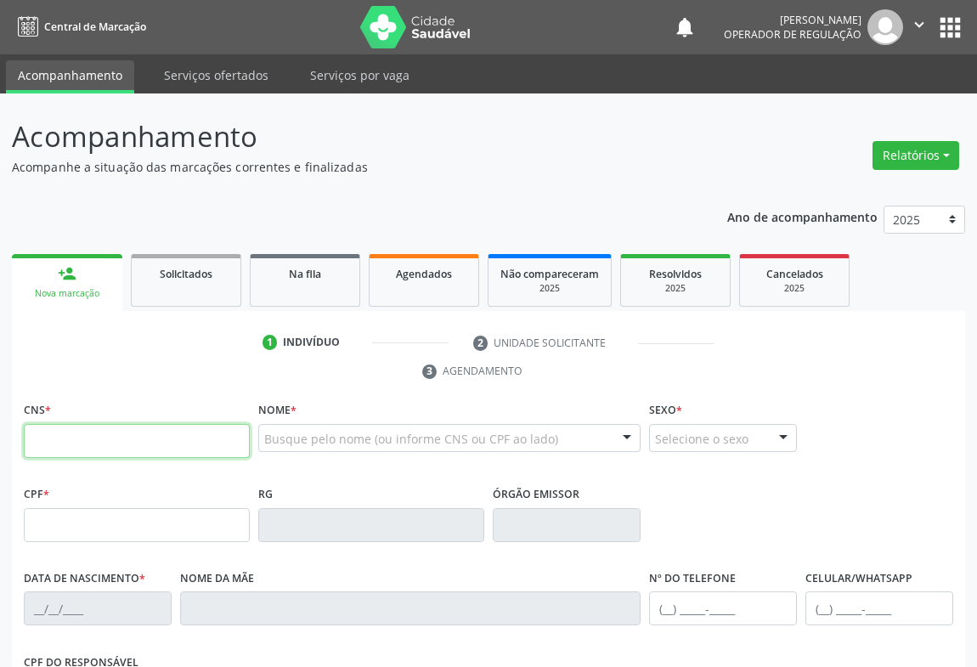
click at [61, 449] on input "text" at bounding box center [137, 441] width 226 height 34
type input "700 6019 5363 4167"
type input "2280057522"
type input "2[DATE]"
type input "097.317.675-09"
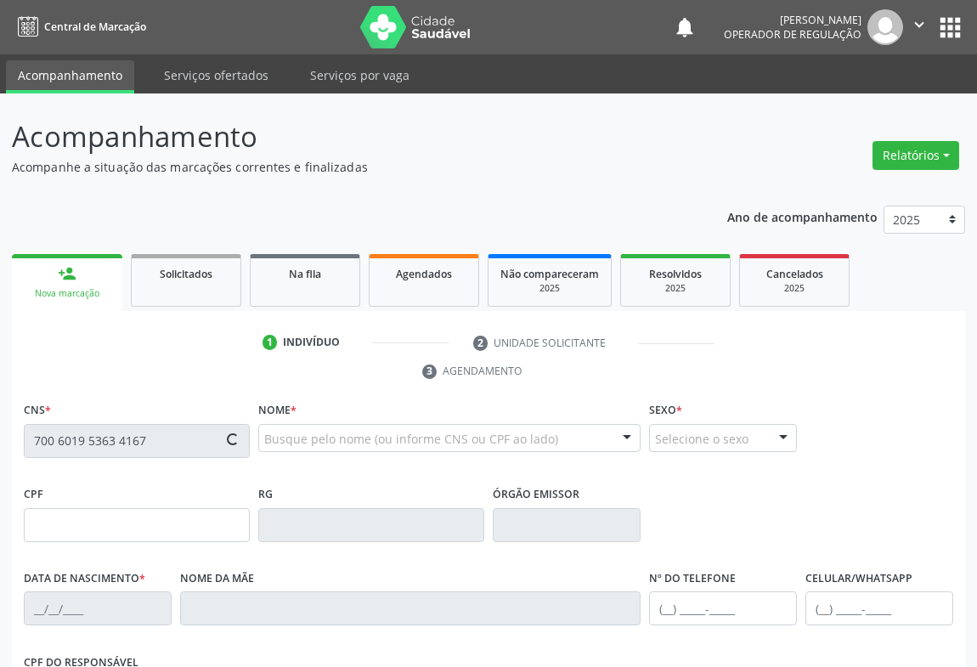
type input "sn"
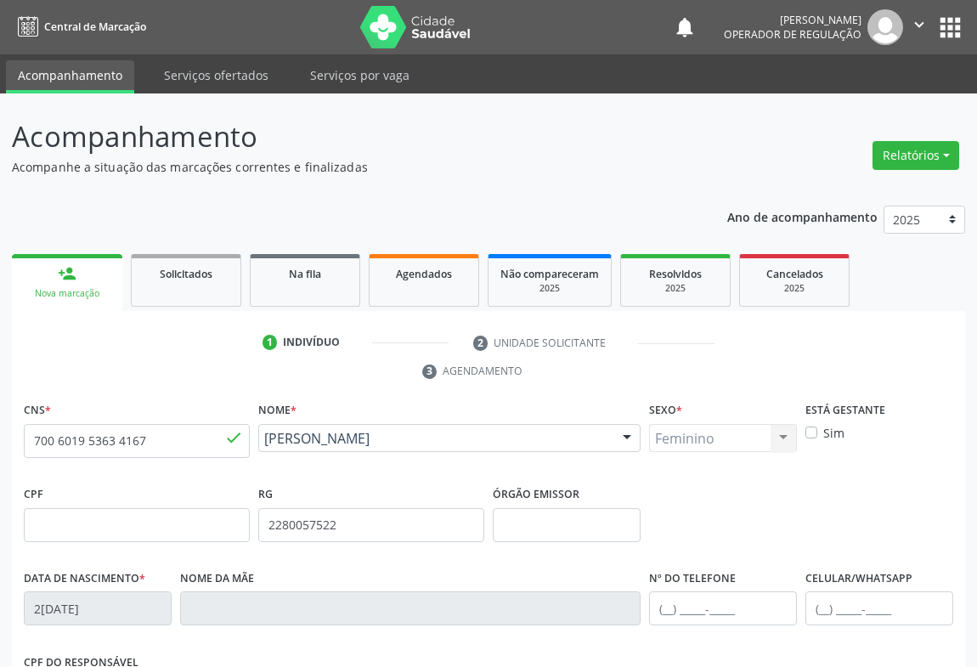
scroll to position [281, 0]
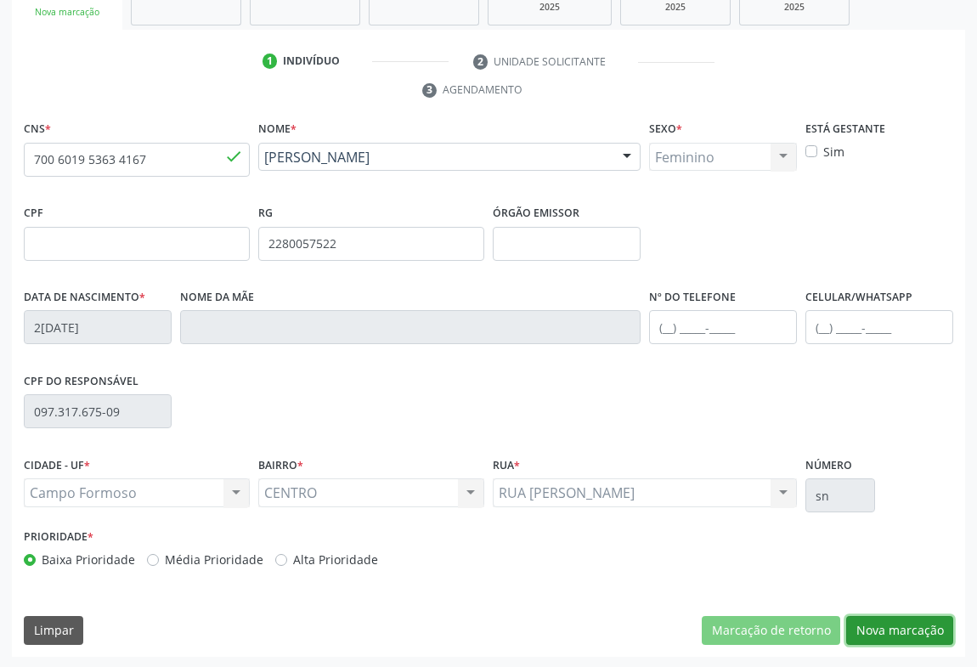
click at [888, 629] on button "Nova marcação" at bounding box center [899, 630] width 107 height 29
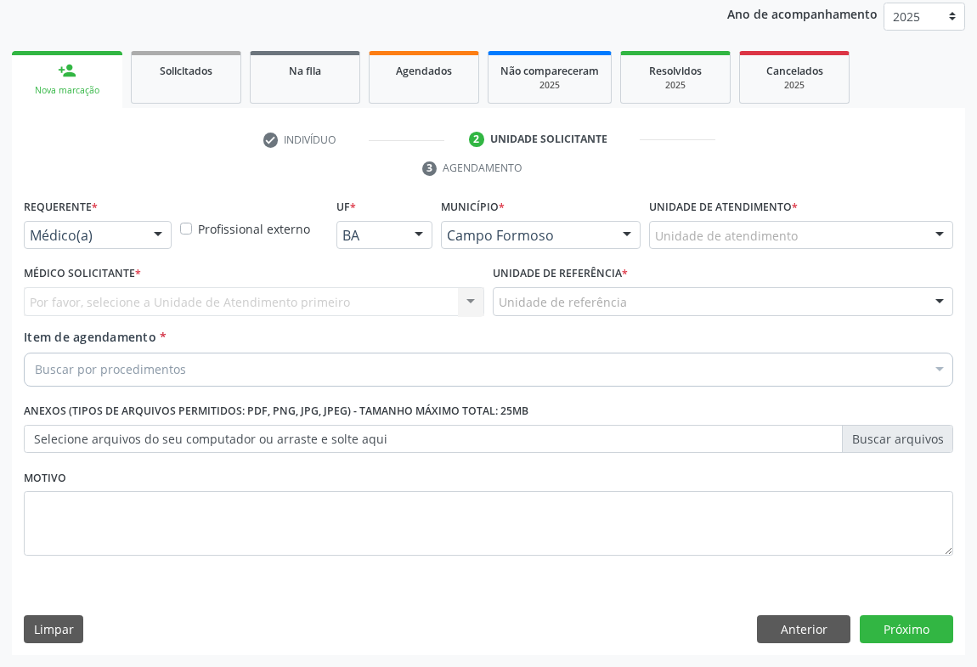
scroll to position [202, 0]
click at [156, 240] on div at bounding box center [157, 236] width 25 height 29
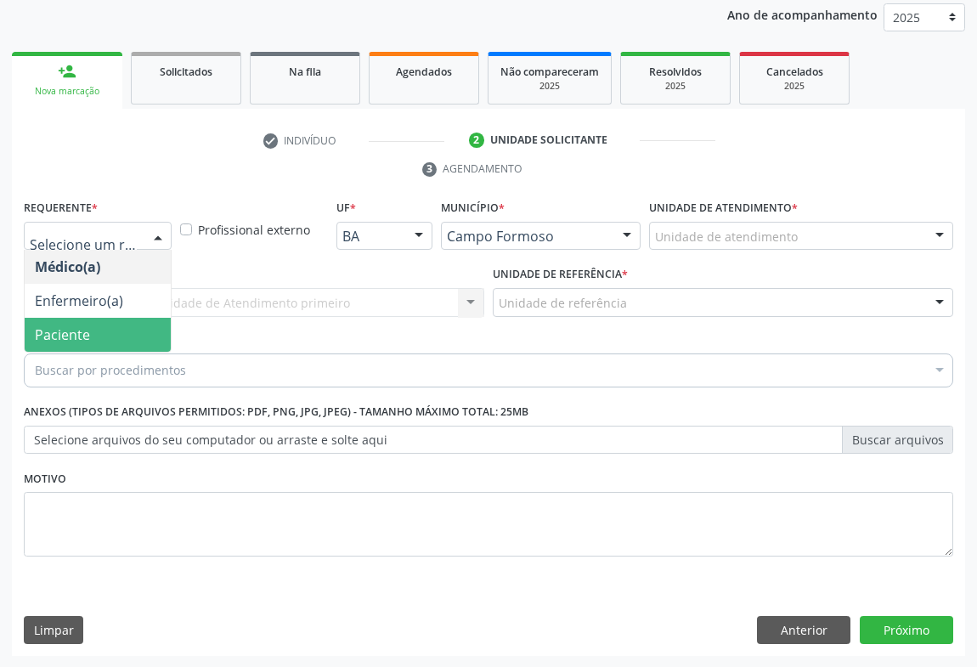
click at [61, 325] on span "Paciente" at bounding box center [62, 334] width 55 height 19
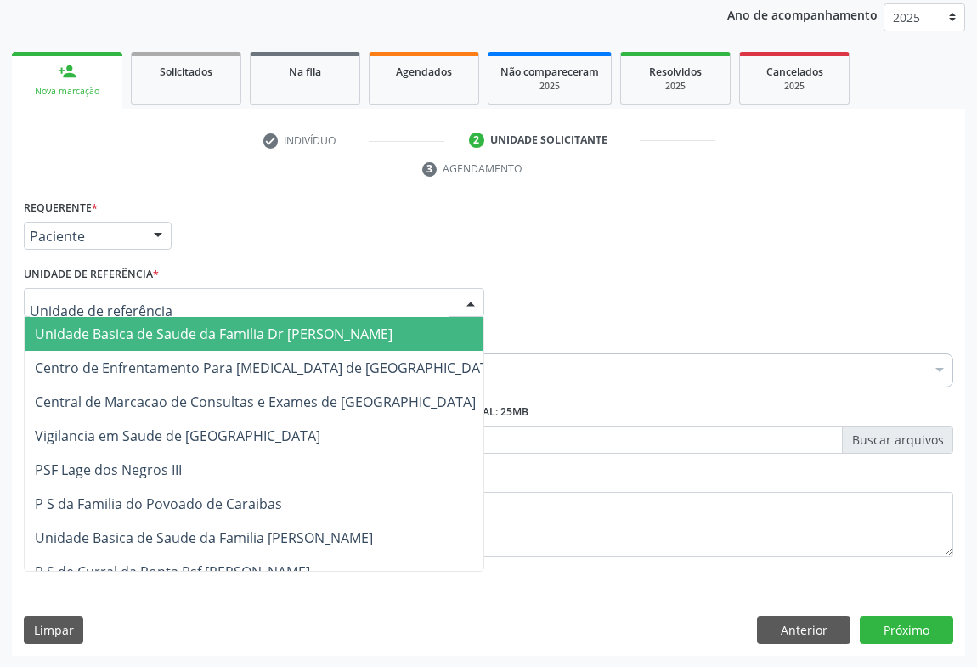
click at [472, 302] on div at bounding box center [470, 303] width 25 height 29
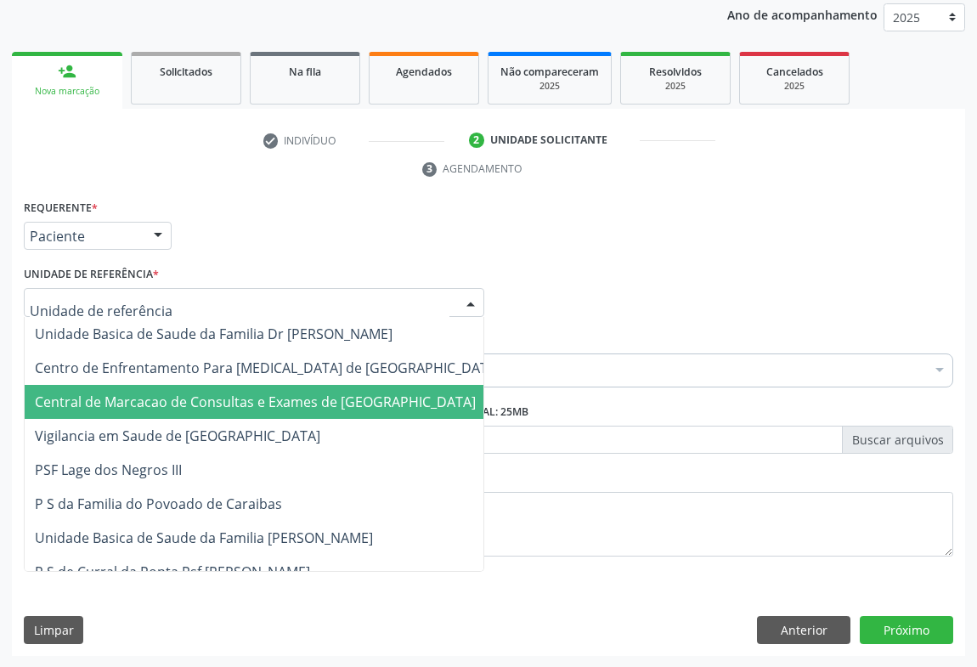
click at [182, 404] on span "Central de Marcacao de Consultas e Exames de [GEOGRAPHIC_DATA]" at bounding box center [255, 401] width 441 height 19
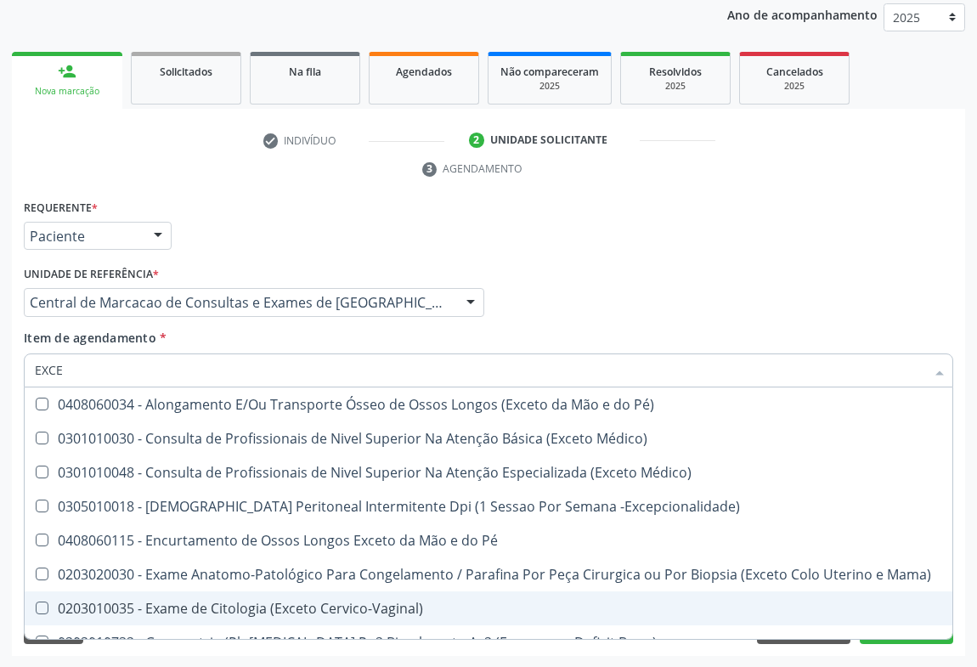
type input "EXC"
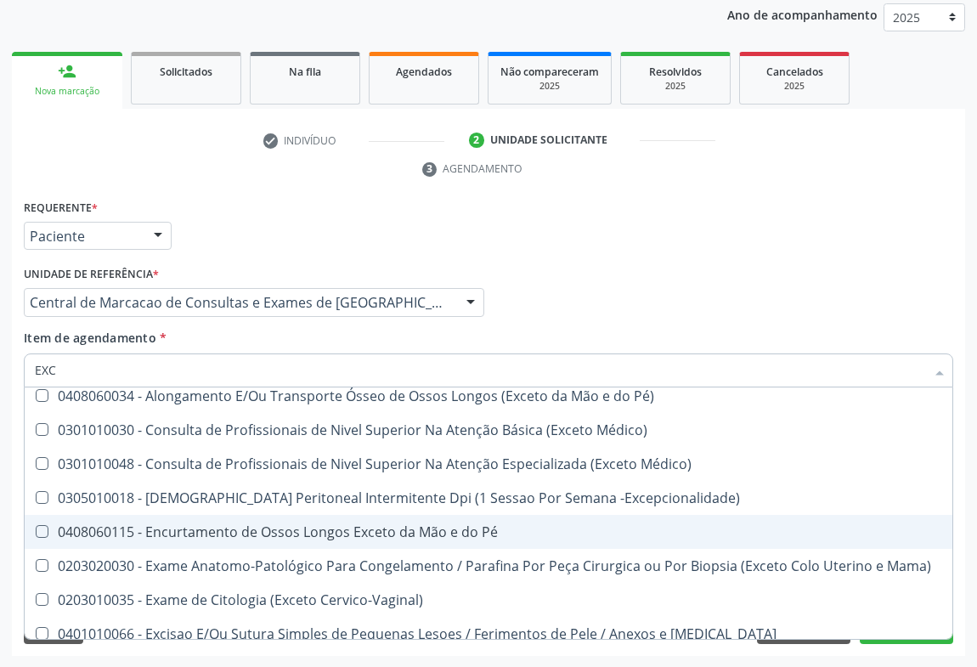
scroll to position [231, 0]
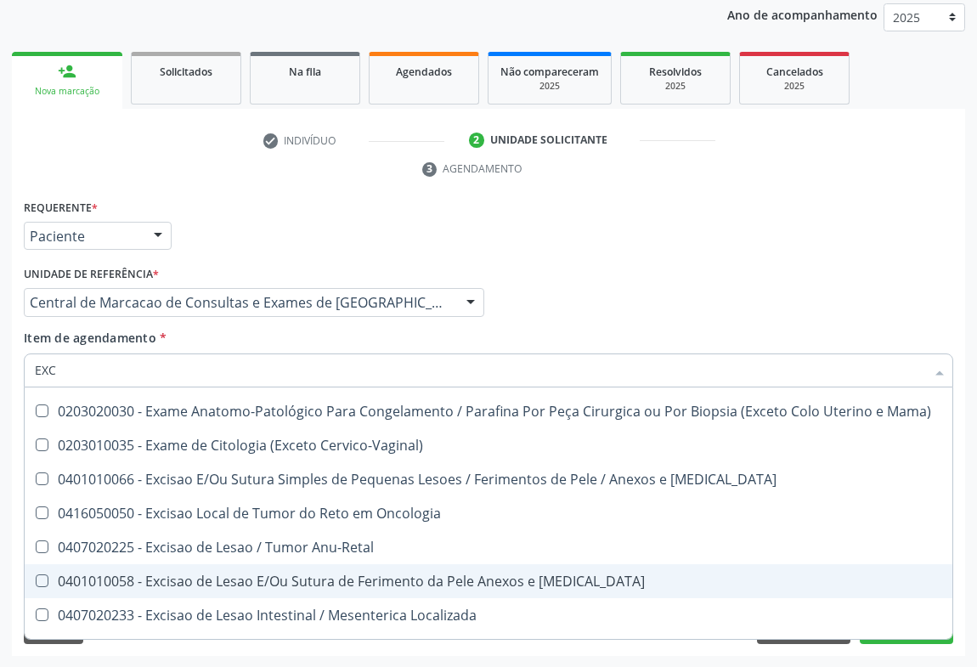
click at [305, 578] on div "0401010058 - Excisao de Lesao E/Ou Sutura de Ferimento da Pele Anexos e [MEDICA…" at bounding box center [577, 581] width 1084 height 14
checkbox Mucosa "true"
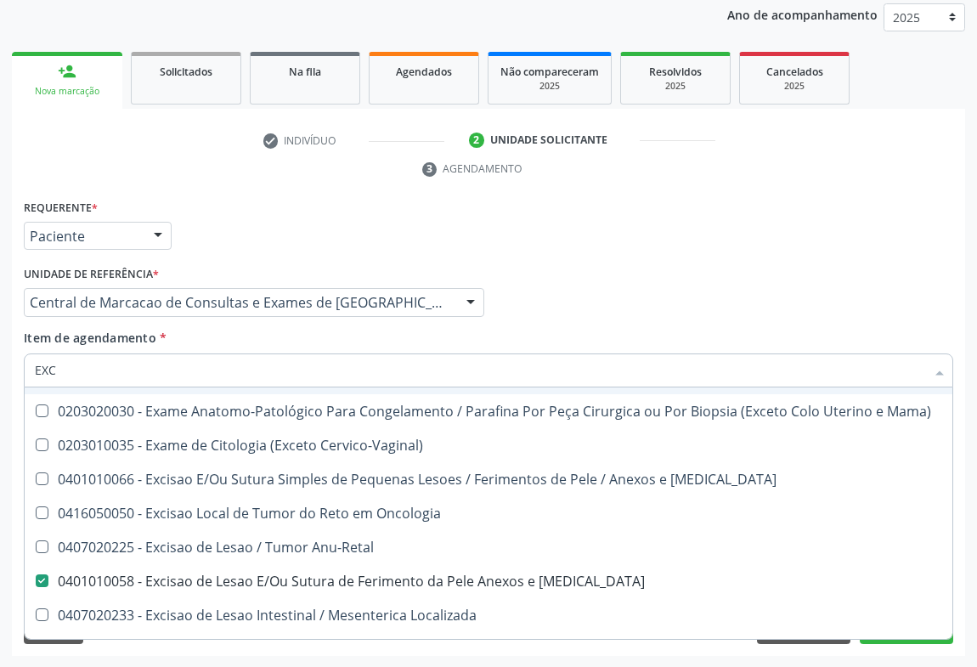
scroll to position [463, 0]
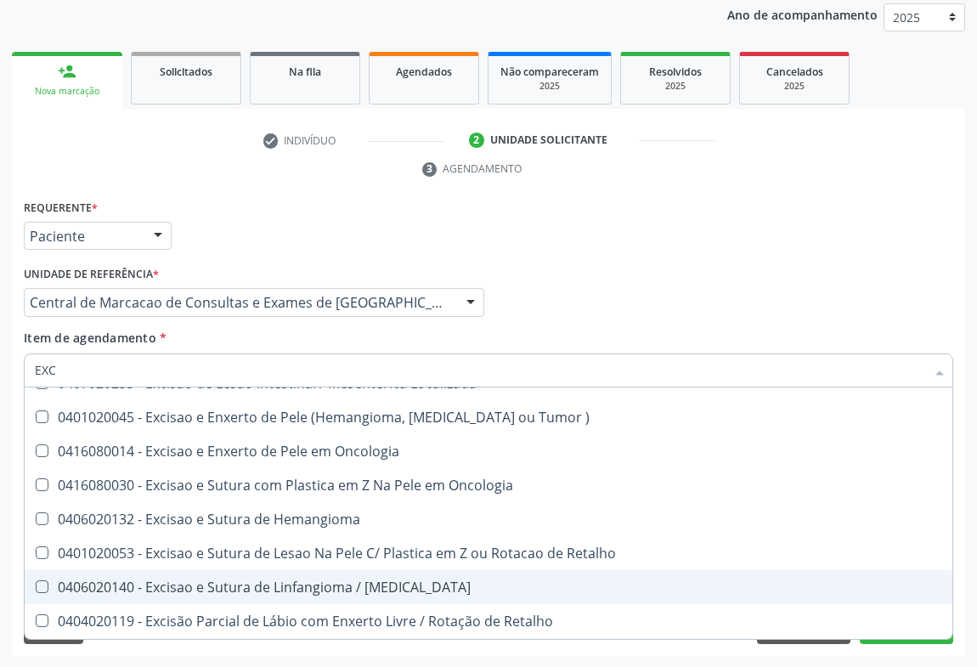
click at [971, 535] on div "Acompanhamento Acompanhe a situação das marcações correntes e finalizadas Relat…" at bounding box center [488, 279] width 977 height 776
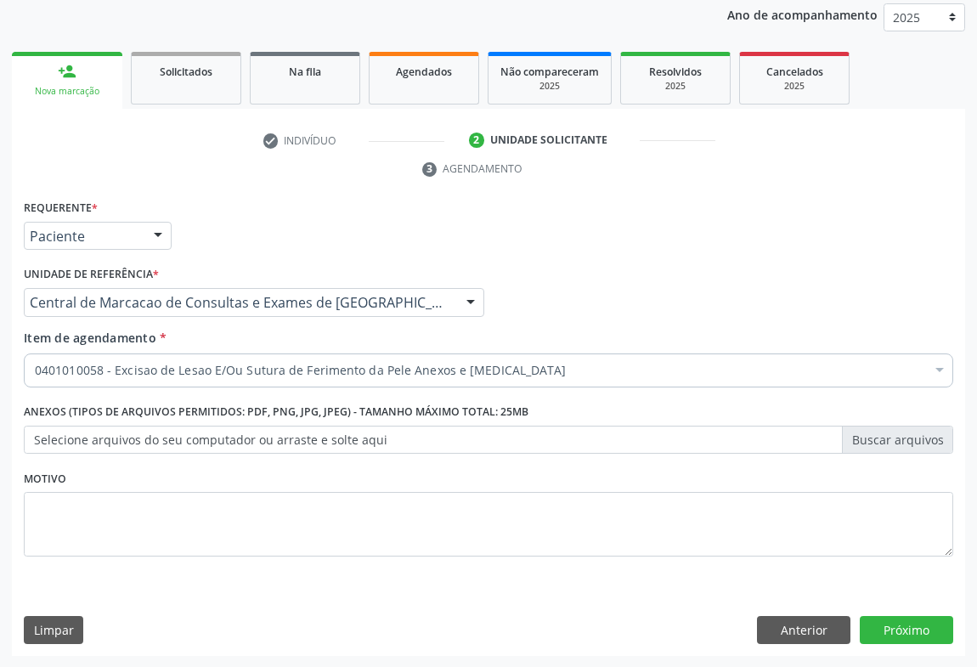
scroll to position [0, 0]
click at [889, 624] on button "Próximo" at bounding box center [905, 630] width 93 height 29
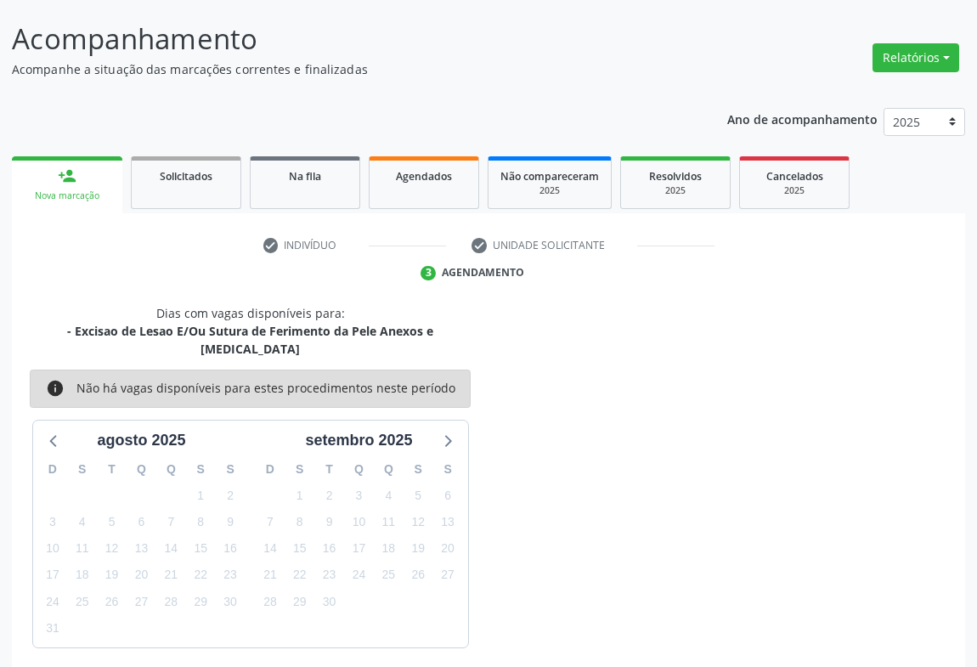
scroll to position [148, 0]
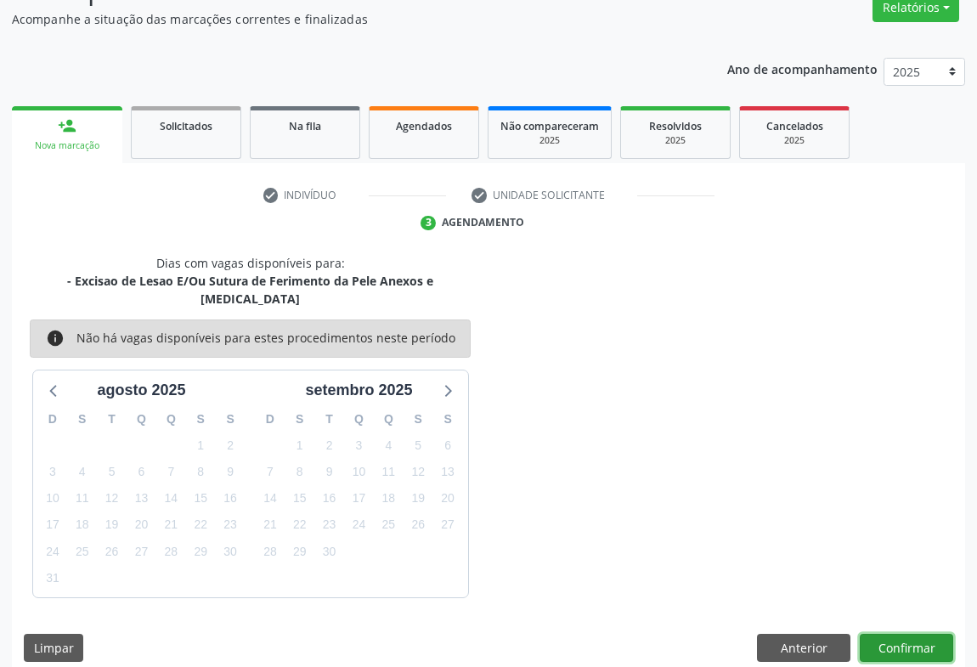
click at [887, 633] on button "Confirmar" at bounding box center [905, 647] width 93 height 29
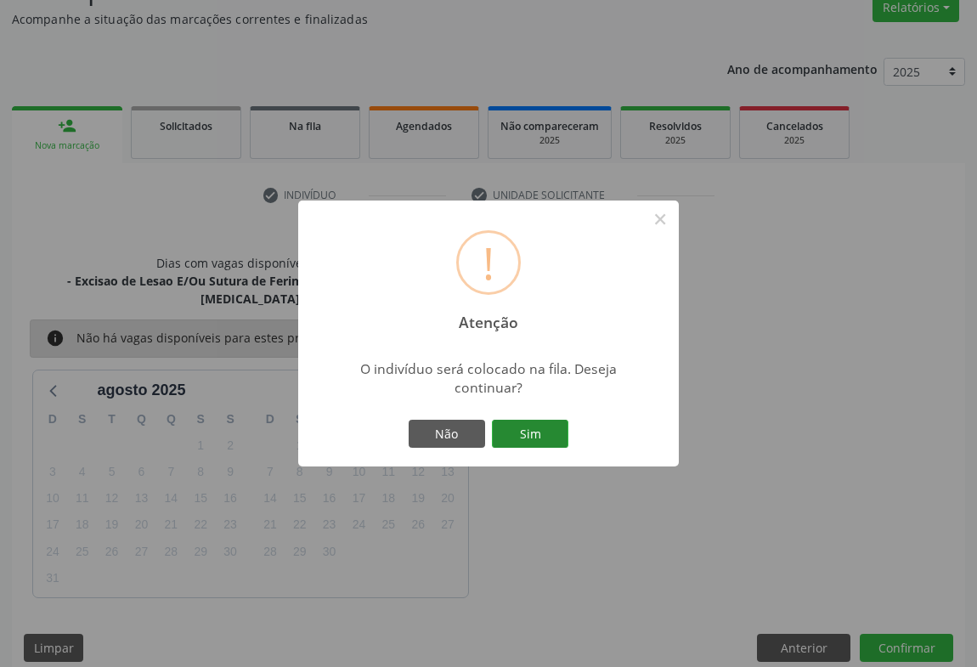
click at [528, 435] on button "Sim" at bounding box center [530, 433] width 76 height 29
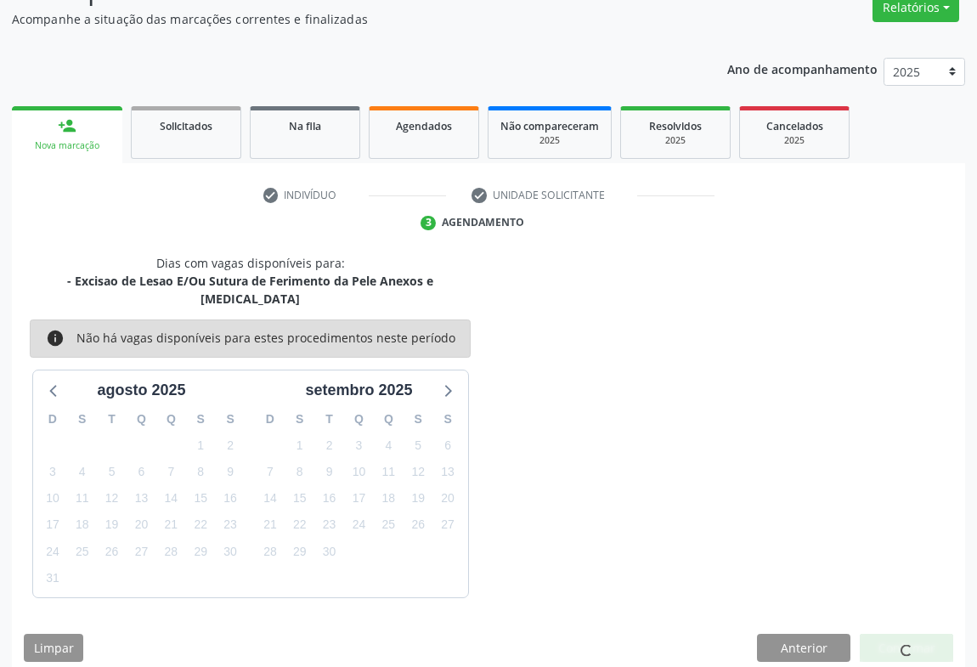
scroll to position [0, 0]
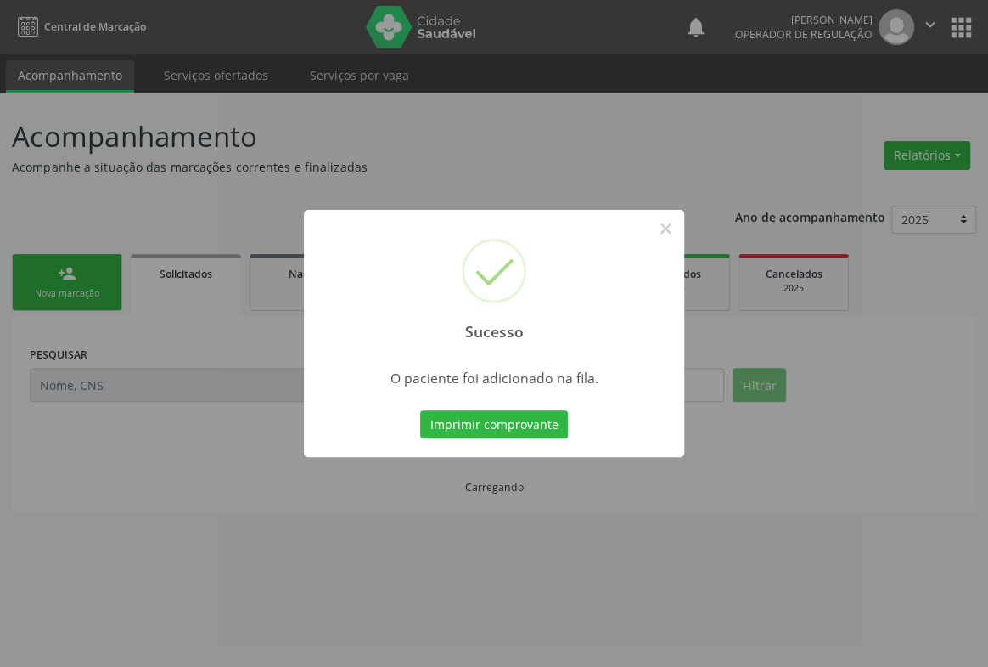
click at [420, 410] on button "Imprimir comprovante" at bounding box center [494, 424] width 148 height 29
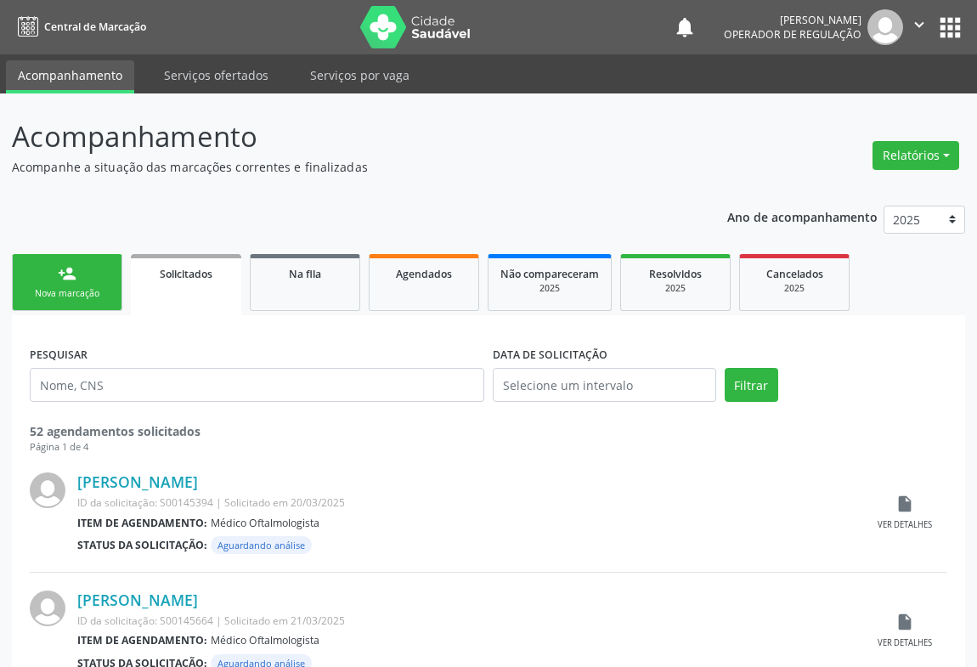
click at [925, 25] on icon "" at bounding box center [918, 24] width 19 height 19
click at [853, 106] on link "Sair" at bounding box center [875, 104] width 117 height 24
